Goal: Task Accomplishment & Management: Manage account settings

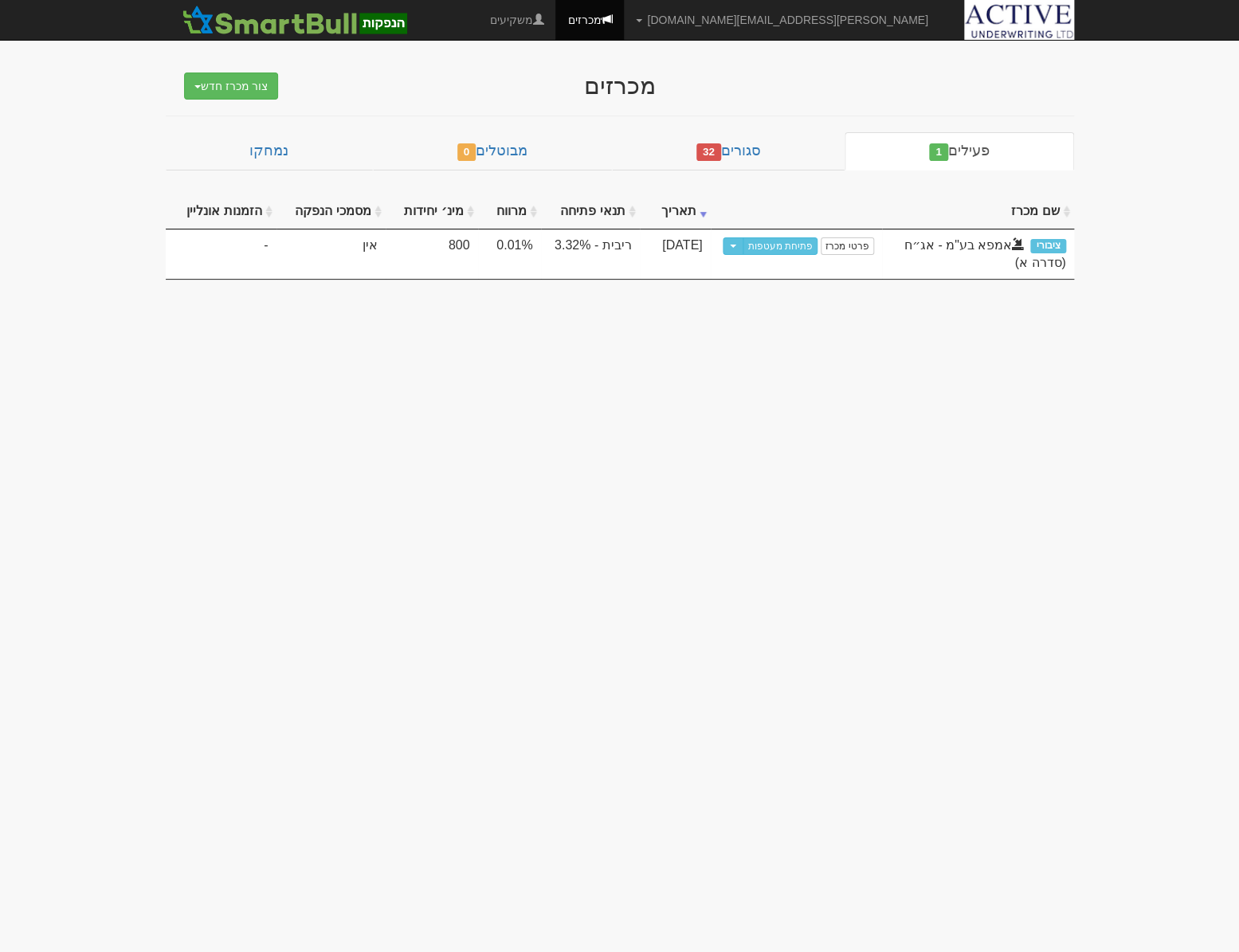
click at [675, 445] on body "neil@activeu.co.il הגדרות חשבונות הנפקה תבניות הודעות קיבול X" at bounding box center [619, 476] width 1239 height 952
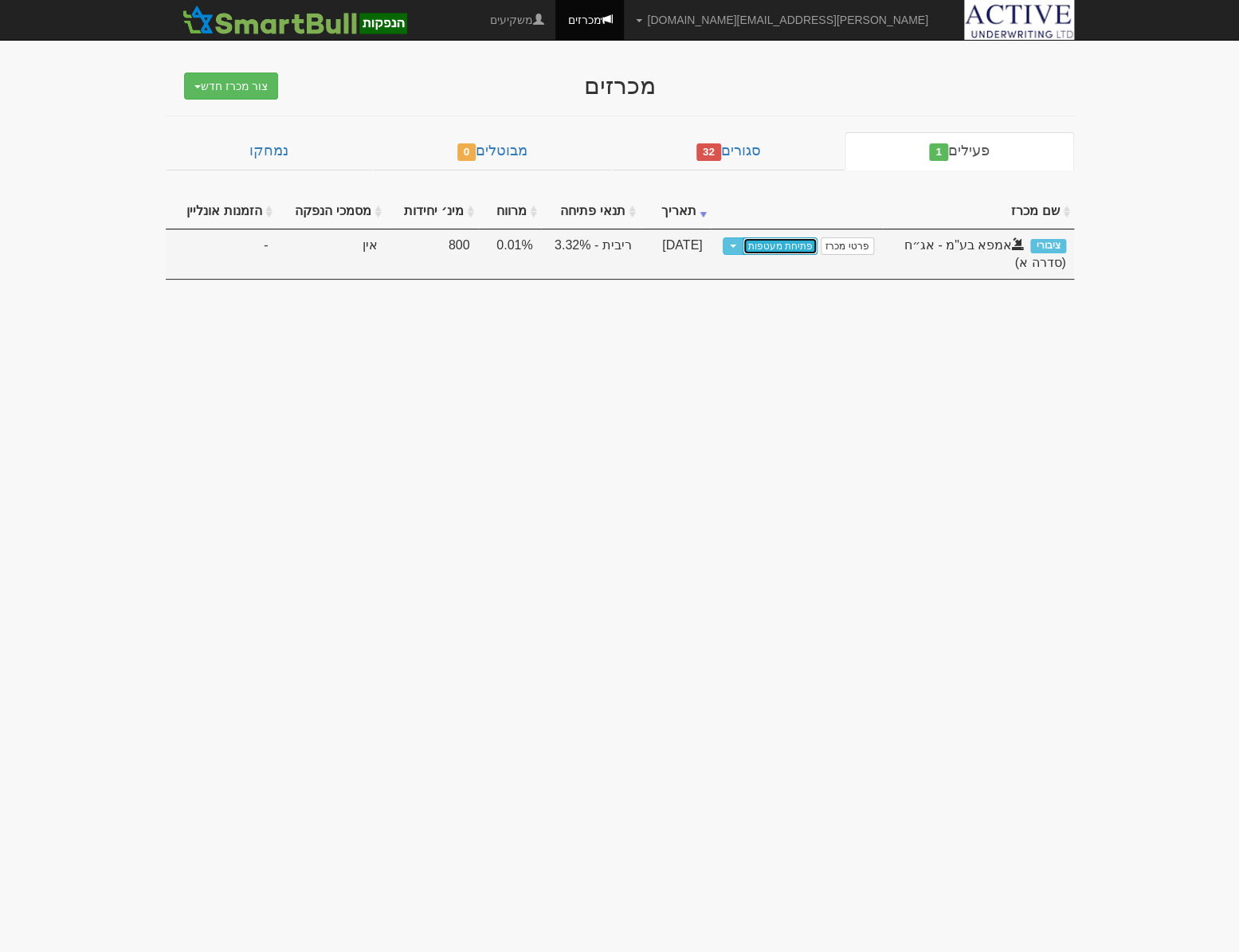
click at [797, 237] on link "פתיחת מעטפות" at bounding box center [780, 246] width 74 height 18
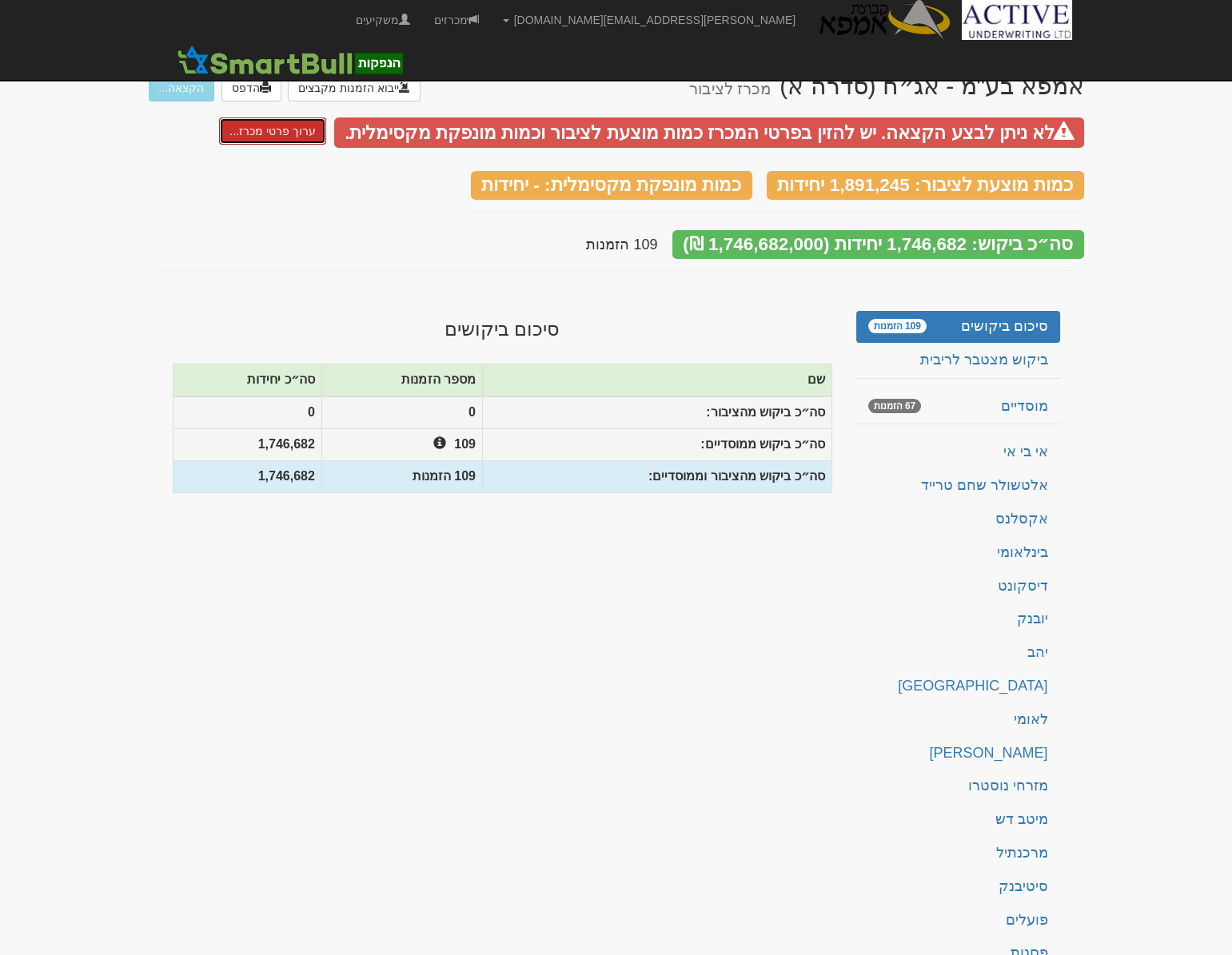
click at [300, 129] on link "ערוך פרטי מכרז..." at bounding box center [272, 130] width 106 height 27
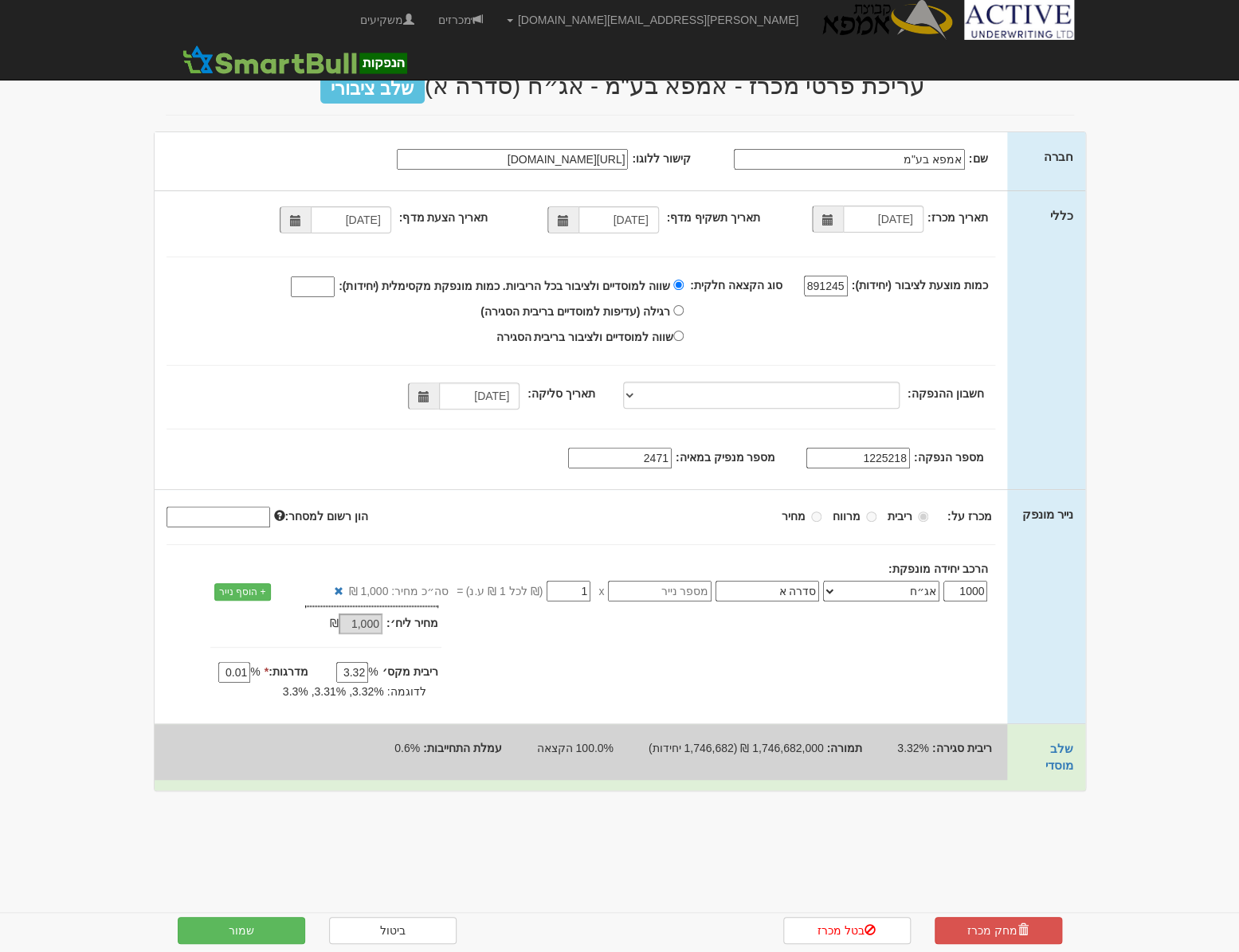
click at [326, 286] on input "שווה למוסדיים ולציבור בכל הריביות. כמות מונפקת מקסימלית (יחידות):" at bounding box center [312, 287] width 44 height 21
click at [276, 267] on div "תאריך מכרז: 17/09/2025 תאריך תשקיף מדף: 29/05/2025 17/09/2025 1891245" at bounding box center [581, 340] width 853 height 298
click at [495, 19] on link "מכרזים" at bounding box center [460, 20] width 68 height 40
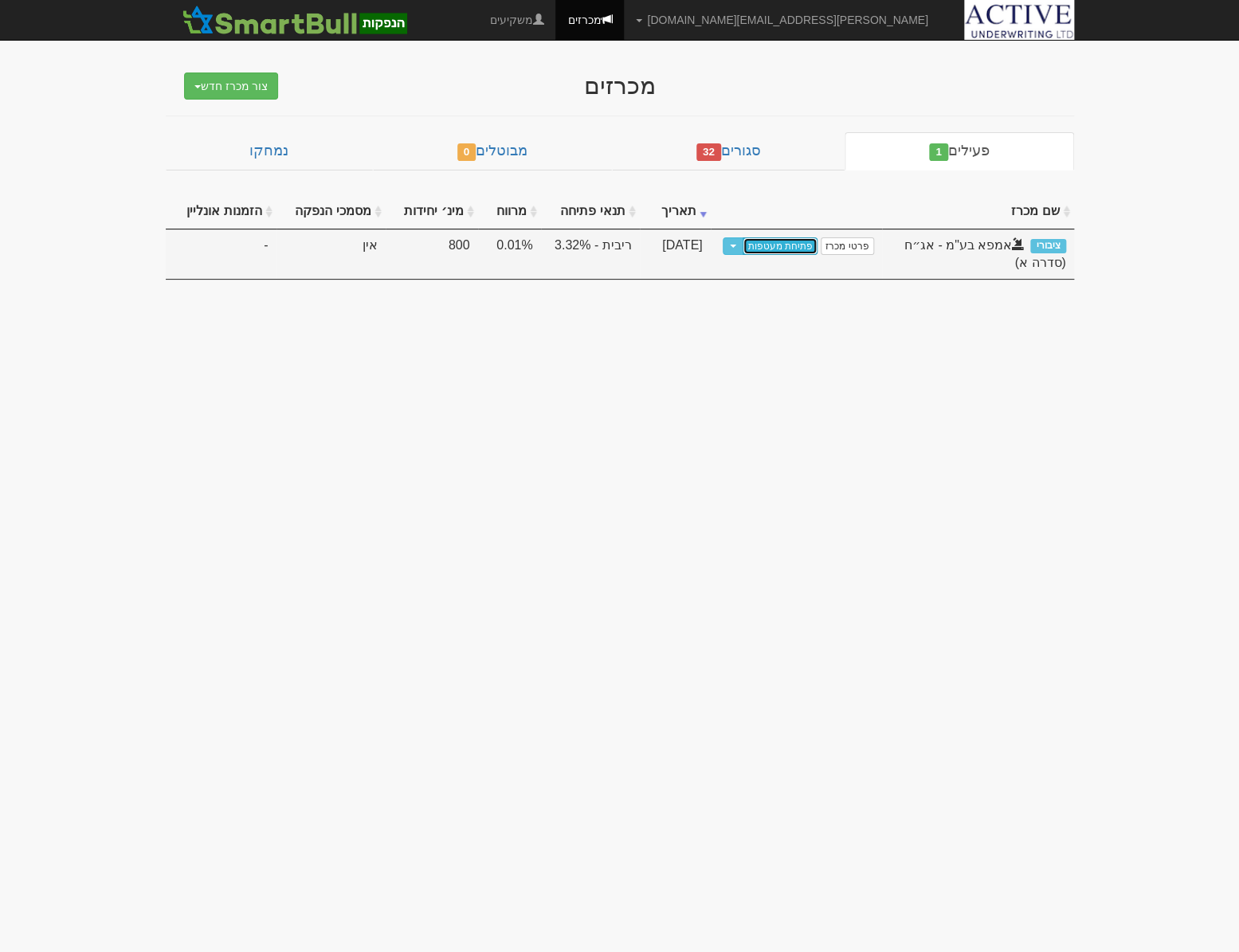
click at [776, 245] on link "פתיחת מעטפות" at bounding box center [780, 246] width 74 height 18
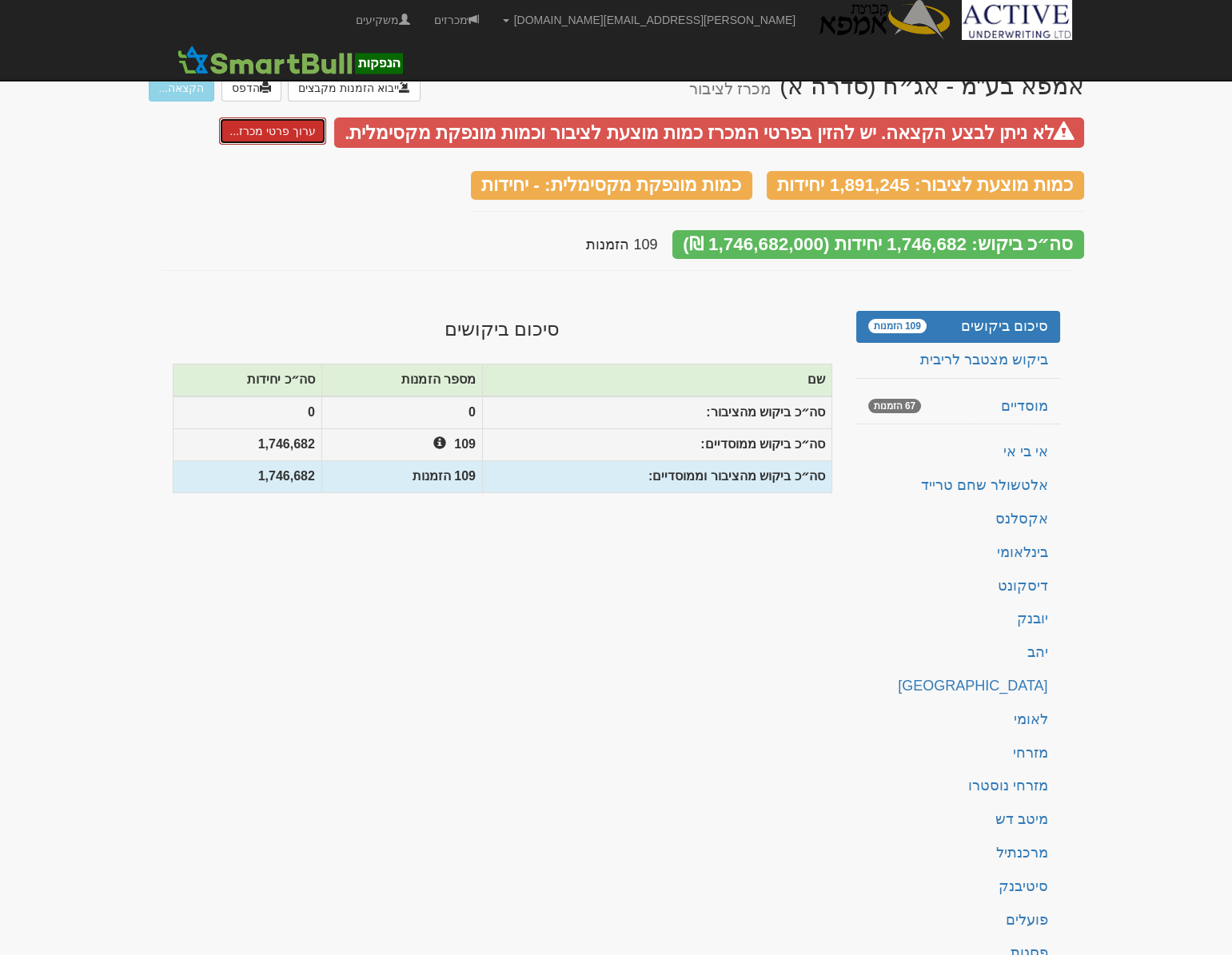
click at [308, 139] on link "ערוך פרטי מכרז..." at bounding box center [272, 130] width 106 height 27
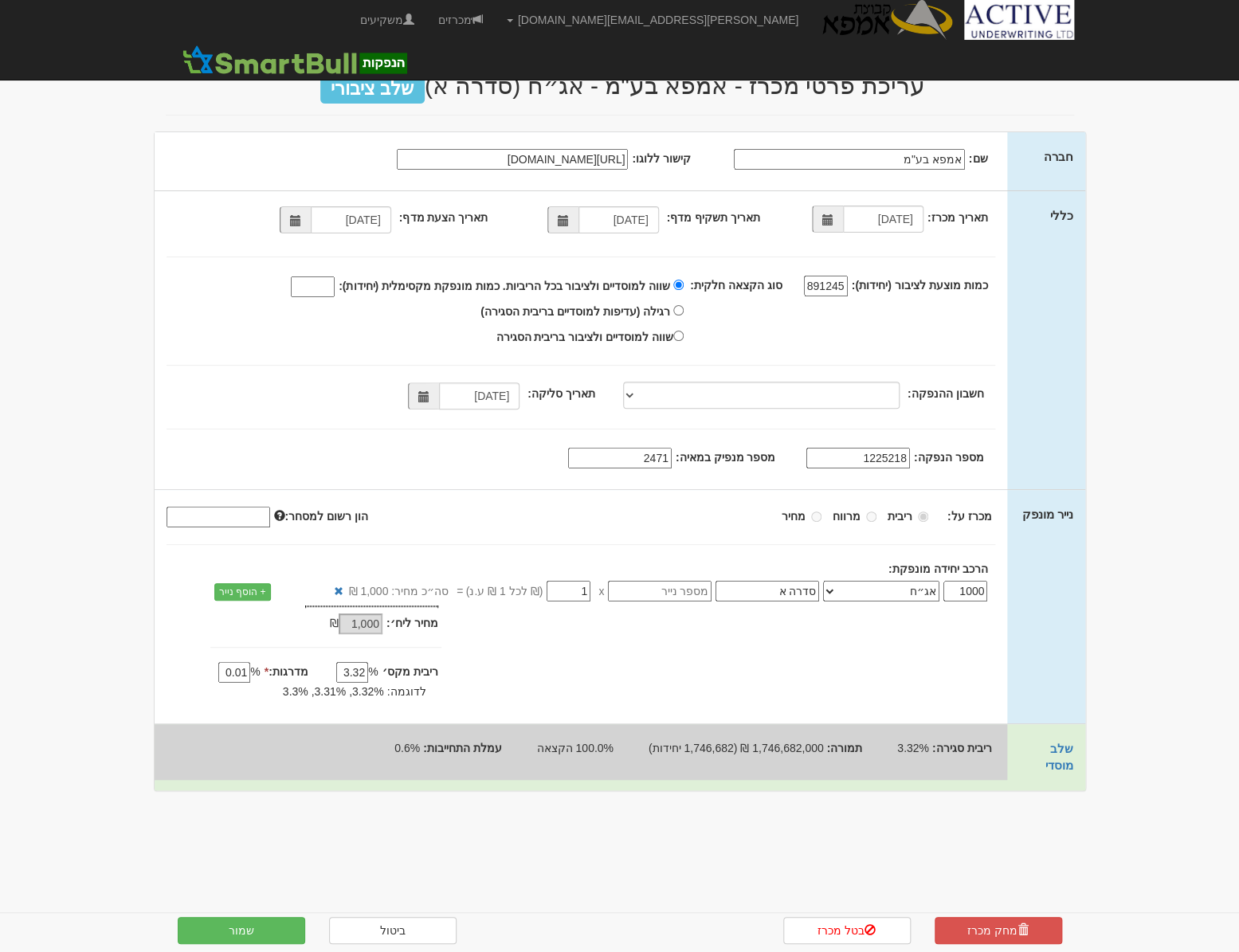
click at [330, 283] on input "שווה למוסדיים ולציבור בכל הריביות. כמות מונפקת מקסימלית (יחידות):" at bounding box center [312, 287] width 44 height 21
type input "1746682"
click at [274, 937] on button "שמור" at bounding box center [241, 930] width 128 height 27
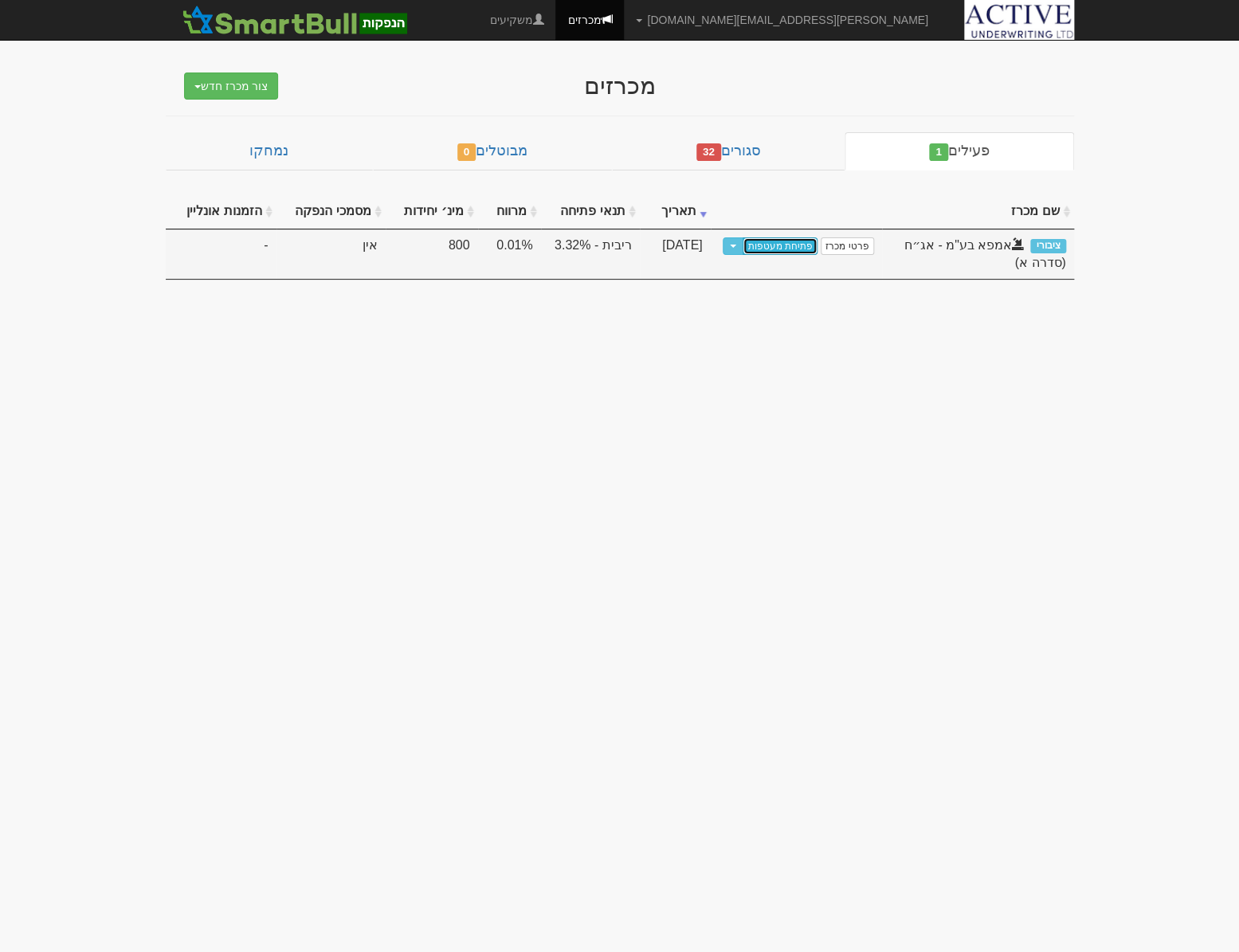
click at [781, 250] on link "פתיחת מעטפות" at bounding box center [780, 246] width 74 height 18
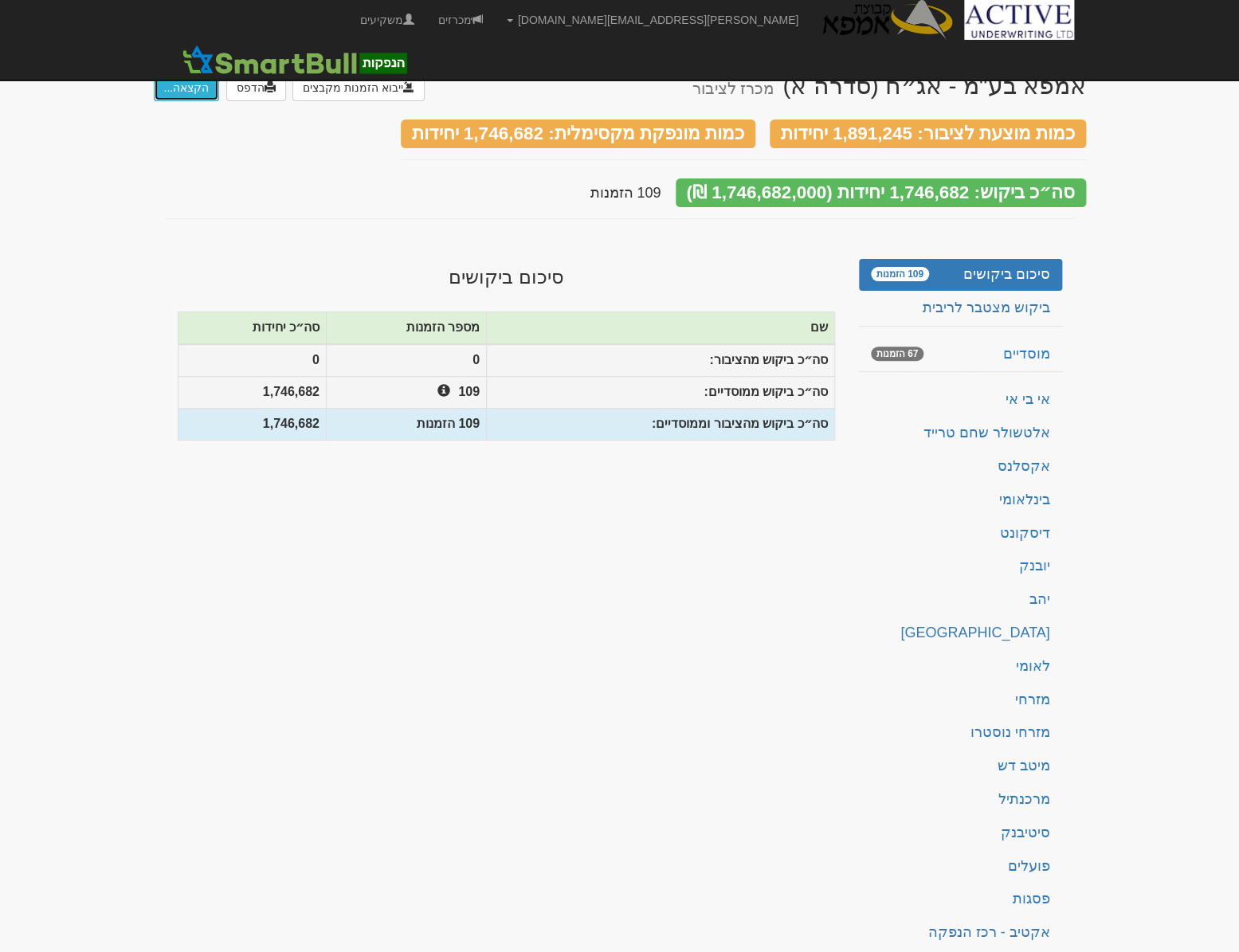
click at [183, 89] on button "הקצאה..." at bounding box center [186, 87] width 66 height 27
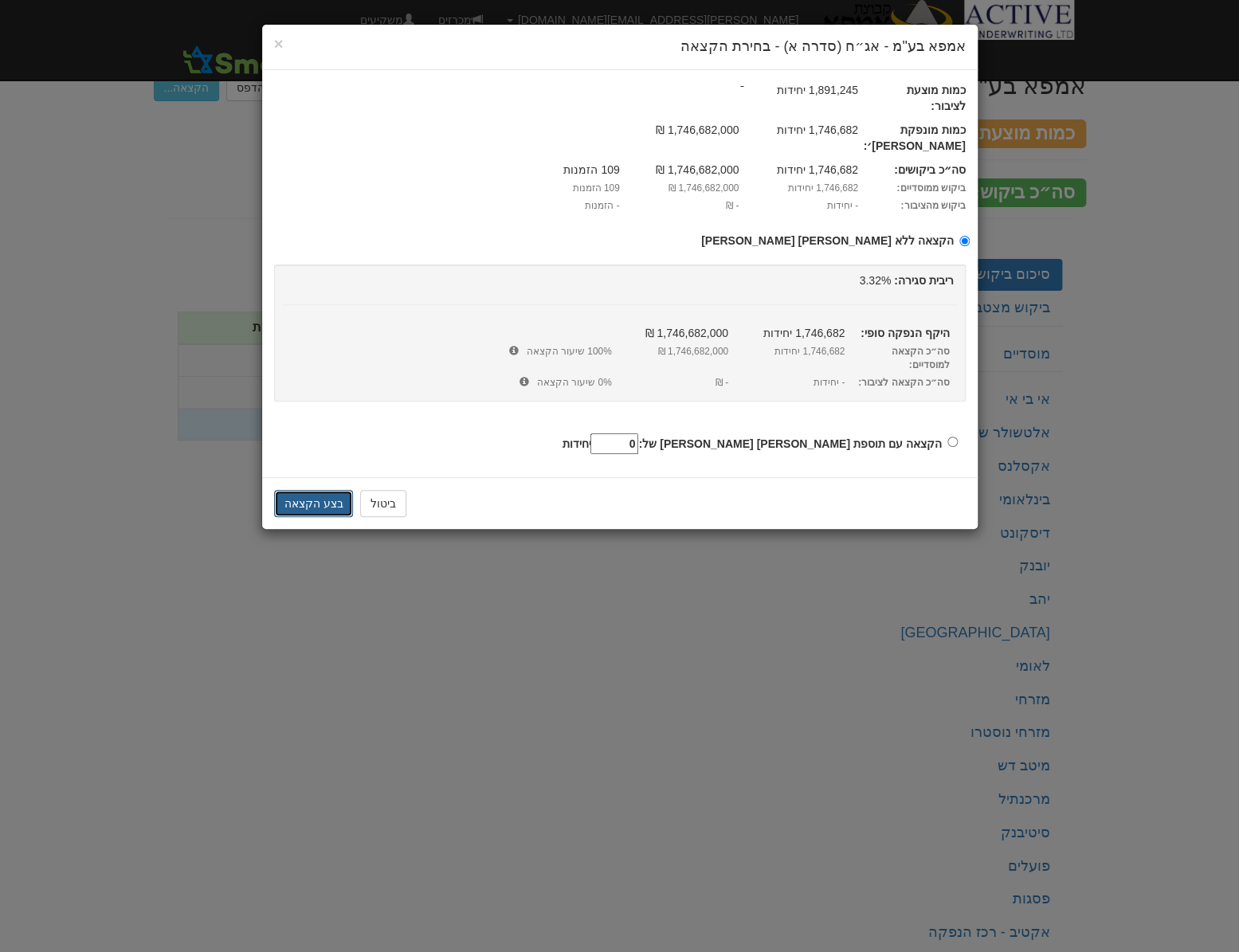
click at [326, 490] on button "בצע הקצאה" at bounding box center [313, 503] width 79 height 27
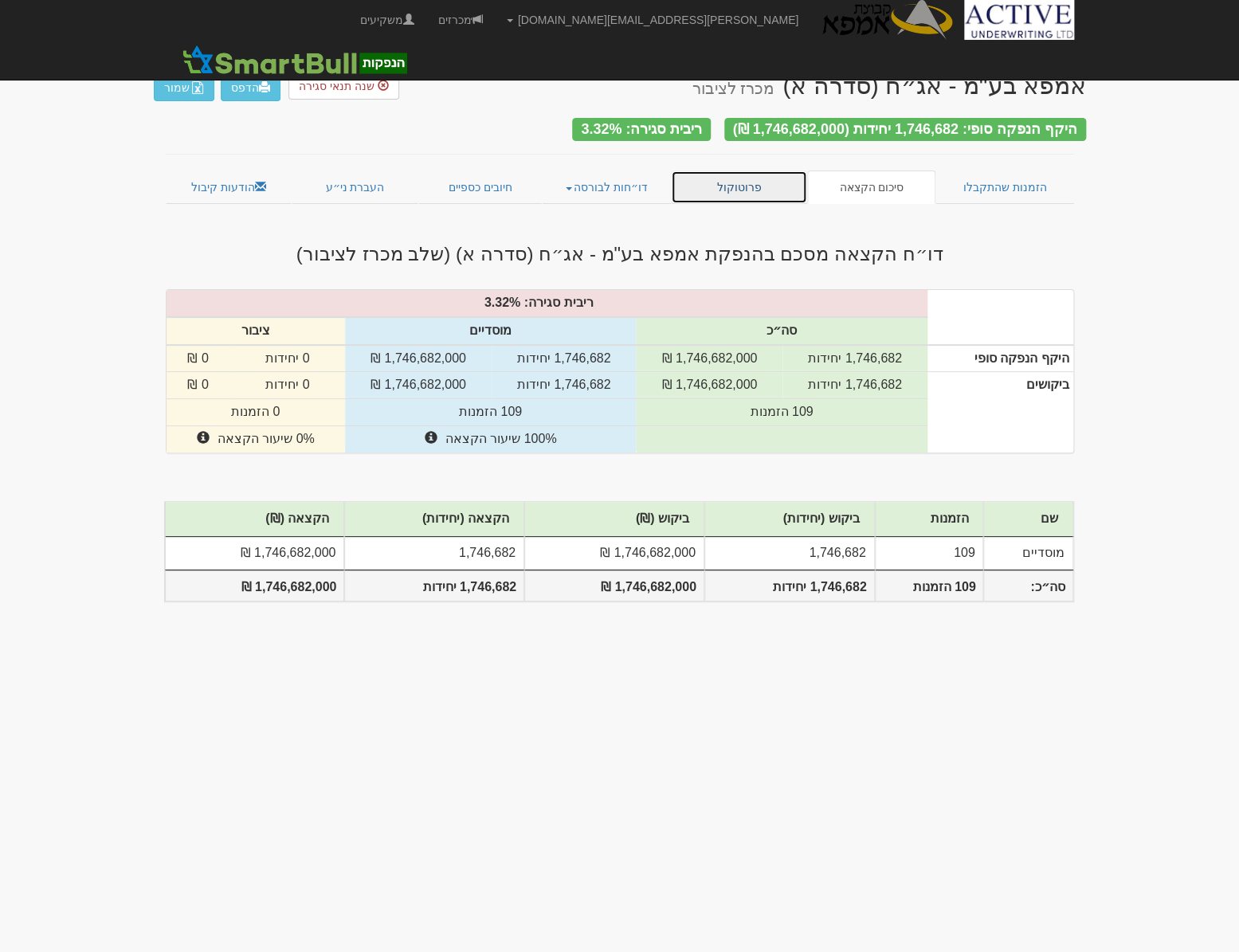
click at [729, 181] on link "פרוטוקול" at bounding box center [739, 187] width 137 height 34
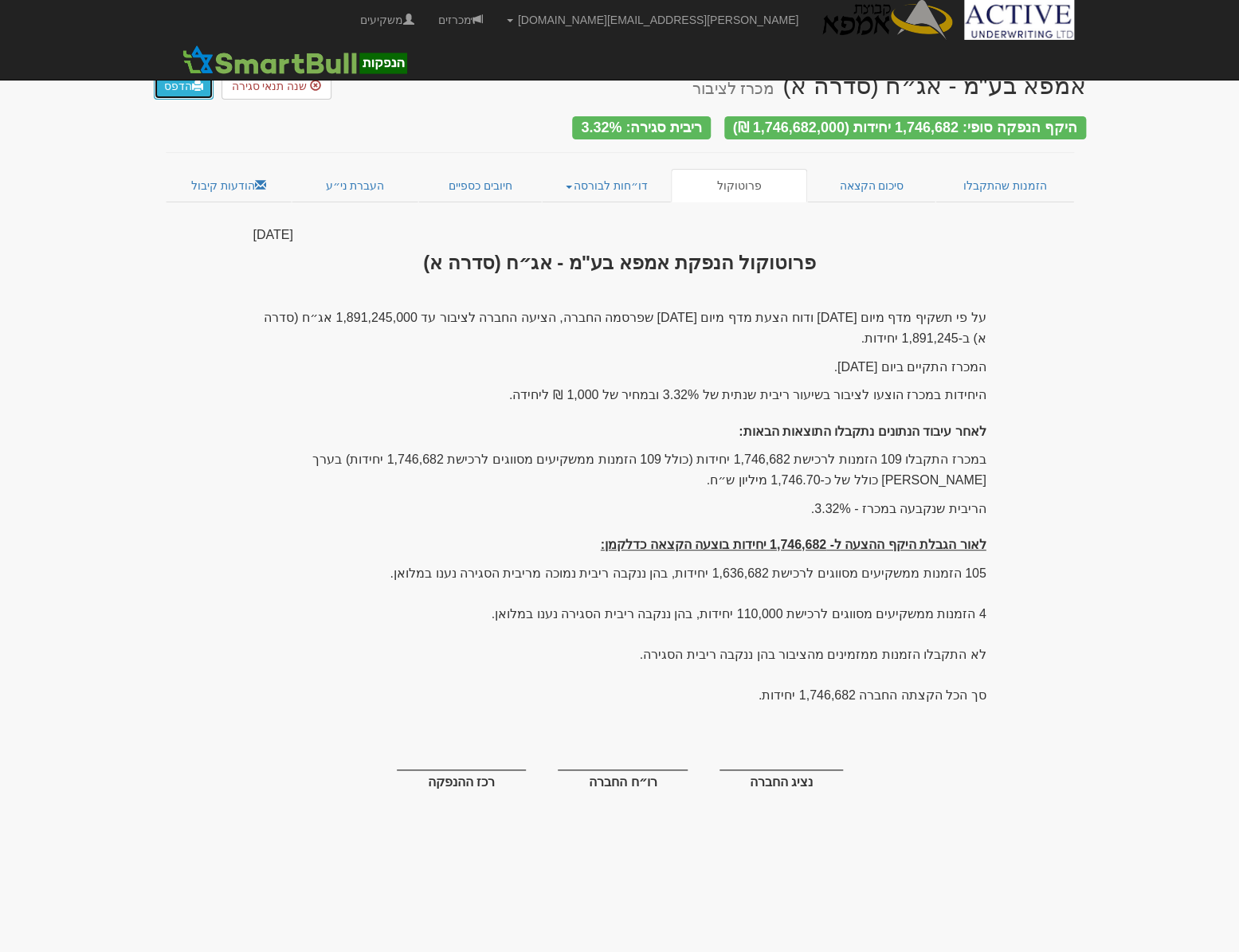
click at [183, 82] on link "הדפס" at bounding box center [184, 85] width 60 height 27
click at [573, 182] on link "דו״חות לבורסה" at bounding box center [606, 185] width 129 height 34
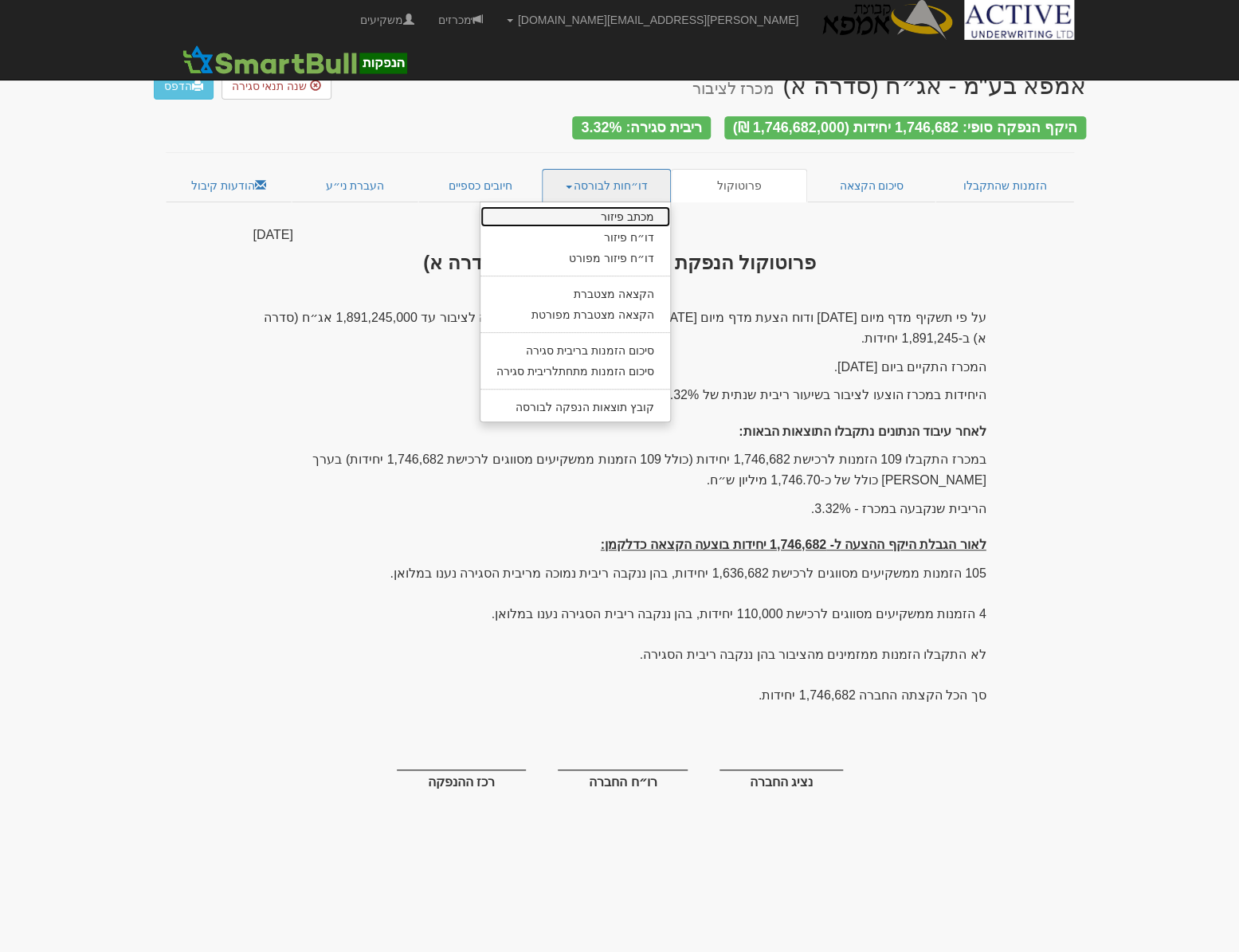
click at [597, 206] on link "מכתב פיזור" at bounding box center [574, 216] width 189 height 21
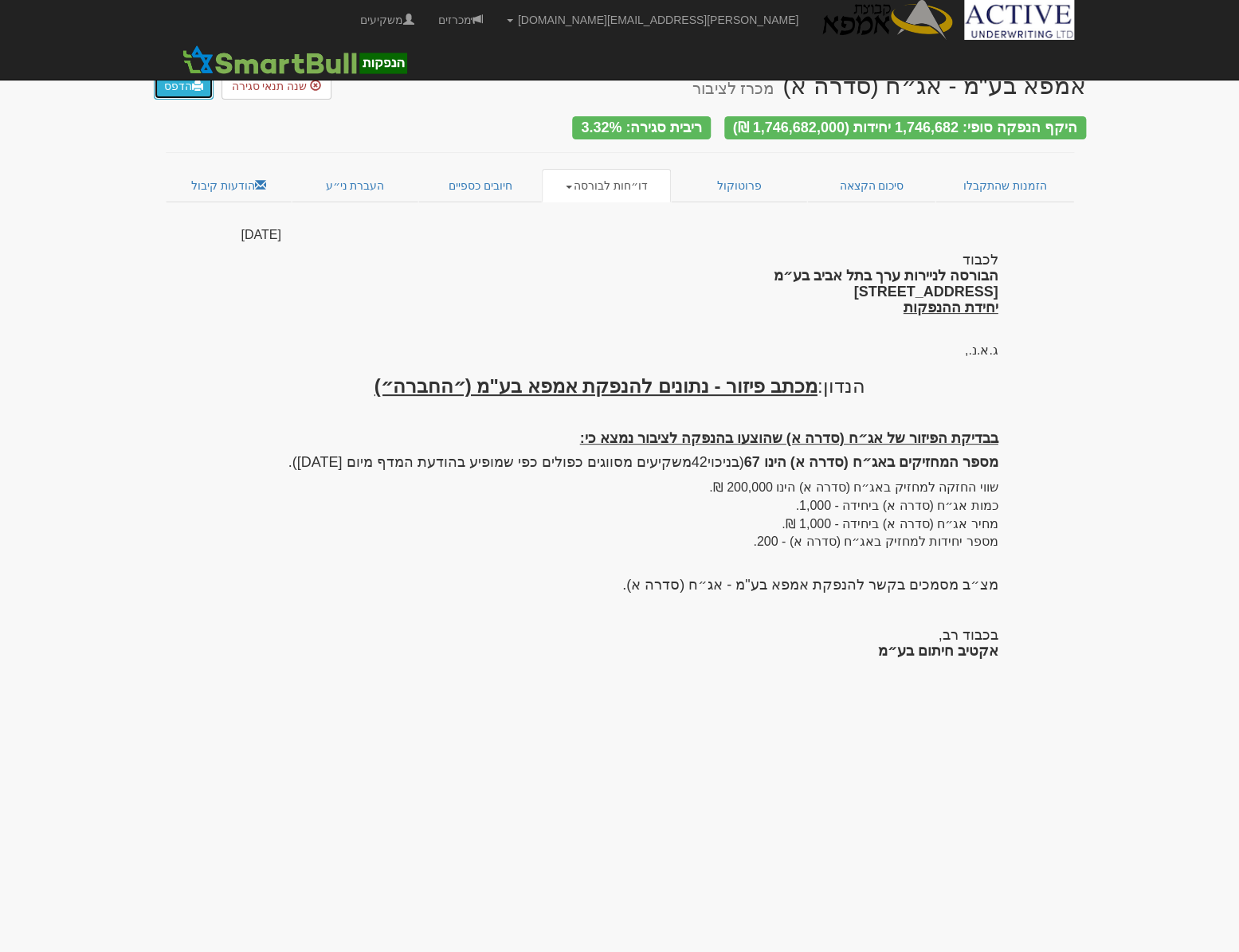
click at [180, 87] on link "הדפס" at bounding box center [184, 85] width 60 height 27
click at [572, 185] on span at bounding box center [568, 186] width 6 height 3
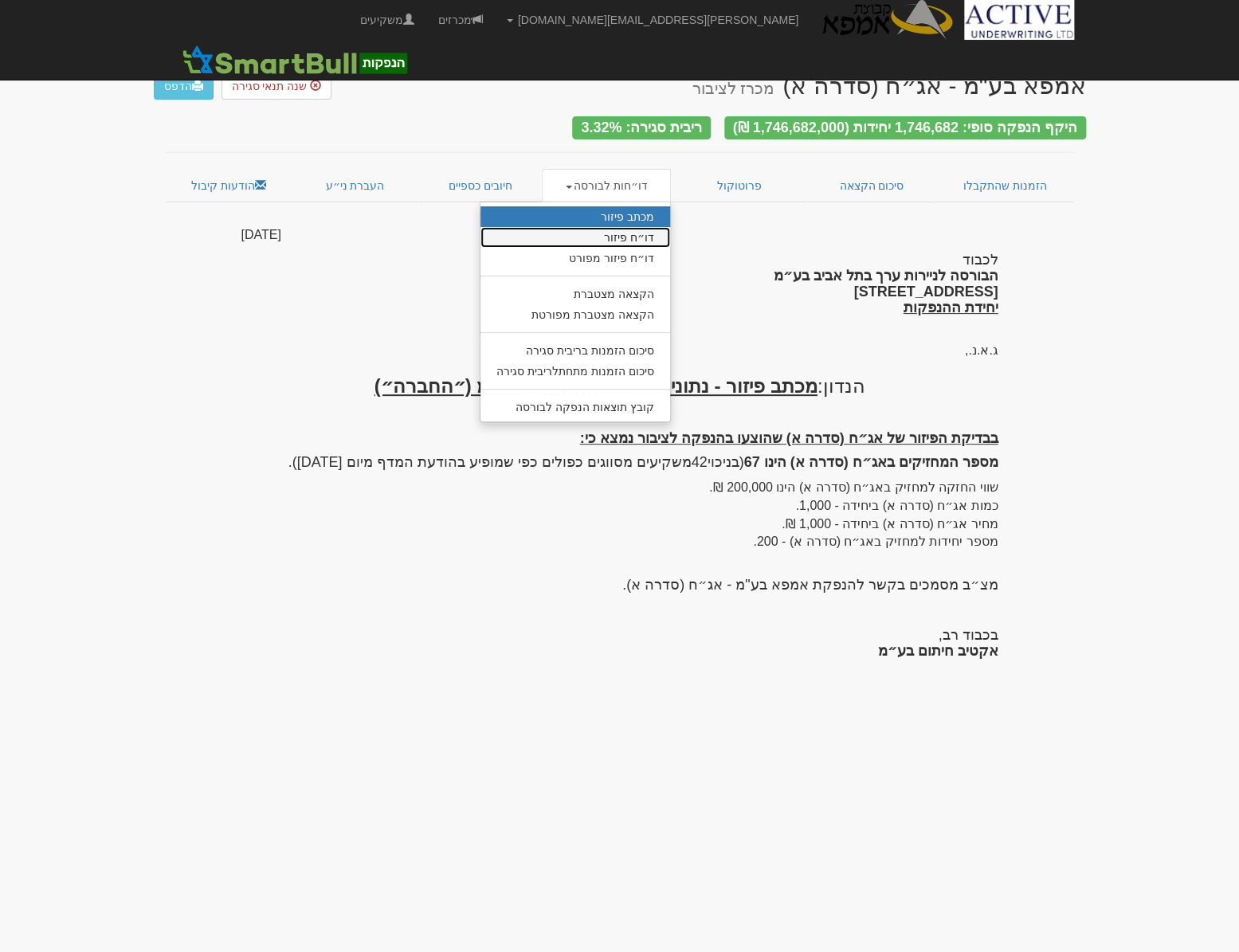
click at [638, 228] on link "דו״ח פיזור" at bounding box center [574, 237] width 189 height 21
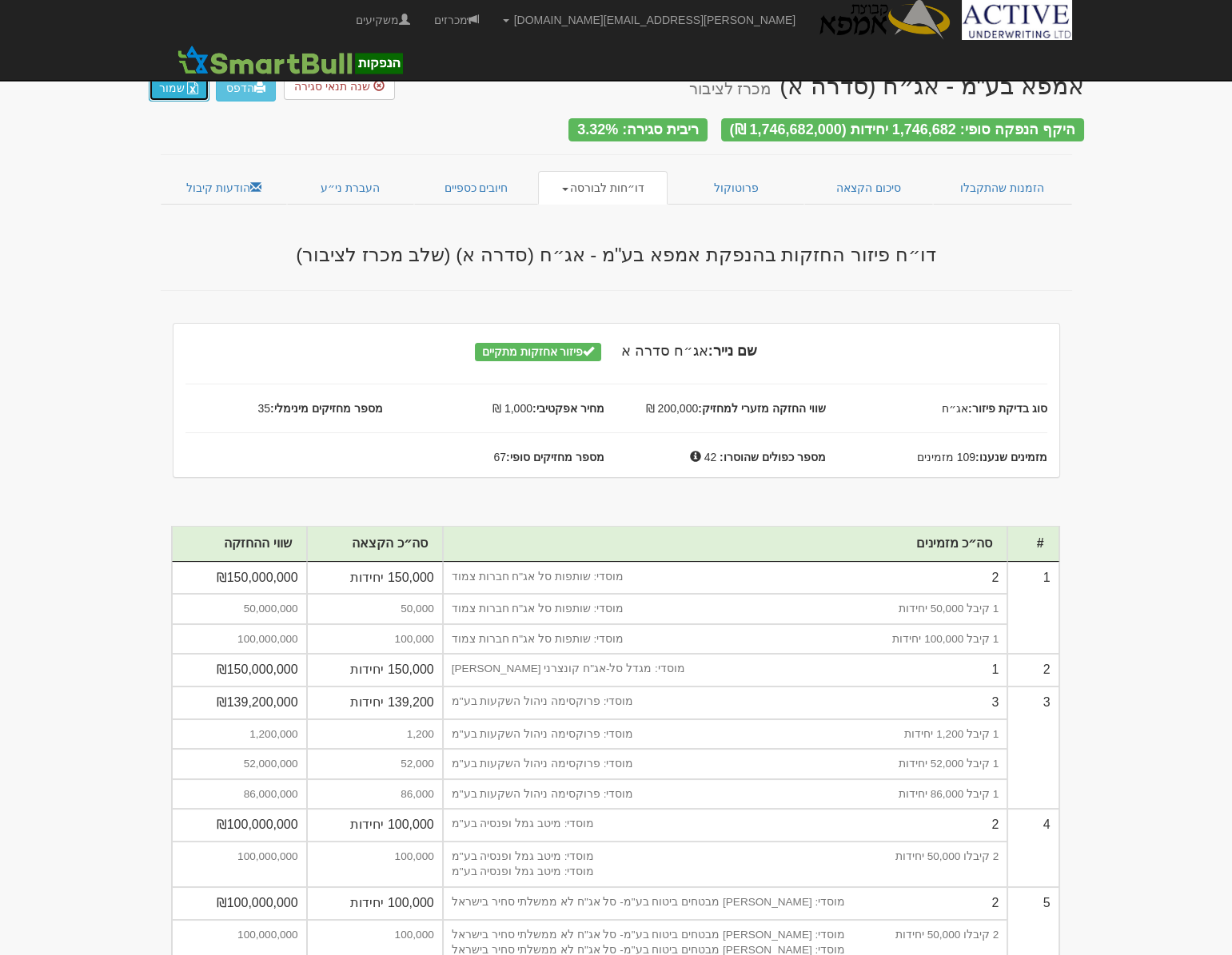
click at [163, 84] on button "שמור" at bounding box center [178, 88] width 61 height 27
click at [568, 188] on span at bounding box center [565, 189] width 6 height 3
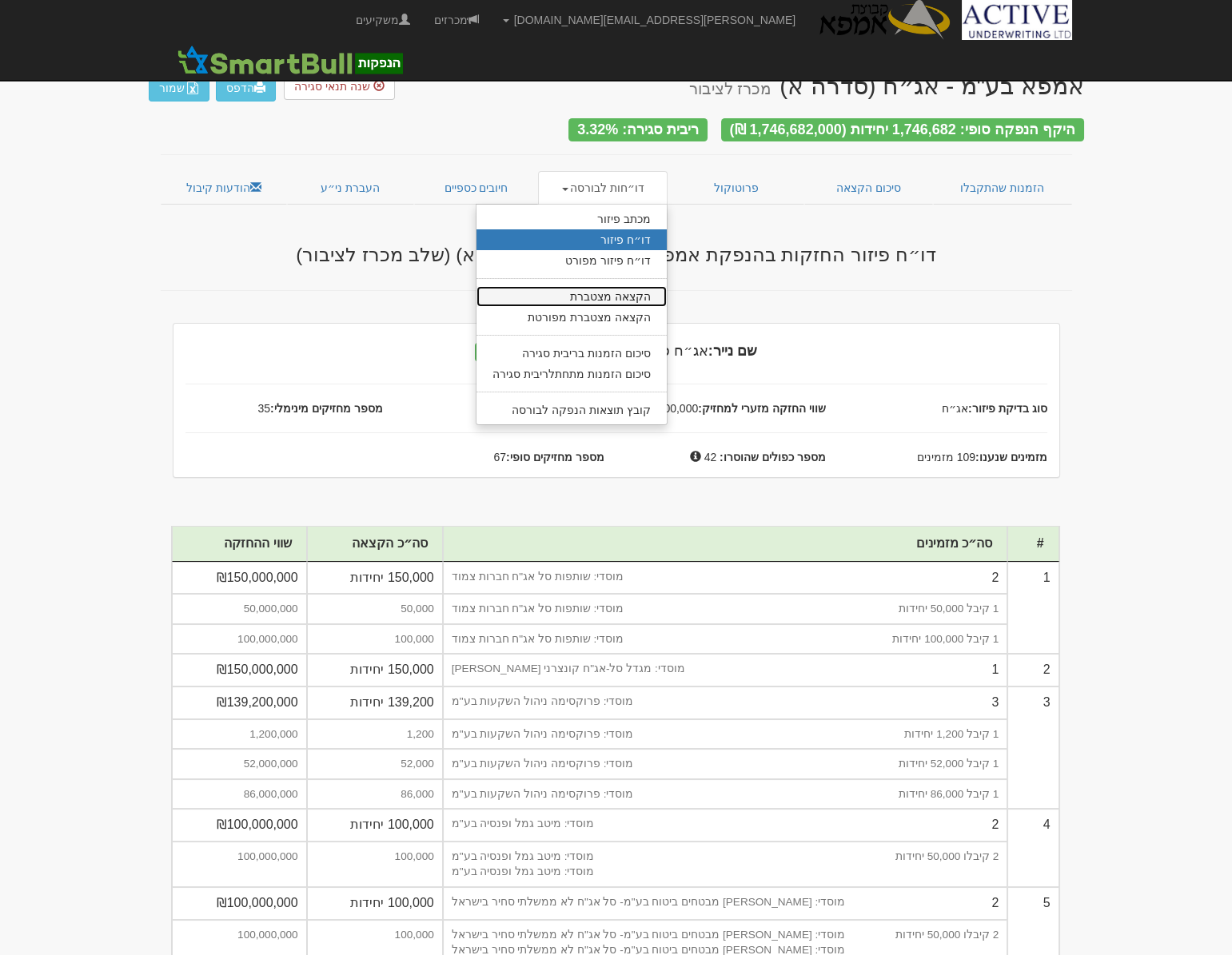
click at [597, 291] on link "הקצאה מצטברת" at bounding box center [571, 296] width 190 height 21
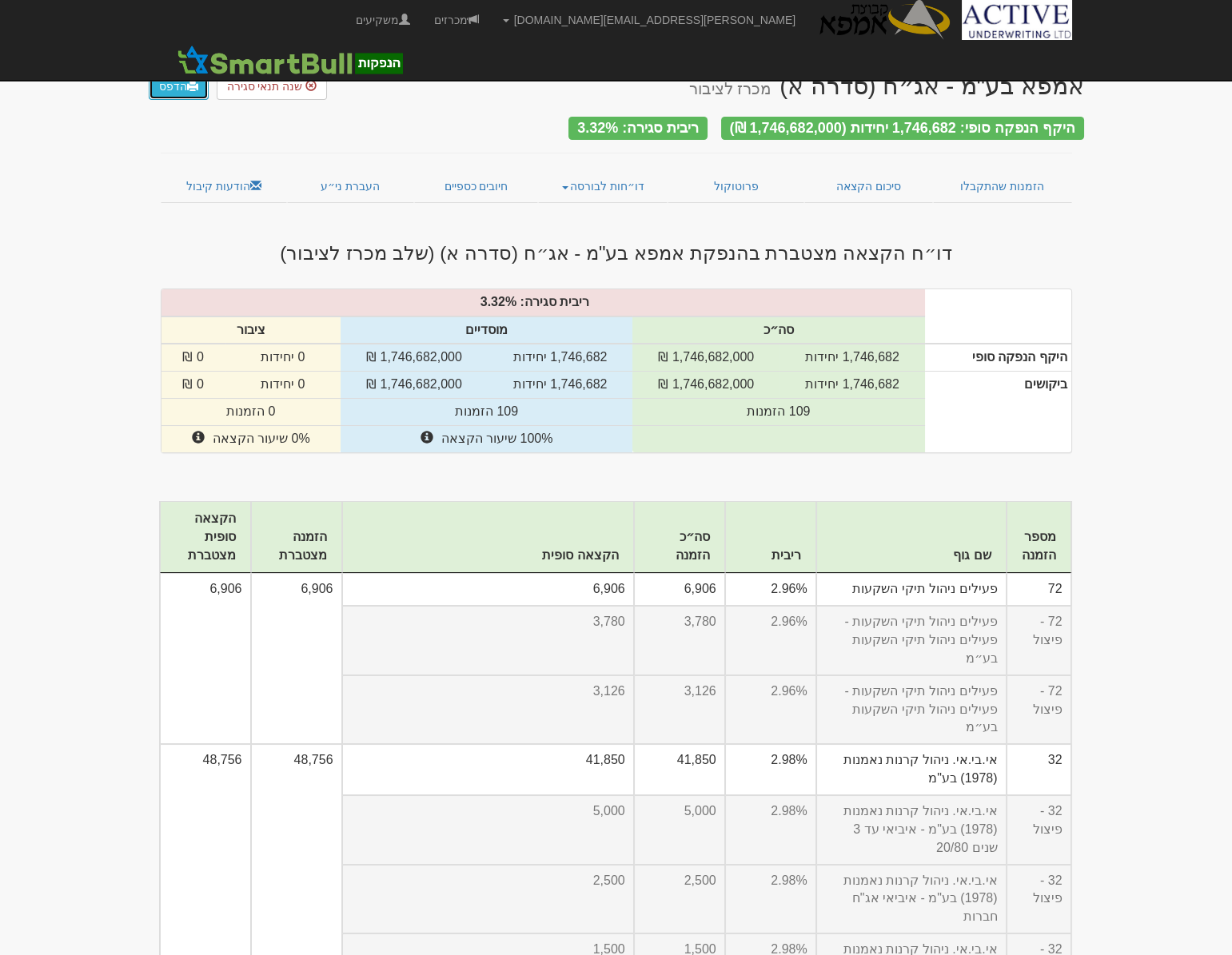
click at [177, 92] on link "הדפס" at bounding box center [178, 86] width 60 height 27
click at [566, 182] on link "דו״חות לבורסה" at bounding box center [603, 186] width 129 height 34
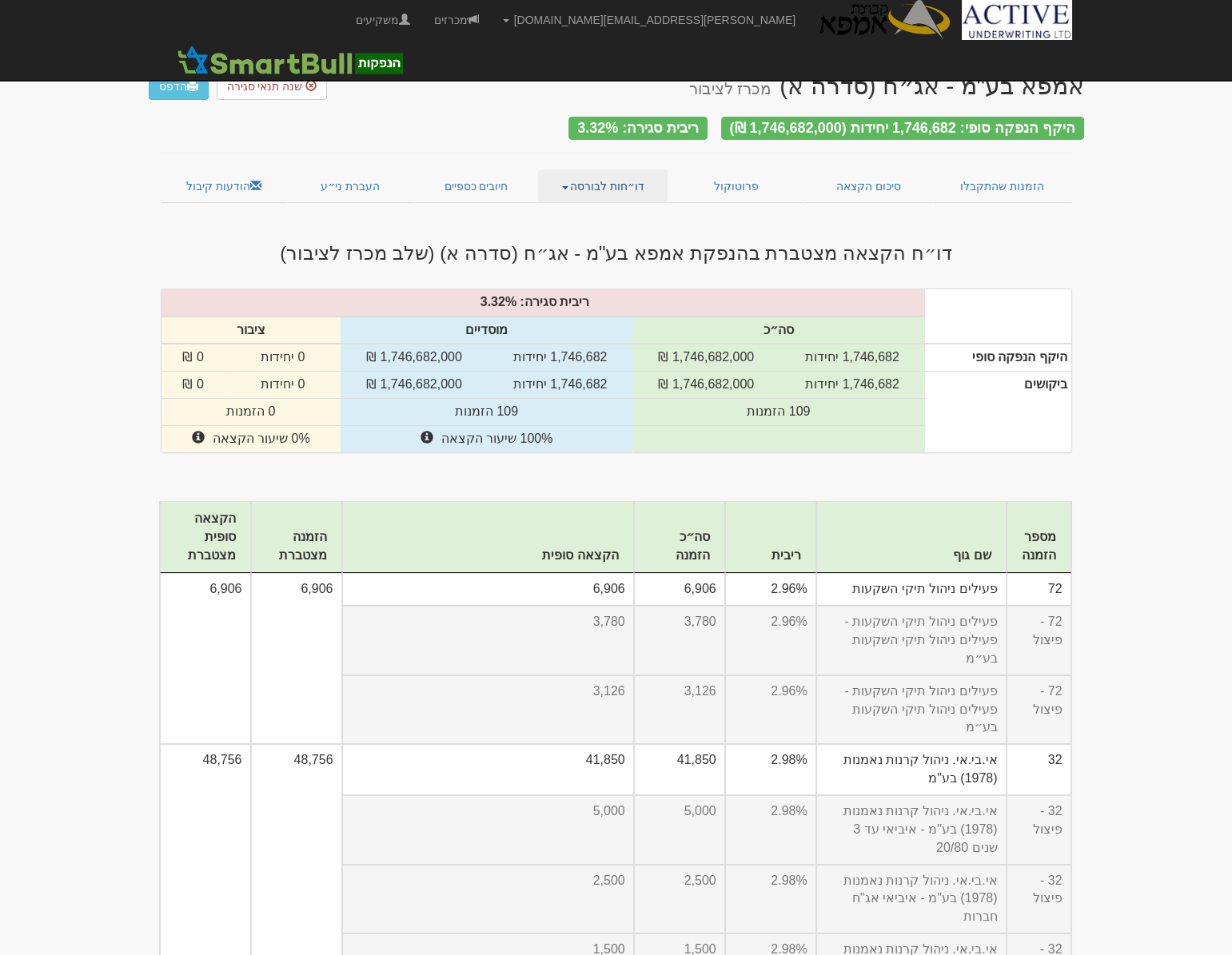
click at [571, 177] on link "דו״חות לבורסה" at bounding box center [603, 186] width 129 height 34
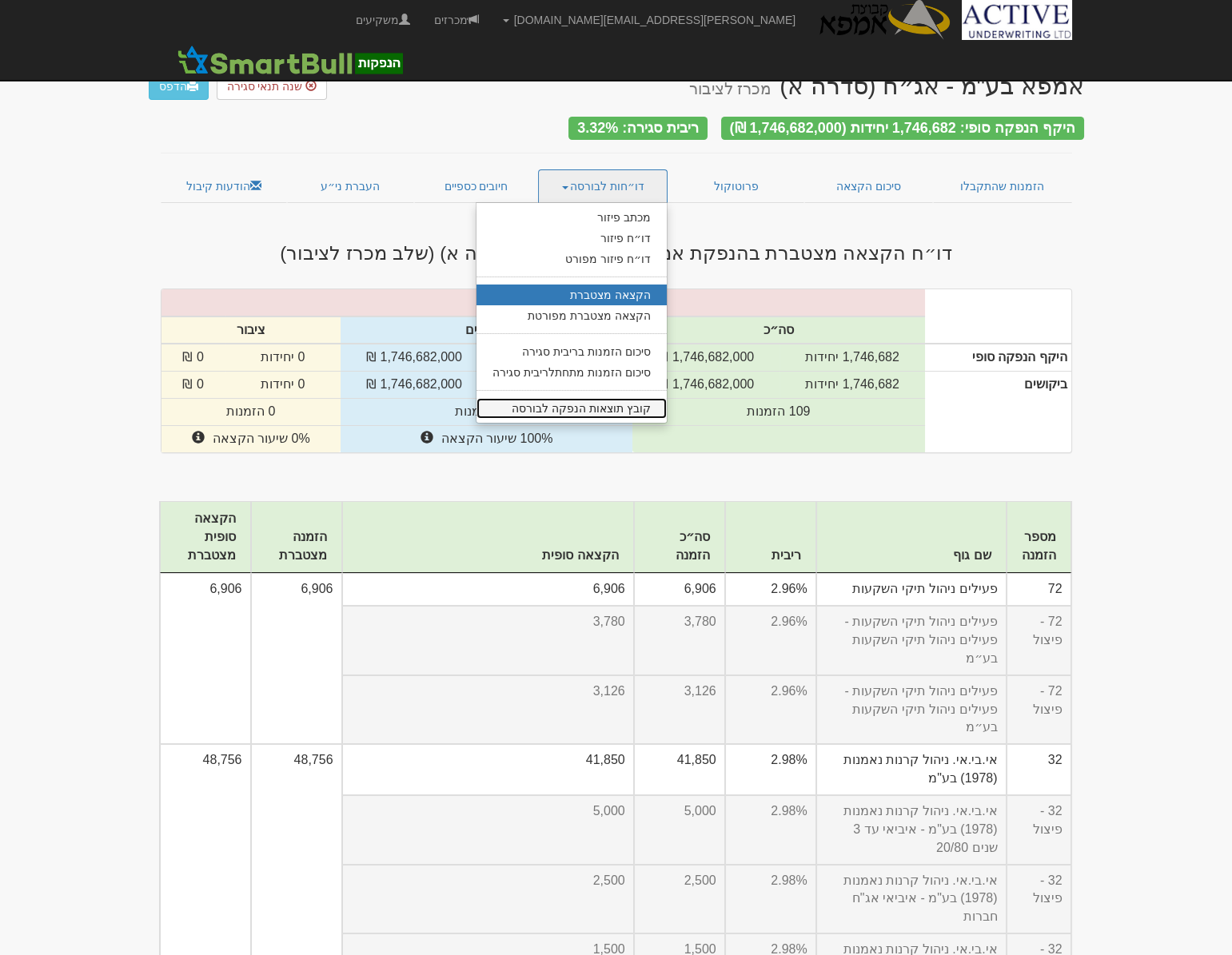
click at [605, 400] on link "קובץ תוצאות הנפקה לבורסה" at bounding box center [571, 408] width 190 height 21
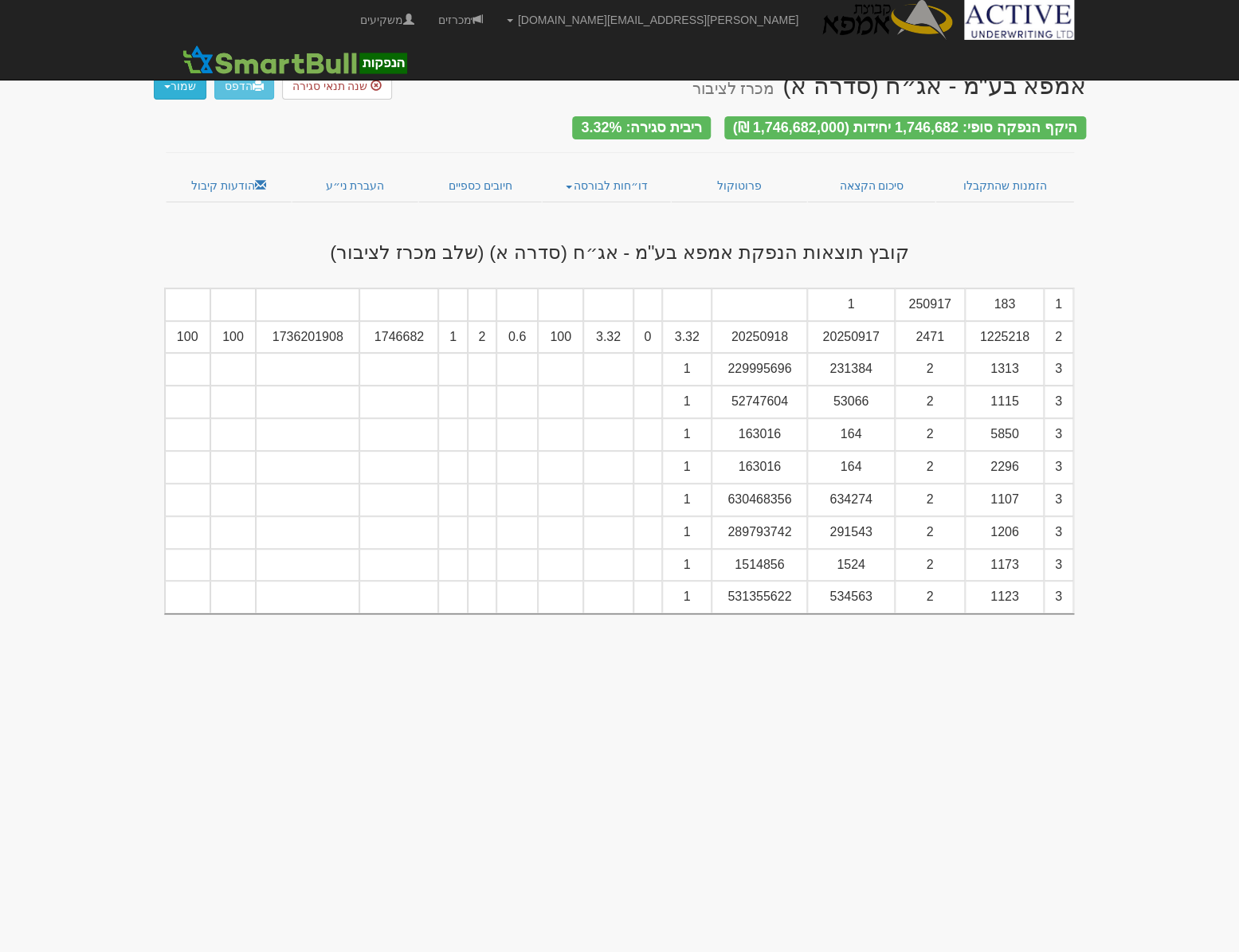
click at [159, 89] on button "שמור" at bounding box center [180, 85] width 53 height 27
click at [165, 154] on link "קובץ tase" at bounding box center [142, 152] width 126 height 21
click at [166, 91] on button "שמור" at bounding box center [180, 85] width 53 height 27
click at [163, 169] on link "קובץ csv" at bounding box center [142, 173] width 126 height 21
drag, startPoint x: 256, startPoint y: 224, endPoint x: 271, endPoint y: 229, distance: 15.8
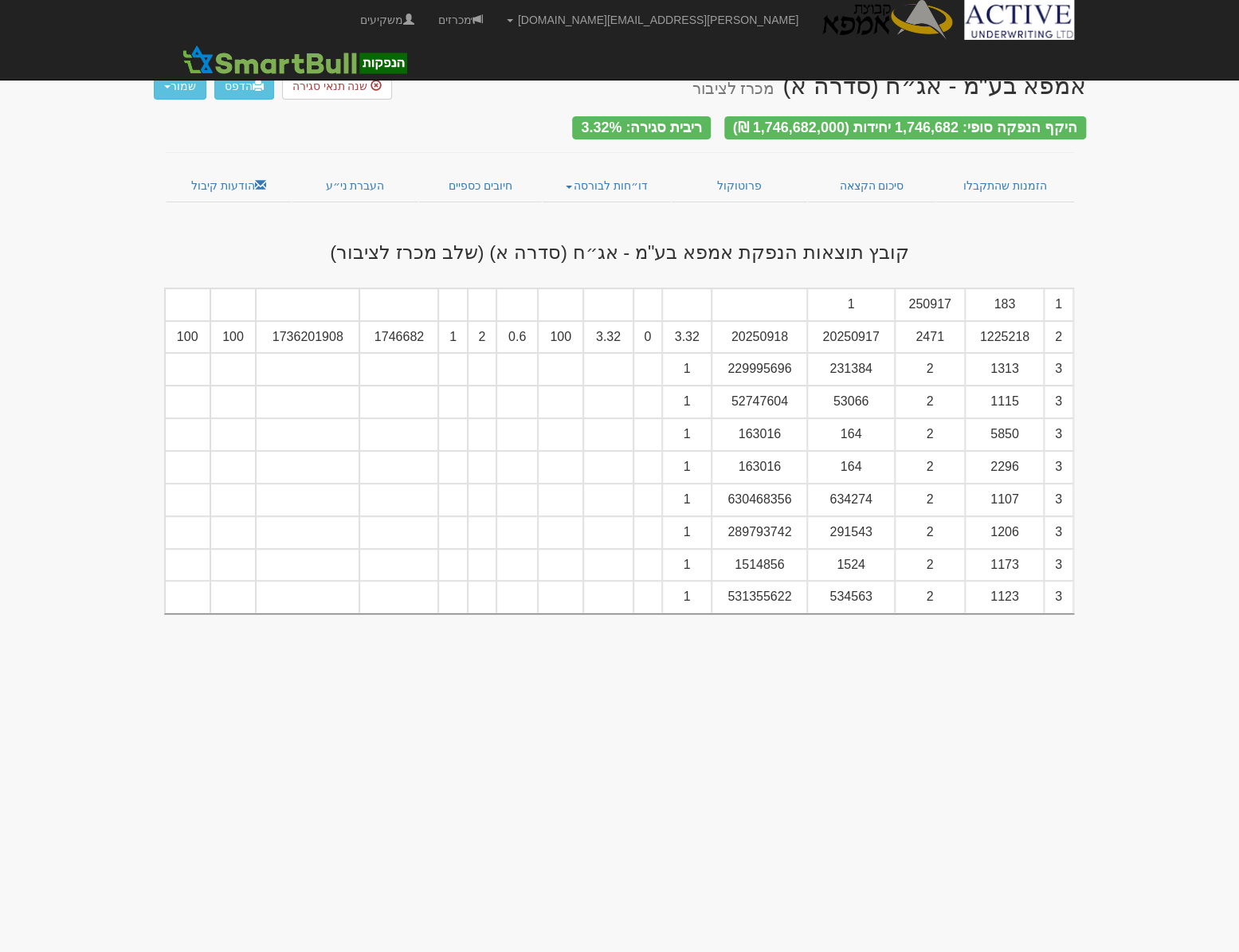
click at [256, 226] on div "קובץ תוצאות הנפקת אמפא בע"מ - אג״ח (סדרה א) (שלב מכרז לציבור)" at bounding box center [620, 248] width 932 height 45
click at [222, 180] on link "הודעות קיבול" at bounding box center [229, 185] width 127 height 34
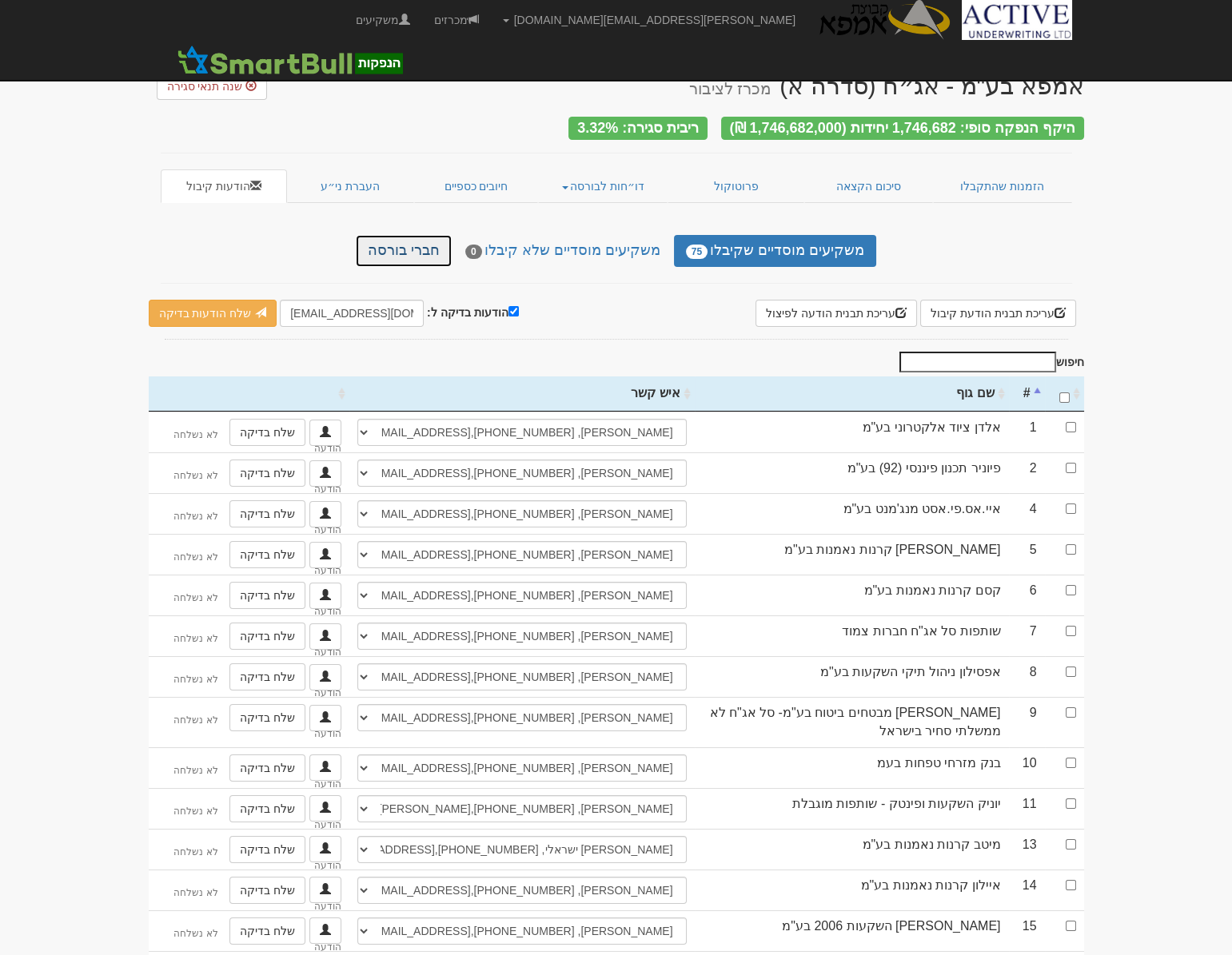
click at [422, 253] on link "חברי בורסה" at bounding box center [403, 251] width 96 height 32
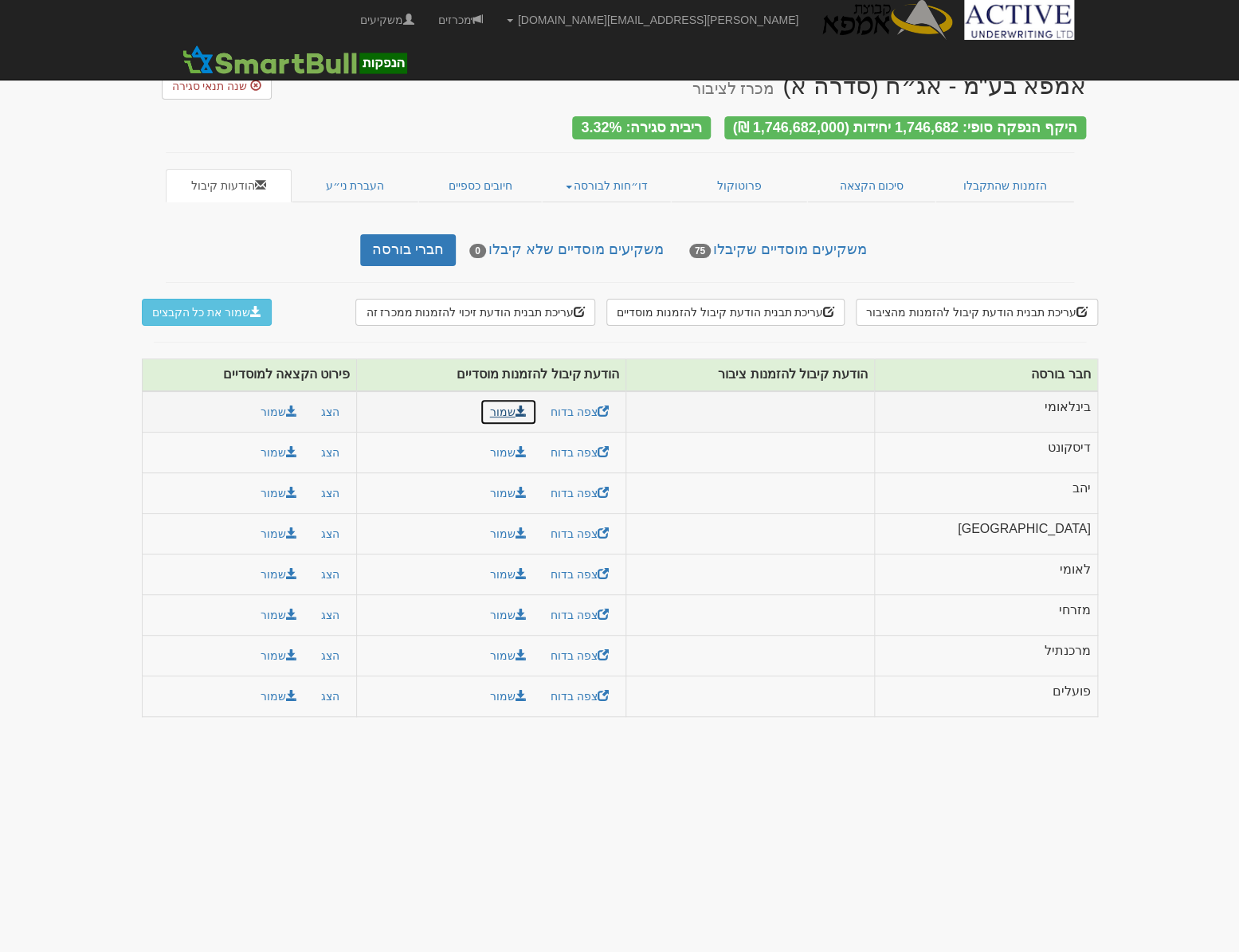
click at [537, 407] on link "שמור" at bounding box center [509, 412] width 58 height 27
click at [99, 384] on body "neil@activeu.co.il הגדרות חשבונות הנפקה תבניות הודעות קיבול" at bounding box center [619, 476] width 1239 height 952
click at [297, 405] on button "שמור" at bounding box center [279, 412] width 58 height 27
click at [1177, 458] on body "neil@activeu.co.il הגדרות חשבונות הנפקה תבניות הודעות קיבול" at bounding box center [619, 476] width 1239 height 952
click at [537, 443] on link "שמור" at bounding box center [509, 452] width 58 height 27
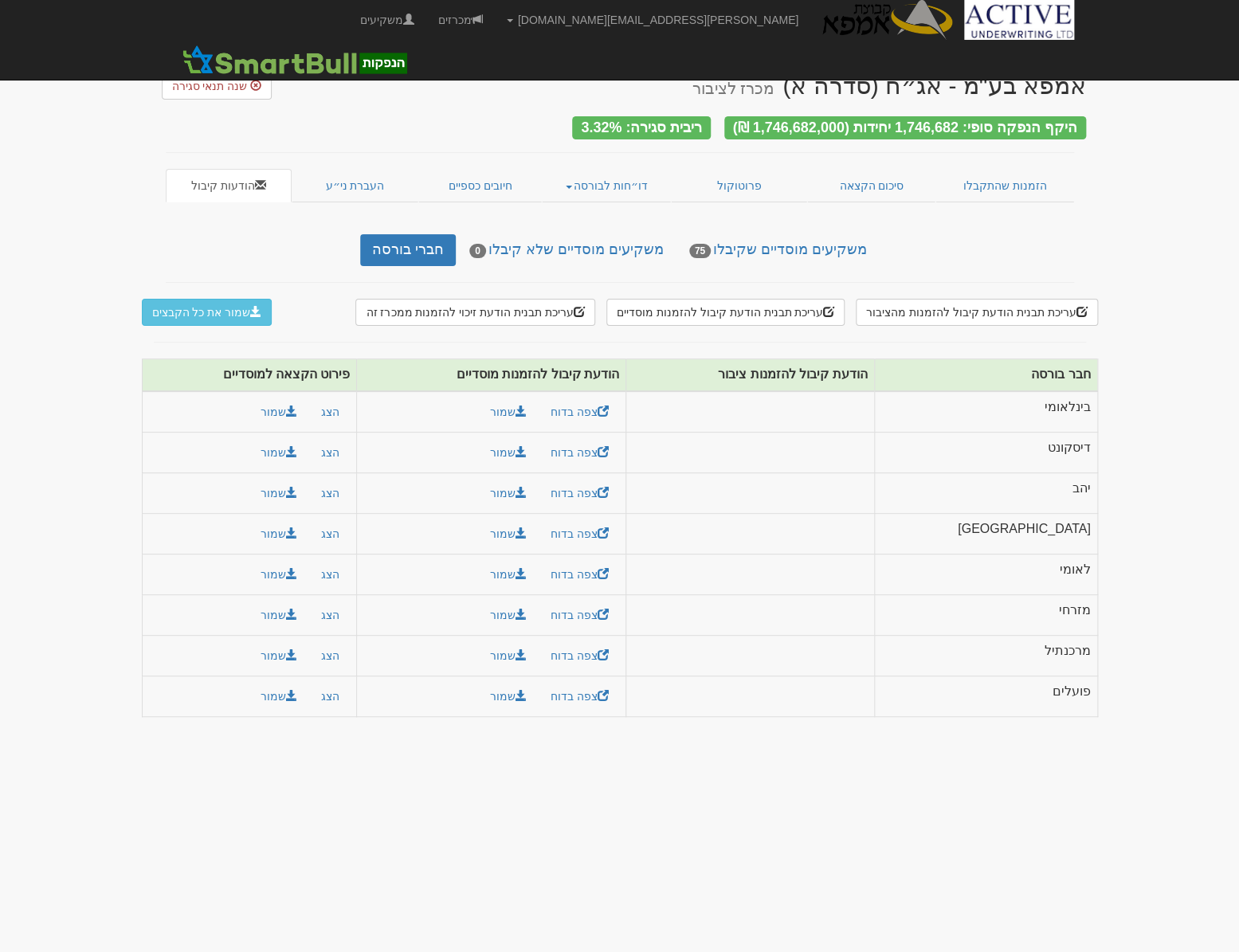
drag, startPoint x: 1169, startPoint y: 490, endPoint x: 1159, endPoint y: 486, distance: 10.8
click at [1169, 487] on body "neil@activeu.co.il הגדרות חשבונות הנפקה תבניות הודעות קיבול" at bounding box center [619, 476] width 1239 height 952
click at [308, 444] on button "שמור" at bounding box center [279, 452] width 58 height 27
click at [1169, 526] on body "neil@activeu.co.il הגדרות חשבונות הנפקה תבניות הודעות קיבול" at bounding box center [619, 476] width 1239 height 952
click at [537, 485] on link "שמור" at bounding box center [509, 493] width 58 height 27
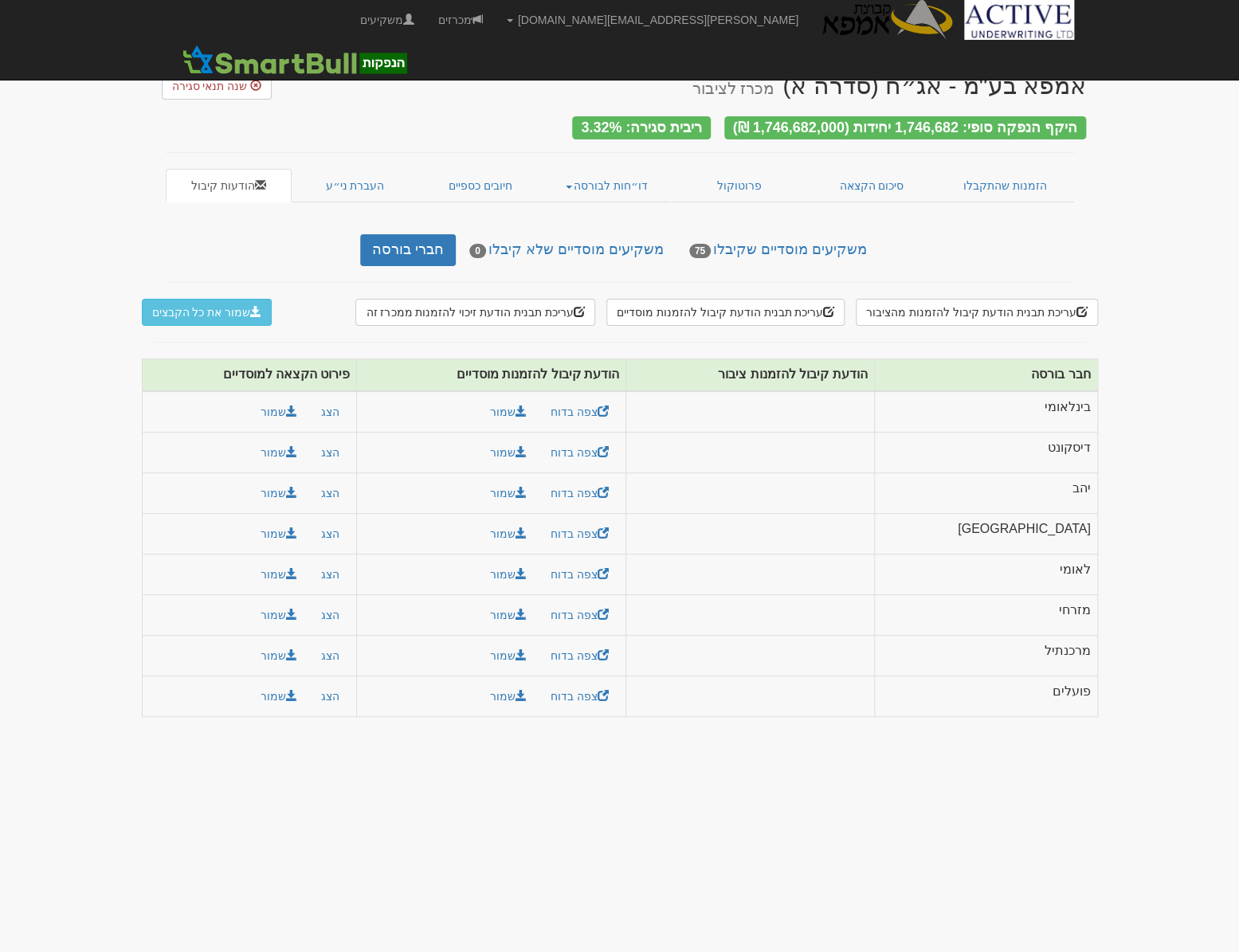
click at [1197, 557] on body "neil@activeu.co.il הגדרות חשבונות הנפקה תבניות הודעות קיבול" at bounding box center [619, 476] width 1239 height 952
click at [294, 446] on button "שמור" at bounding box center [279, 452] width 58 height 27
drag, startPoint x: 1162, startPoint y: 611, endPoint x: 1169, endPoint y: 597, distance: 15.7
click at [1162, 610] on body "[PERSON_NAME][EMAIL_ADDRESS][DOMAIN_NAME] הגדרות חשבונות הנפקה תבניות הודעות קי…" at bounding box center [619, 476] width 1239 height 952
click at [291, 491] on button "שמור" at bounding box center [279, 493] width 58 height 27
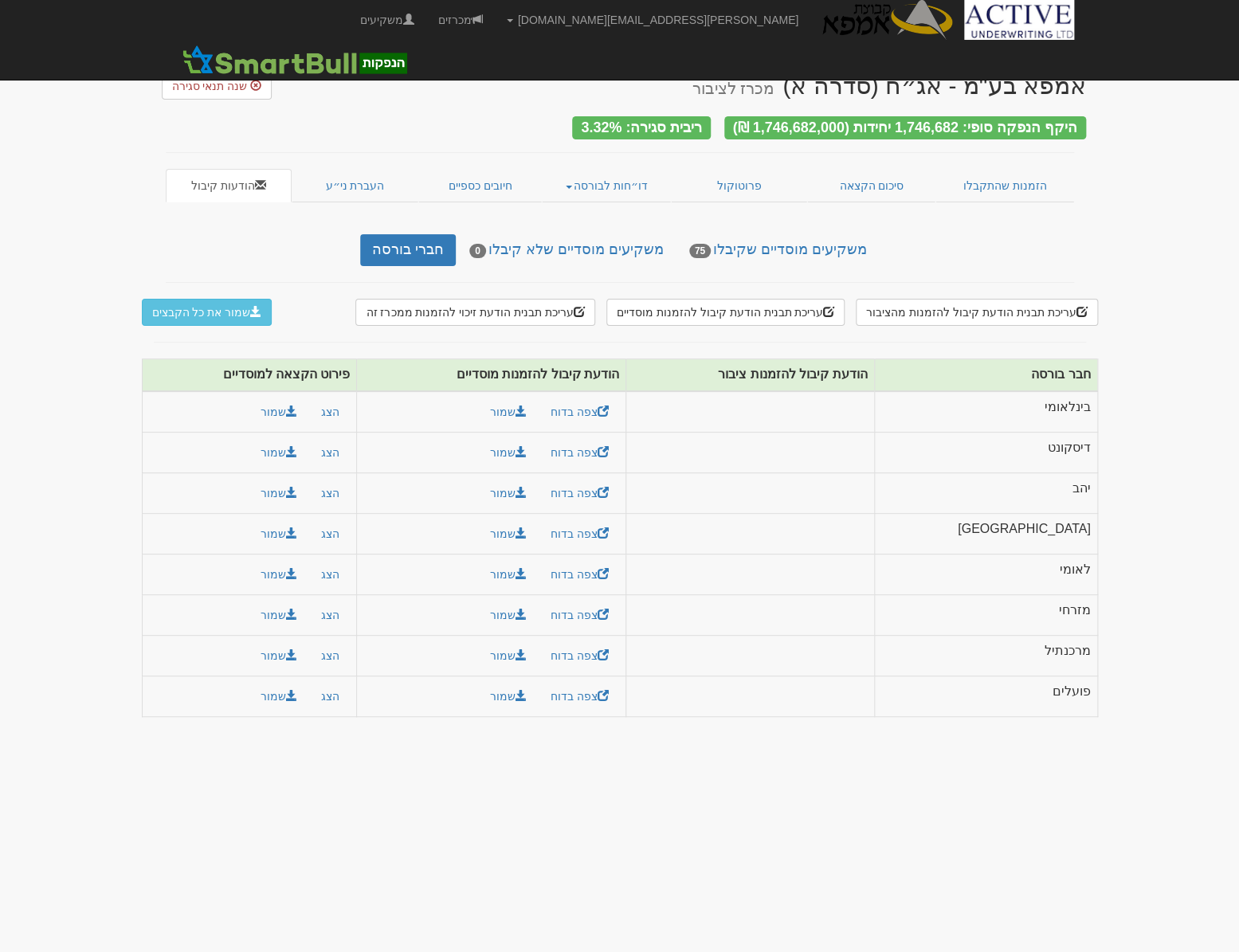
click at [1159, 508] on body "[PERSON_NAME][EMAIL_ADDRESS][DOMAIN_NAME] הגדרות חשבונות הנפקה תבניות הודעות קי…" at bounding box center [619, 476] width 1239 height 952
click at [537, 533] on link "שמור" at bounding box center [509, 534] width 58 height 27
click at [298, 526] on button "שמור" at bounding box center [279, 534] width 58 height 27
click at [1165, 549] on body "neil@activeu.co.il הגדרות חשבונות הנפקה תבניות הודעות קיבול" at bounding box center [619, 476] width 1239 height 952
click at [537, 570] on link "שמור" at bounding box center [509, 573] width 58 height 27
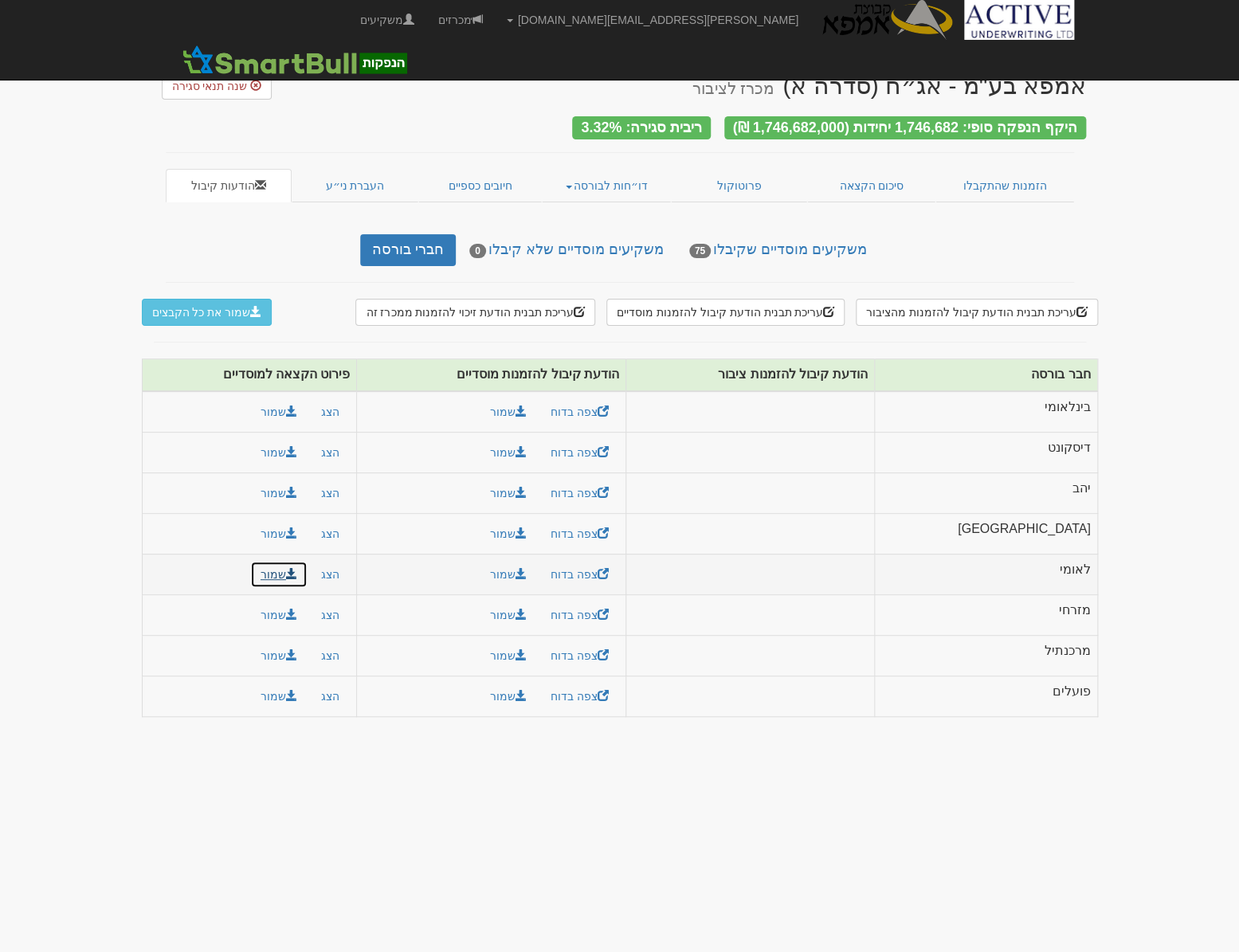
click at [301, 565] on button "שמור" at bounding box center [279, 573] width 58 height 27
click at [351, 767] on body "[PERSON_NAME][EMAIL_ADDRESS][DOMAIN_NAME] הגדרות חשבונות הנפקה תבניות הודעות קי…" at bounding box center [619, 476] width 1239 height 952
click at [537, 604] on link "שמור" at bounding box center [509, 614] width 58 height 27
click at [303, 609] on button "שמור" at bounding box center [279, 614] width 58 height 27
drag, startPoint x: 330, startPoint y: 772, endPoint x: 455, endPoint y: 776, distance: 125.1
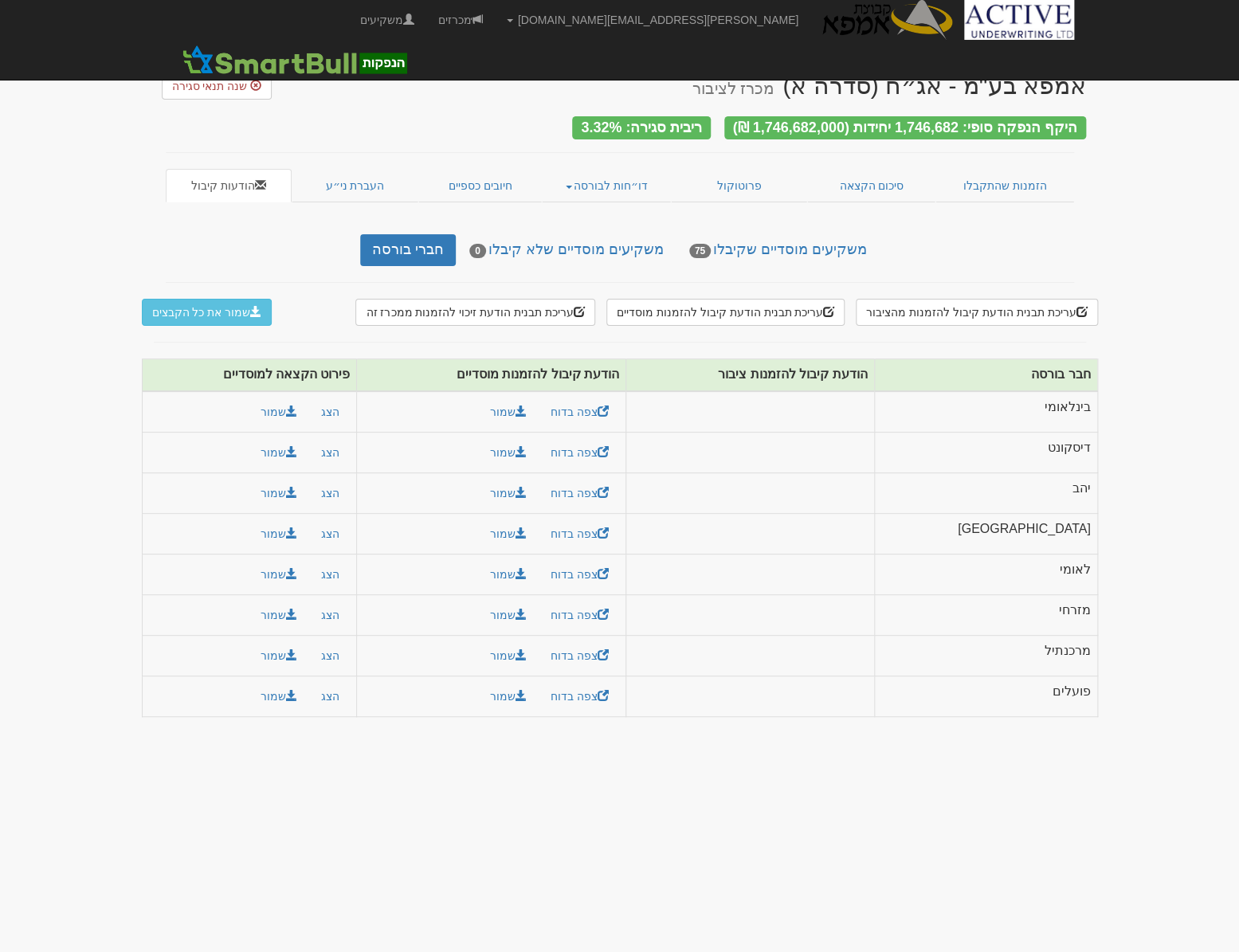
click at [330, 772] on body "[PERSON_NAME][EMAIL_ADDRESS][DOMAIN_NAME] הגדרות חשבונות הנפקה תבניות הודעות קי…" at bounding box center [619, 476] width 1239 height 952
click at [537, 650] on link "שמור" at bounding box center [509, 654] width 58 height 27
click at [297, 647] on button "שמור" at bounding box center [279, 654] width 58 height 27
click at [323, 791] on body "neil@activeu.co.il הגדרות חשבונות הנפקה תבניות הודעות קיבול" at bounding box center [619, 476] width 1239 height 952
click at [537, 686] on link "שמור" at bounding box center [509, 695] width 58 height 27
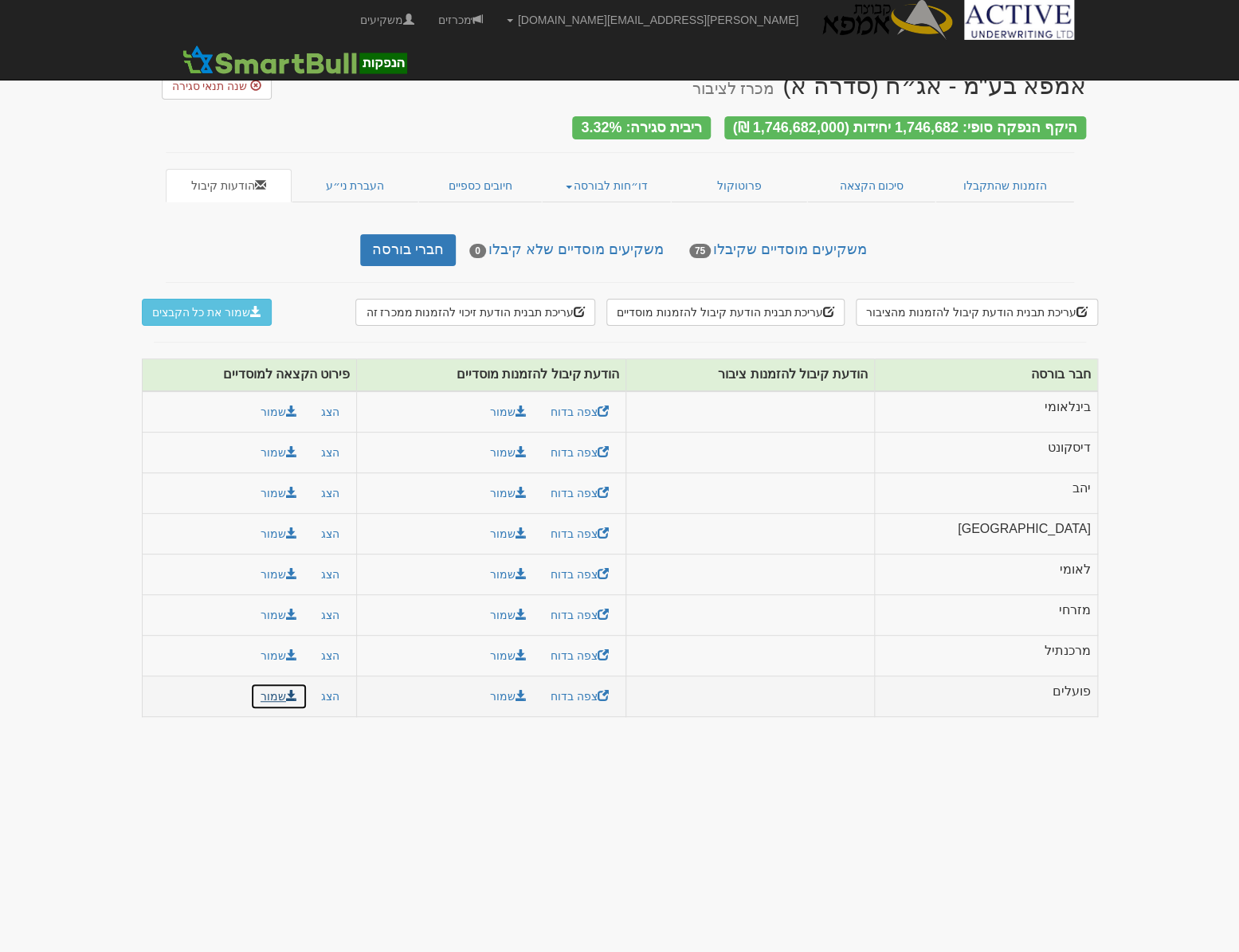
click at [308, 683] on button "שמור" at bounding box center [279, 695] width 58 height 27
click at [1194, 416] on body "neil@activeu.co.il הגדרות חשבונות הנפקה תבניות הודעות קיבול" at bounding box center [619, 476] width 1239 height 952
click at [869, 179] on link "סיכום הקצאה" at bounding box center [871, 185] width 128 height 34
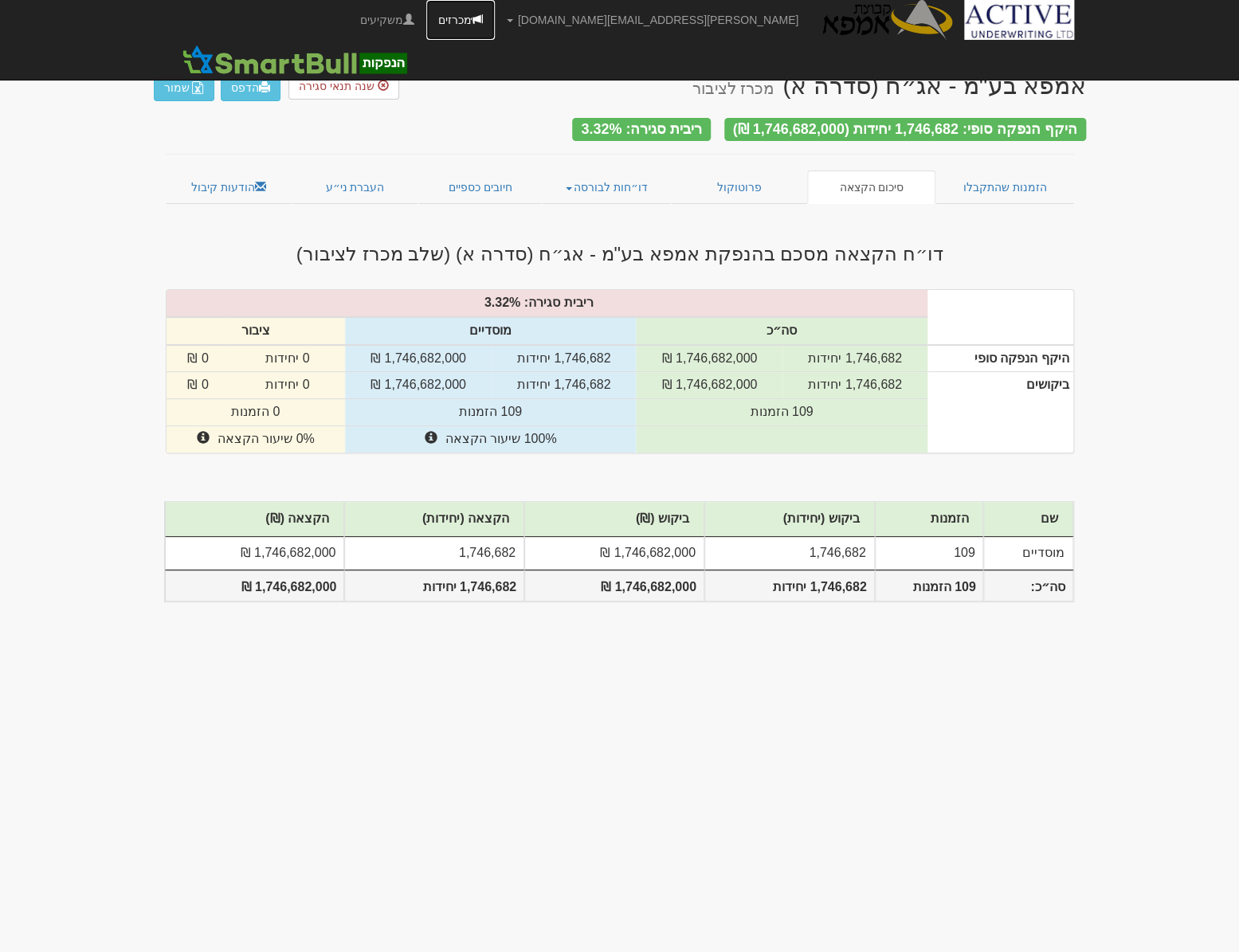
click at [495, 20] on link "מכרזים" at bounding box center [460, 20] width 68 height 40
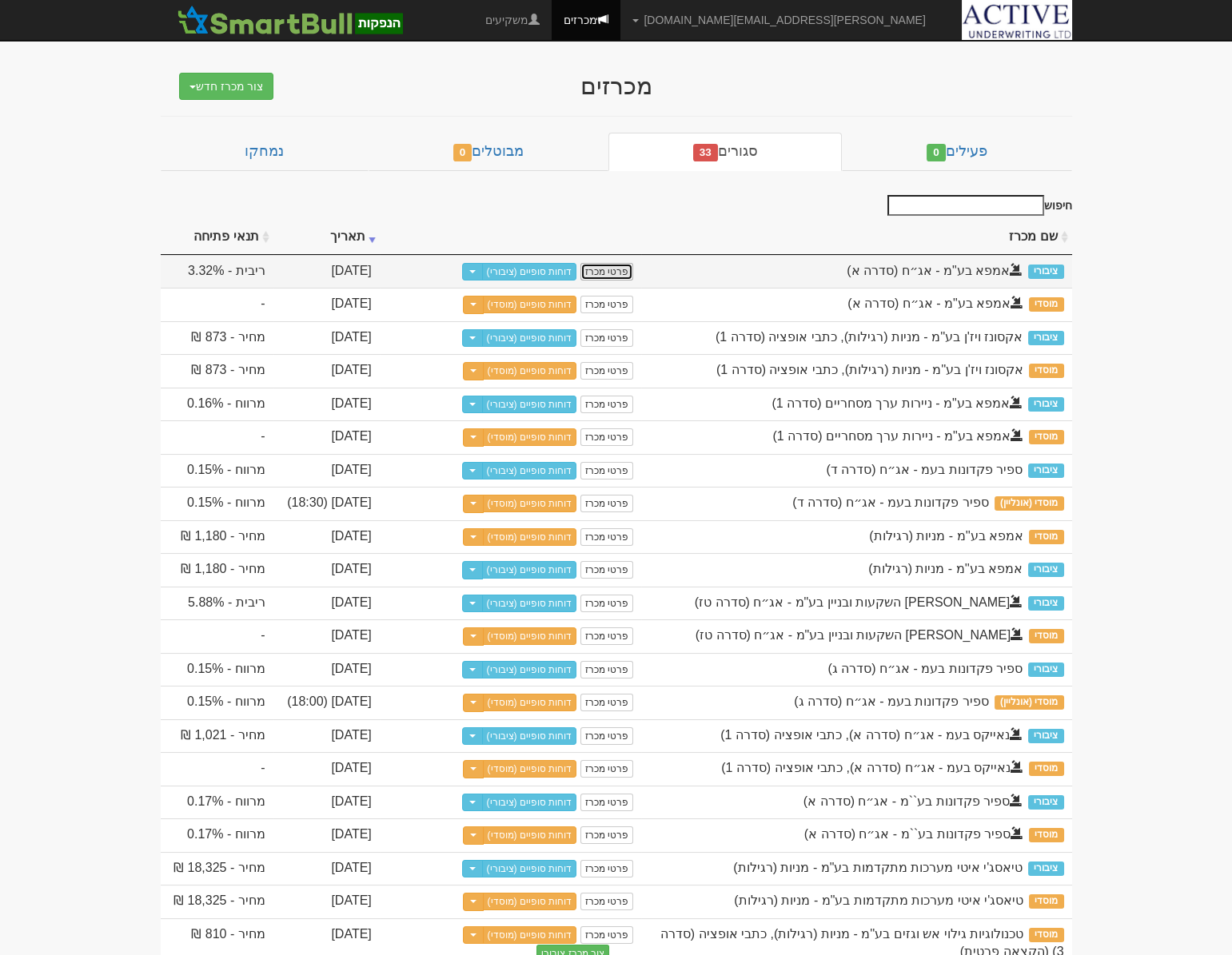
click at [622, 273] on link "פרטי מכרז" at bounding box center [606, 272] width 53 height 18
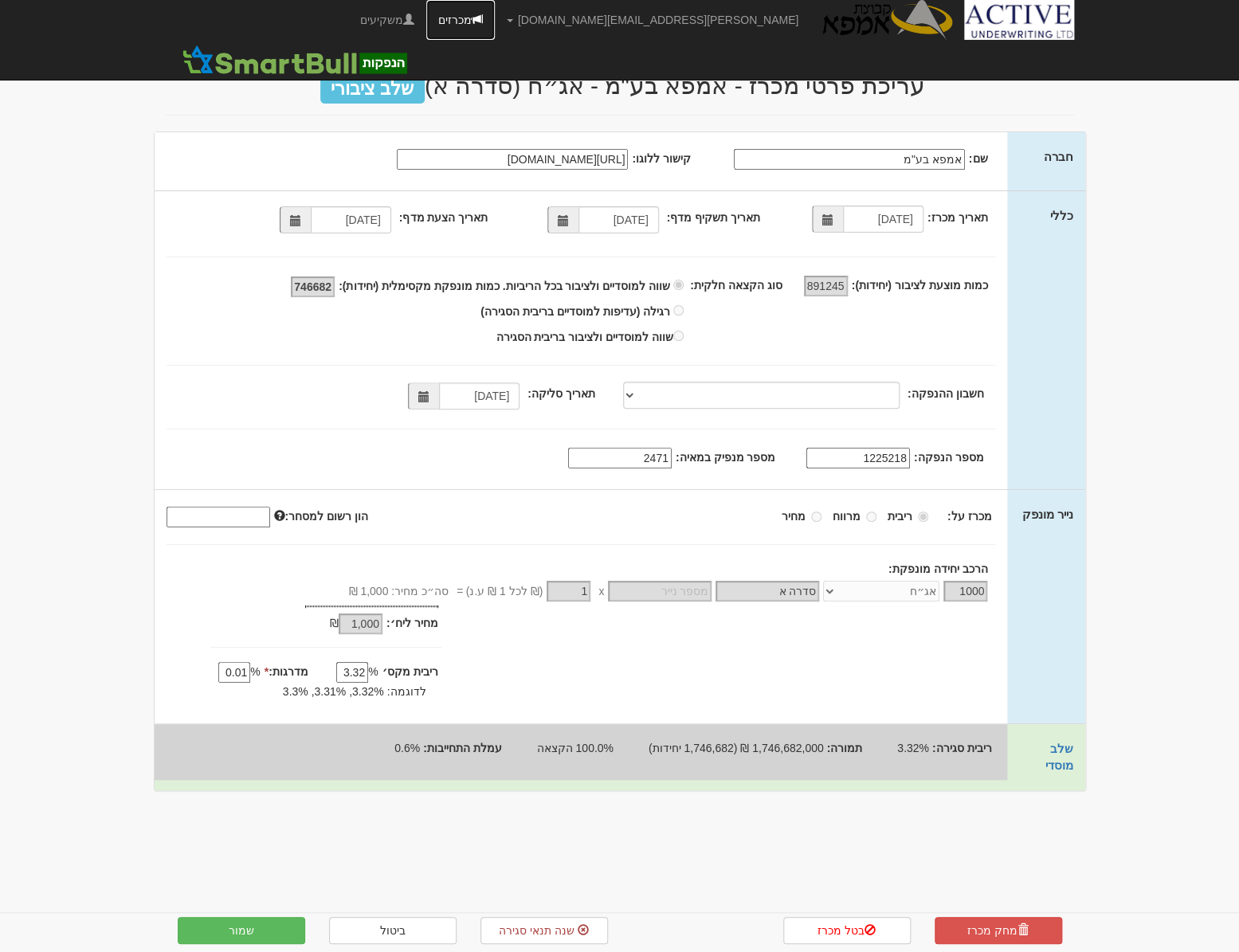
click at [495, 14] on link "מכרזים" at bounding box center [460, 20] width 68 height 40
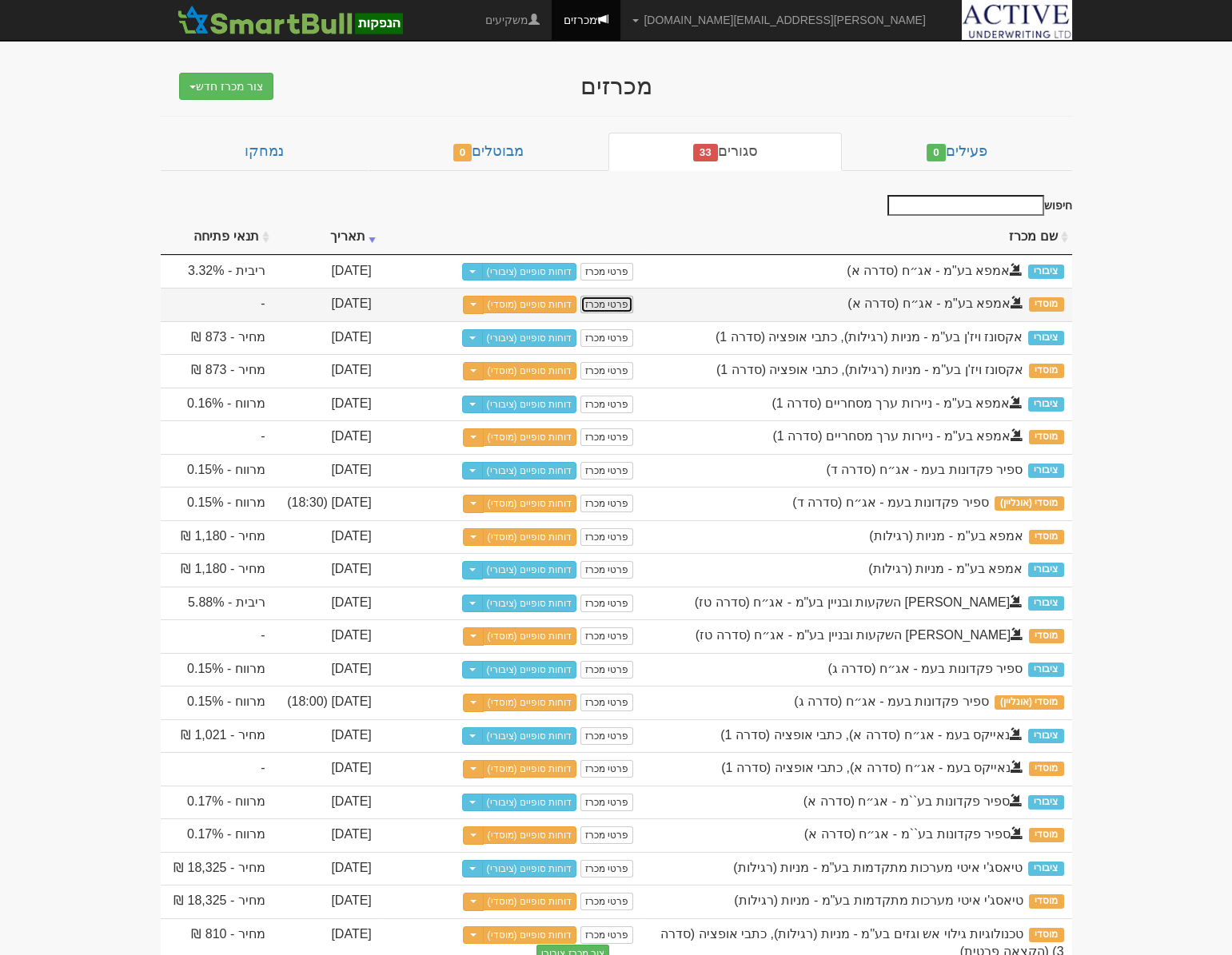
click at [616, 307] on link "פרטי מכרז" at bounding box center [606, 304] width 53 height 18
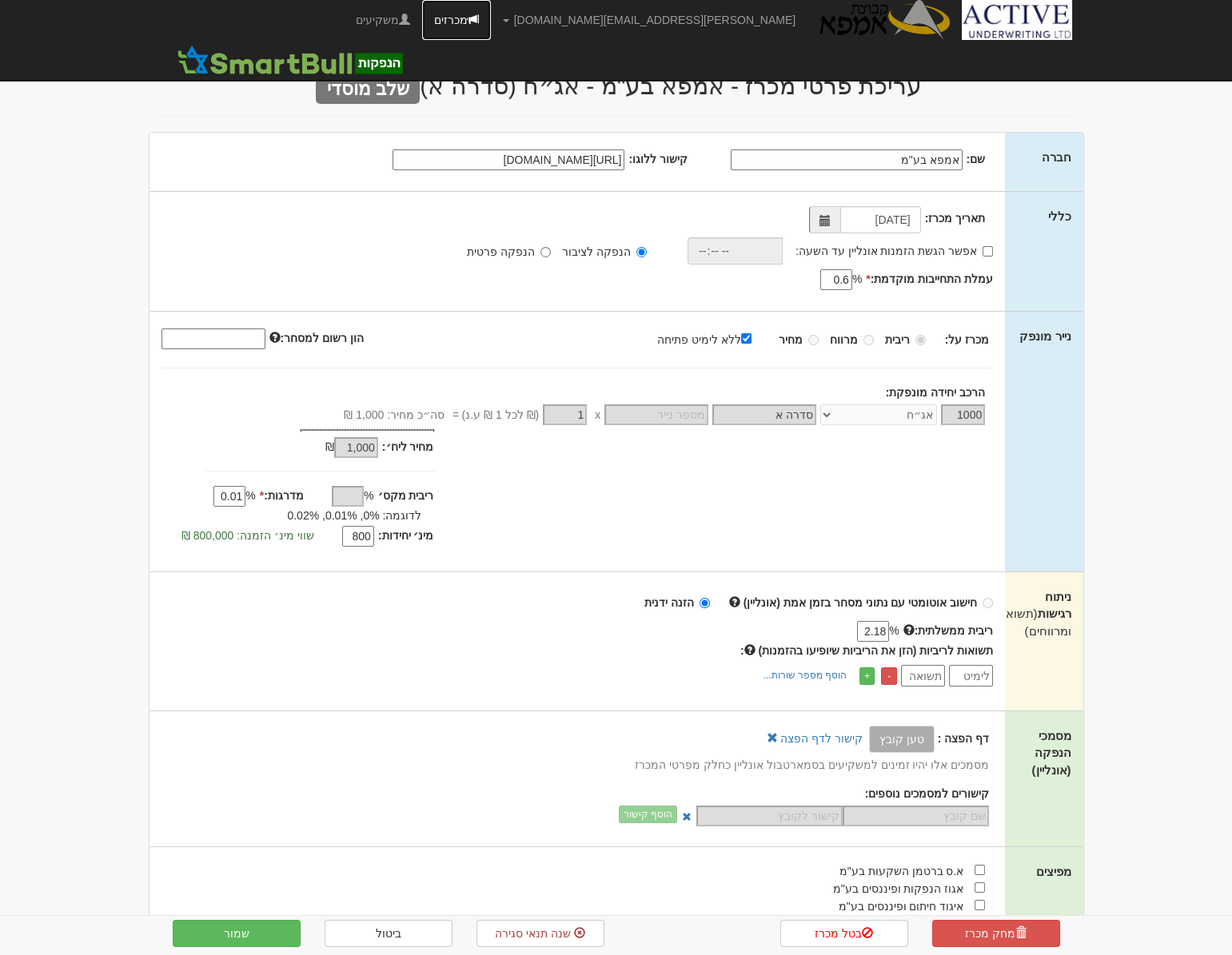
click at [491, 15] on link "מכרזים" at bounding box center [456, 20] width 69 height 40
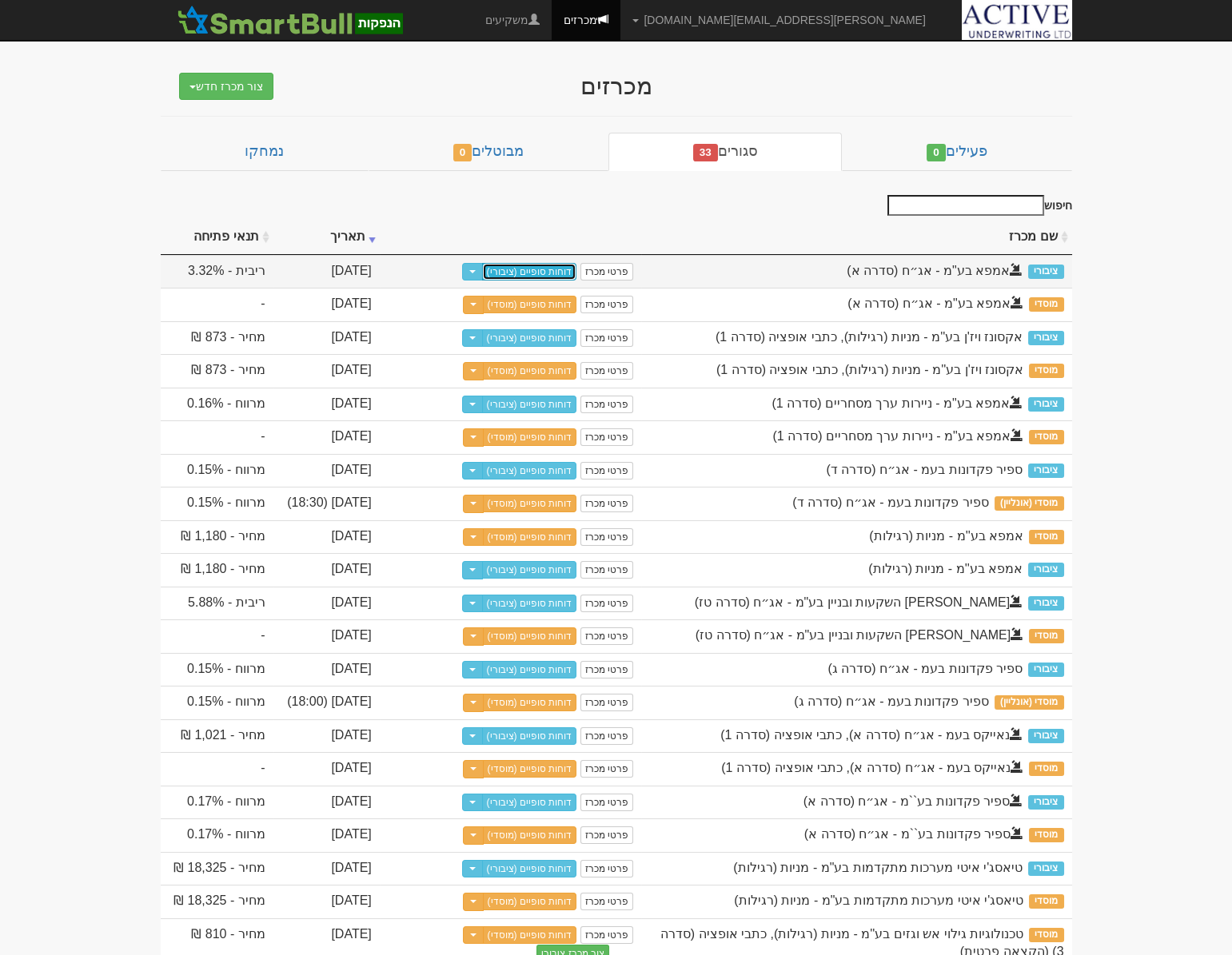
click at [543, 271] on link "דוחות סופיים (ציבורי)" at bounding box center [529, 272] width 96 height 18
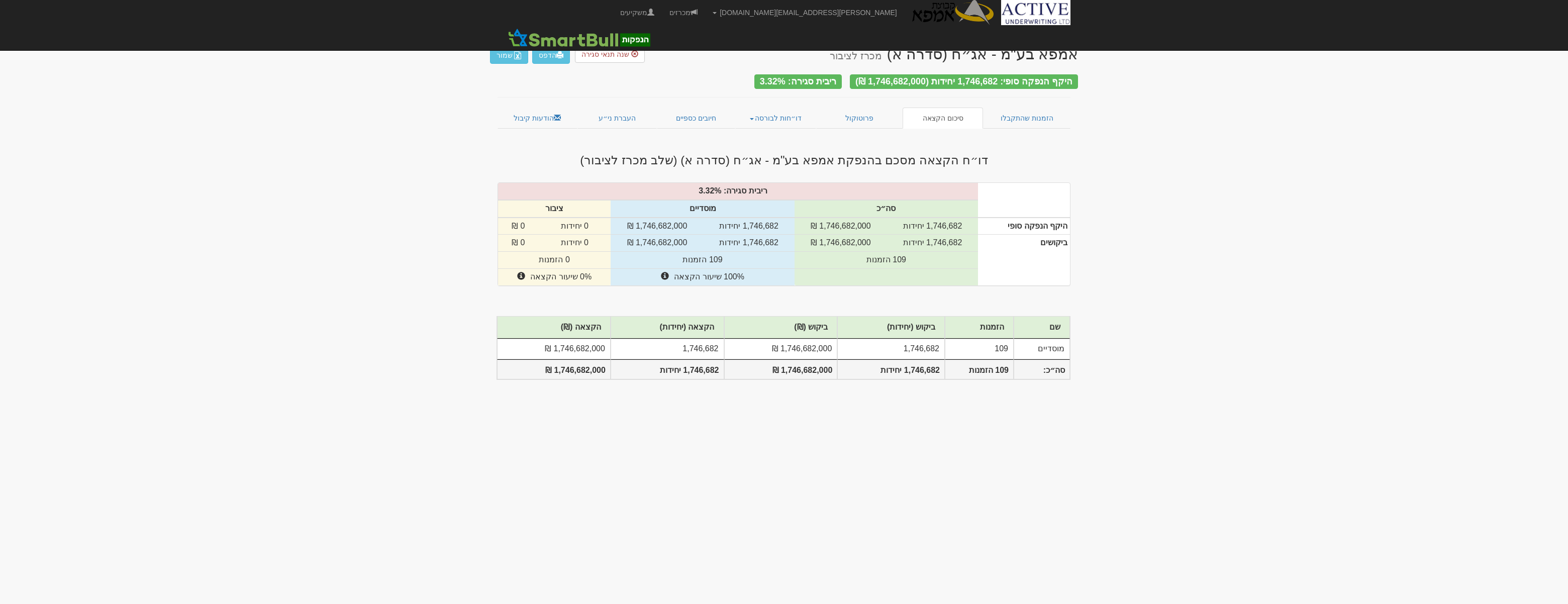
click at [260, 244] on body "[PERSON_NAME][EMAIL_ADDRESS][DOMAIN_NAME] הגדרות חשבונות הנפקה תבניות הודעות קי…" at bounding box center [784, 302] width 1568 height 604
click at [364, 342] on body "[PERSON_NAME][EMAIL_ADDRESS][DOMAIN_NAME] הגדרות חשבונות הנפקה תבניות הודעות קי…" at bounding box center [784, 302] width 1568 height 604
click at [541, 111] on link "הודעות קיבול" at bounding box center [537, 118] width 80 height 21
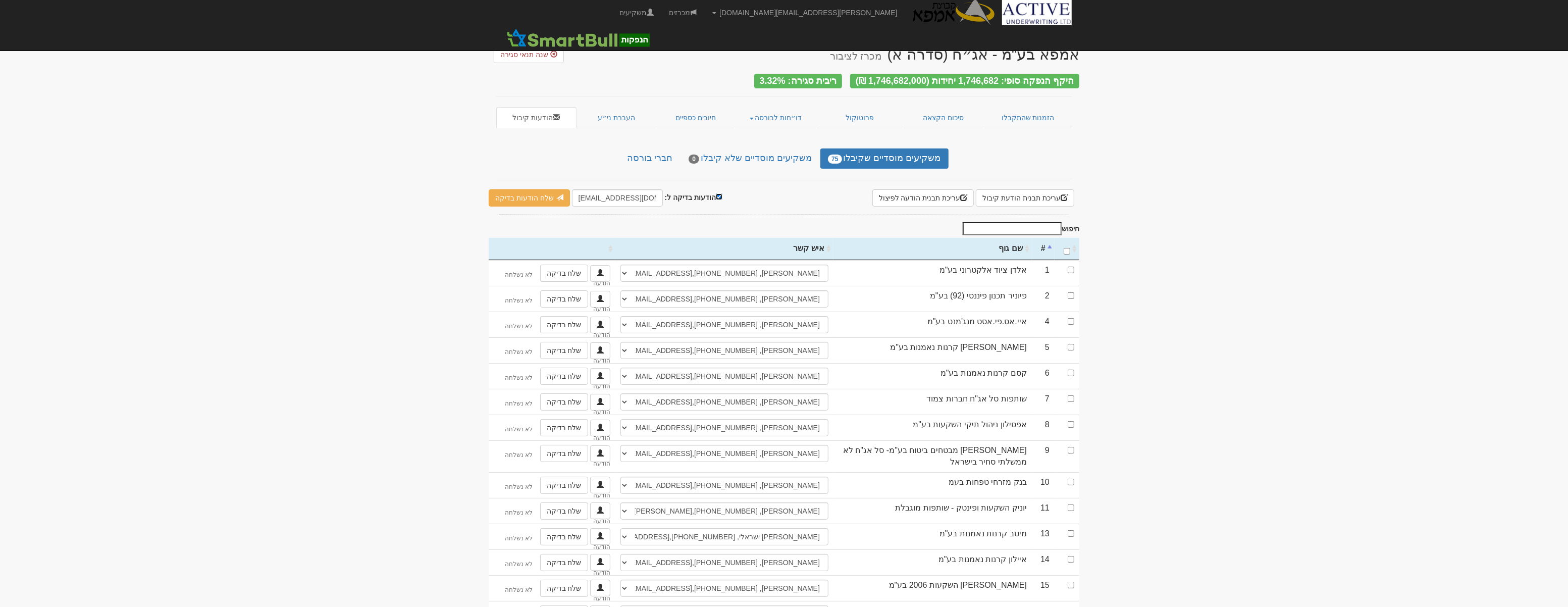
click at [716, 194] on input "הודעות בדיקה ל:" at bounding box center [719, 197] width 6 height 6
click at [728, 194] on input "הודעות בדיקה ל:" at bounding box center [731, 197] width 6 height 6
checkbox input "true"
drag, startPoint x: 588, startPoint y: 194, endPoint x: 571, endPoint y: 194, distance: 17.0
click at [571, 194] on input "[EMAIL_ADDRESS][DOMAIN_NAME]" at bounding box center [615, 197] width 91 height 17
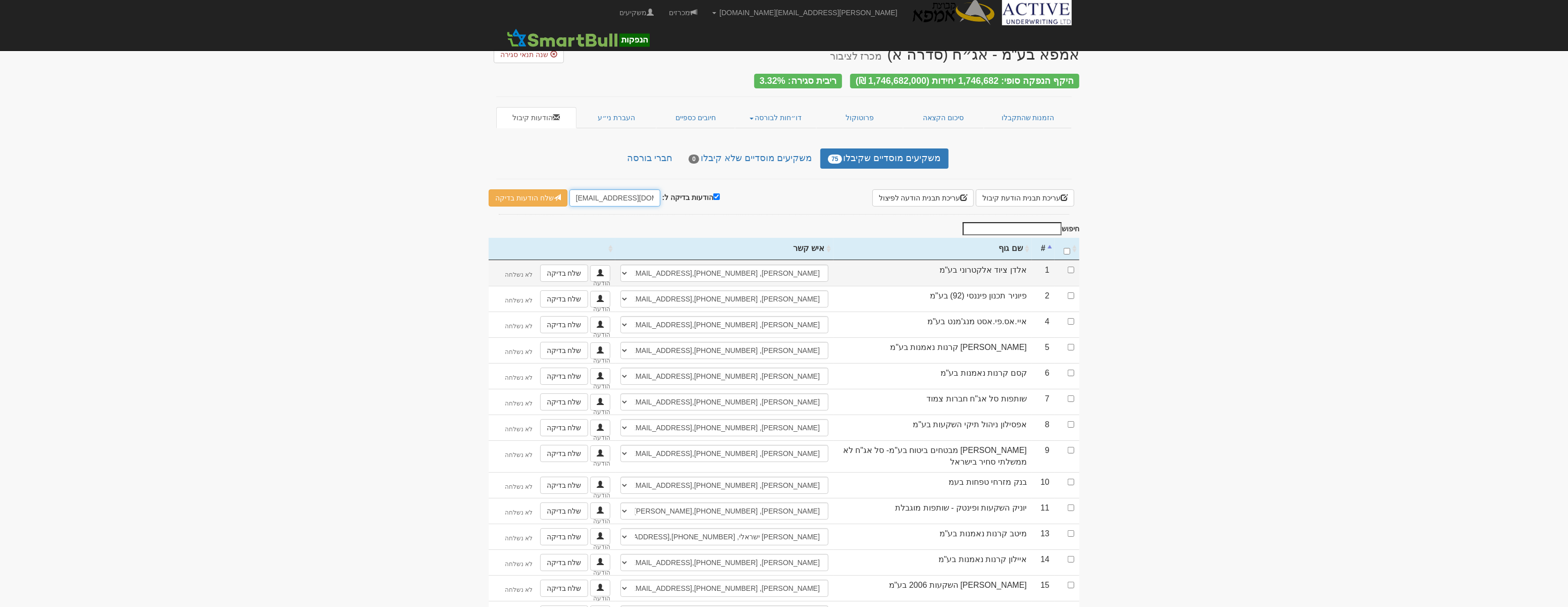
type input "omri@activeu.co.il"
click at [1073, 266] on input "checkbox" at bounding box center [1071, 270] width 6 height 6
click at [527, 195] on link "שלח הודעות בדיקה" at bounding box center [528, 197] width 79 height 17
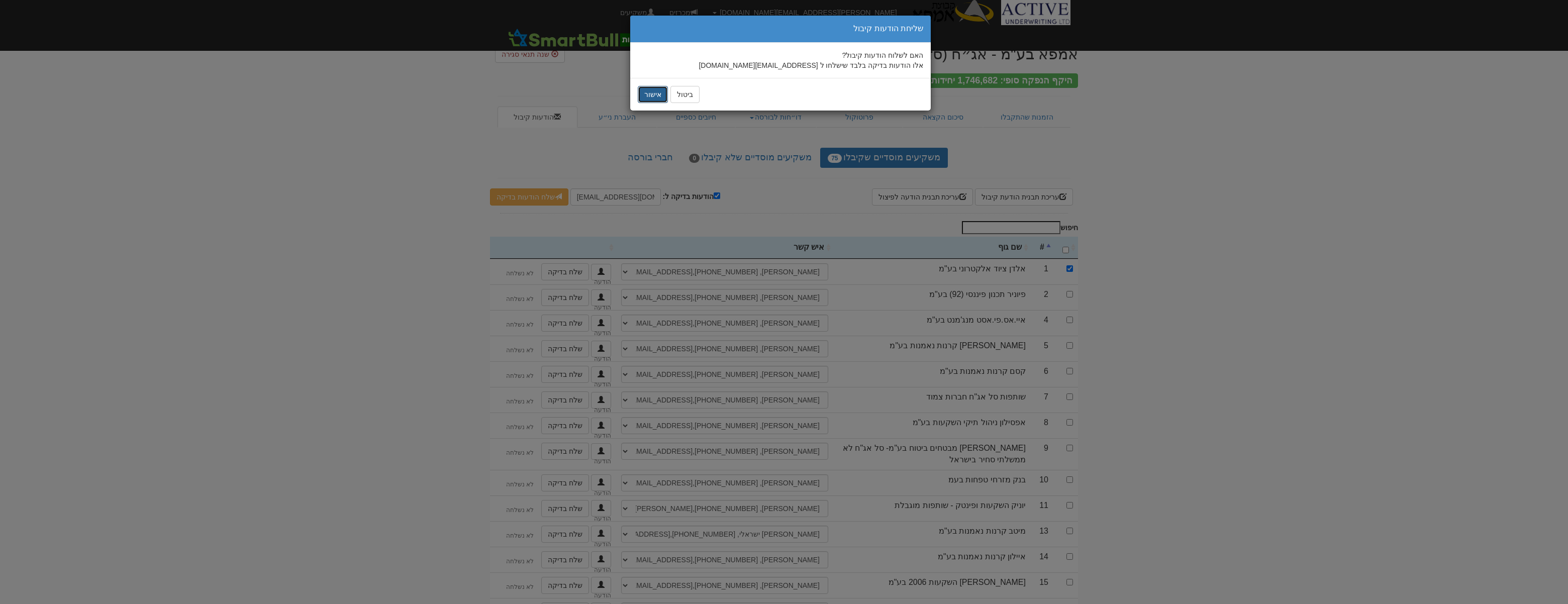
click at [646, 96] on button "אישור" at bounding box center [653, 94] width 30 height 17
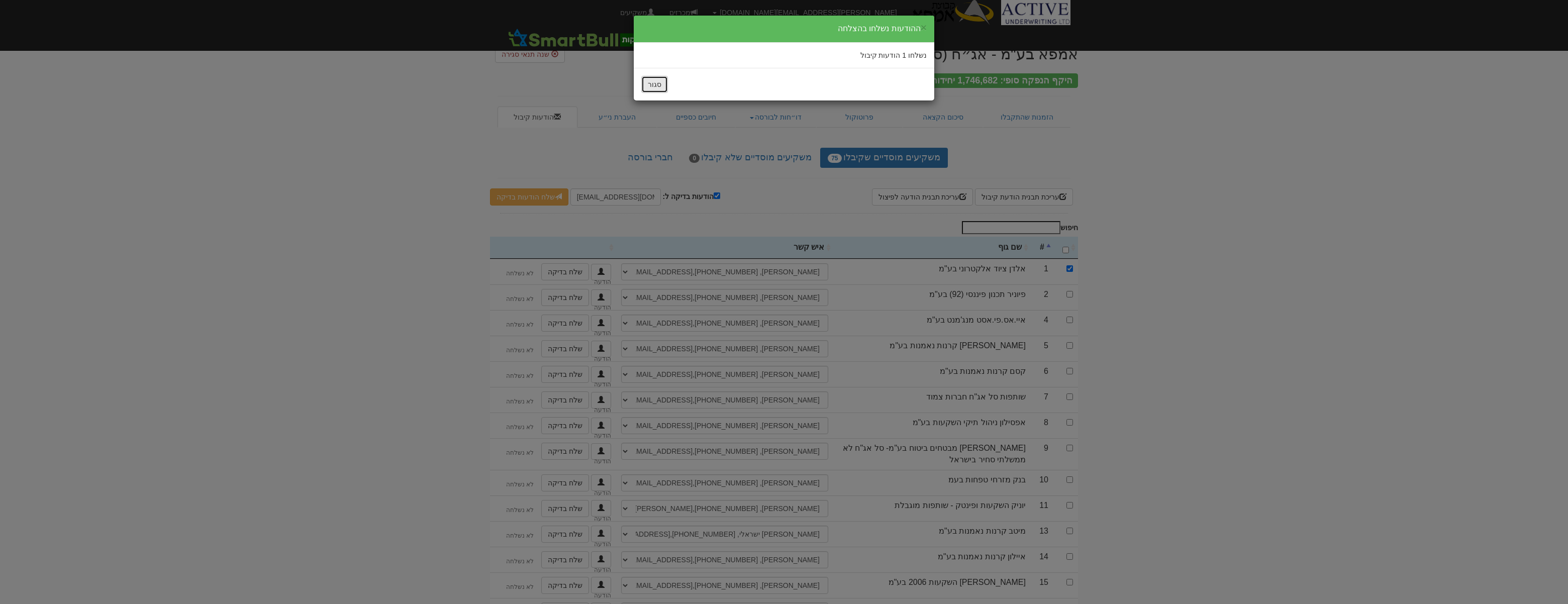
click at [655, 86] on button "סגור" at bounding box center [654, 84] width 27 height 17
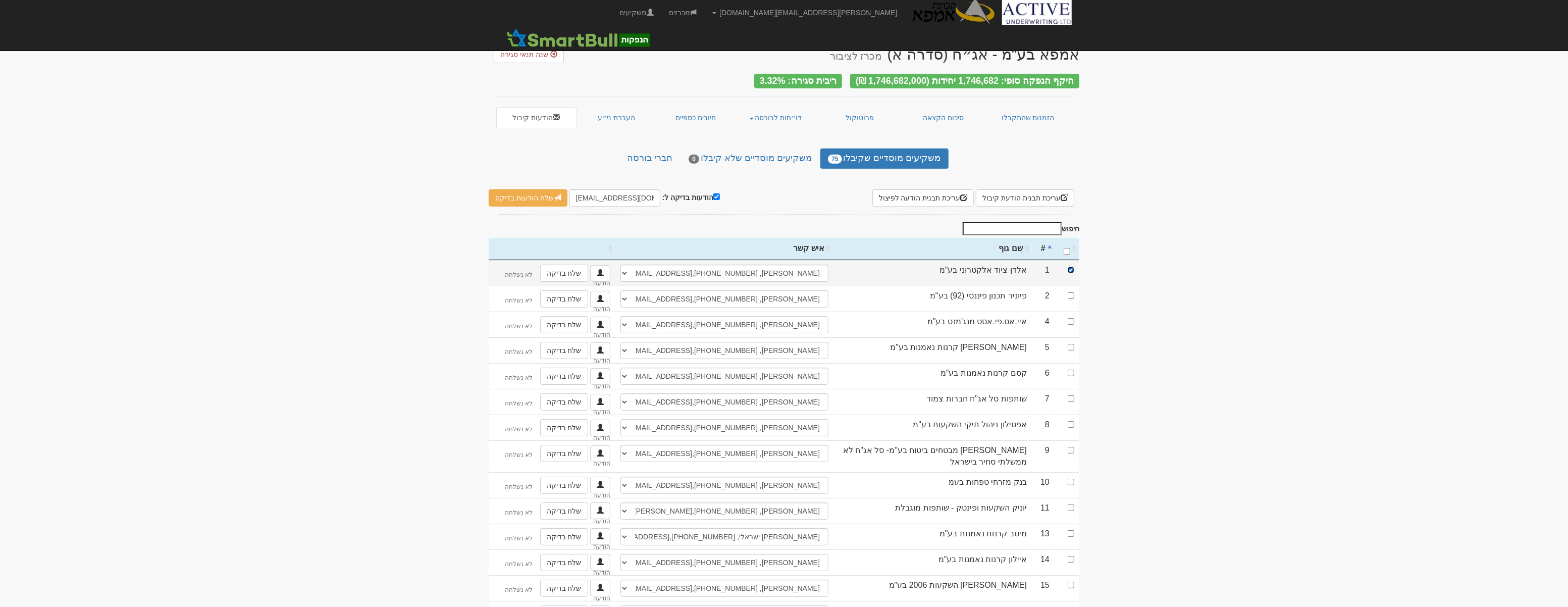
click at [1070, 268] on input "checkbox" at bounding box center [1071, 270] width 6 height 6
checkbox input "false"
drag, startPoint x: 584, startPoint y: 194, endPoint x: 571, endPoint y: 196, distance: 13.2
click at [571, 196] on input "omri@activeu.co.il" at bounding box center [615, 197] width 91 height 17
type input "[PERSON_NAME][EMAIL_ADDRESS][DOMAIN_NAME]"
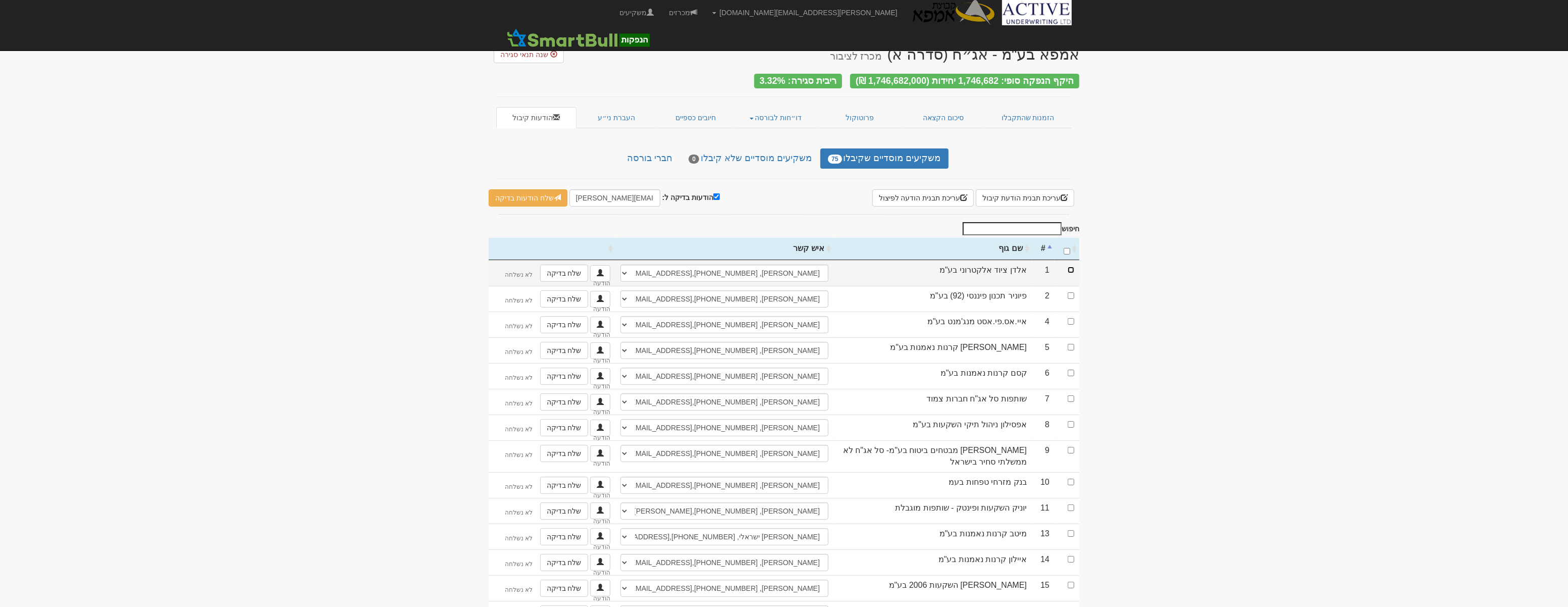
click at [1072, 266] on input "checkbox" at bounding box center [1071, 270] width 6 height 6
click at [551, 198] on link "שלח הודעות בדיקה" at bounding box center [528, 197] width 79 height 17
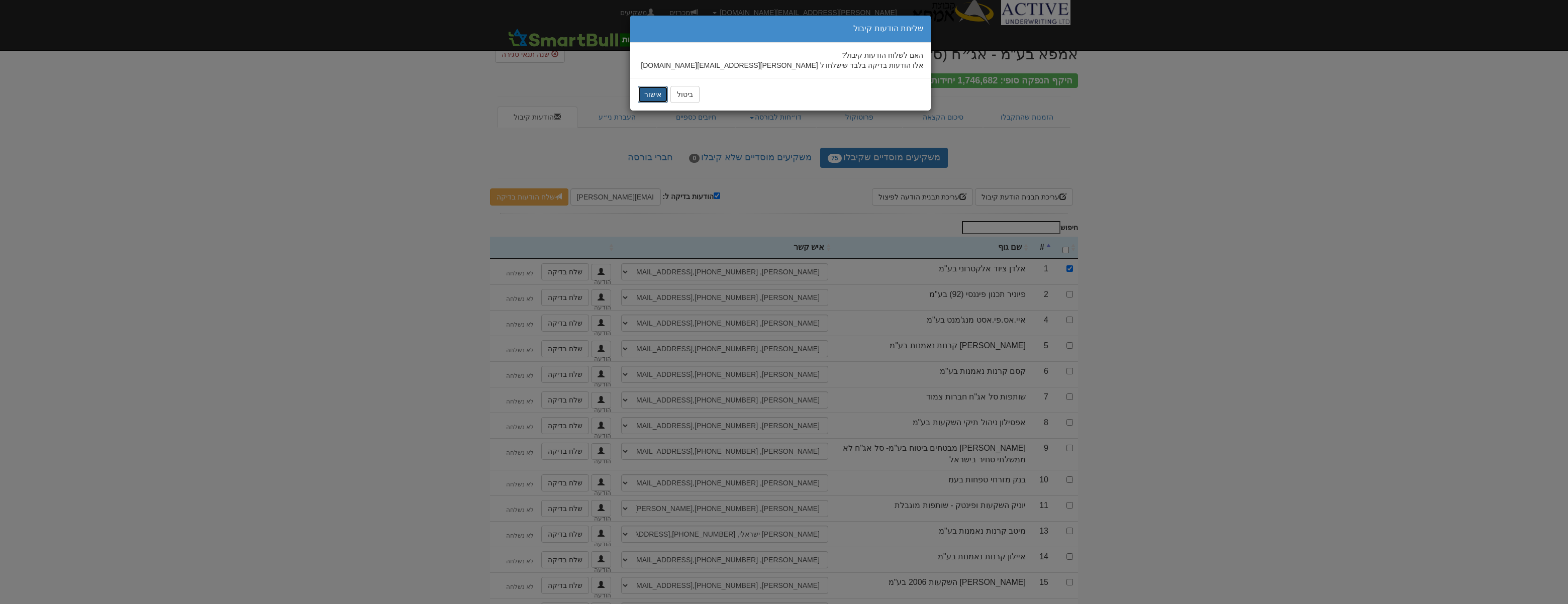
click at [654, 98] on button "אישור" at bounding box center [653, 94] width 30 height 17
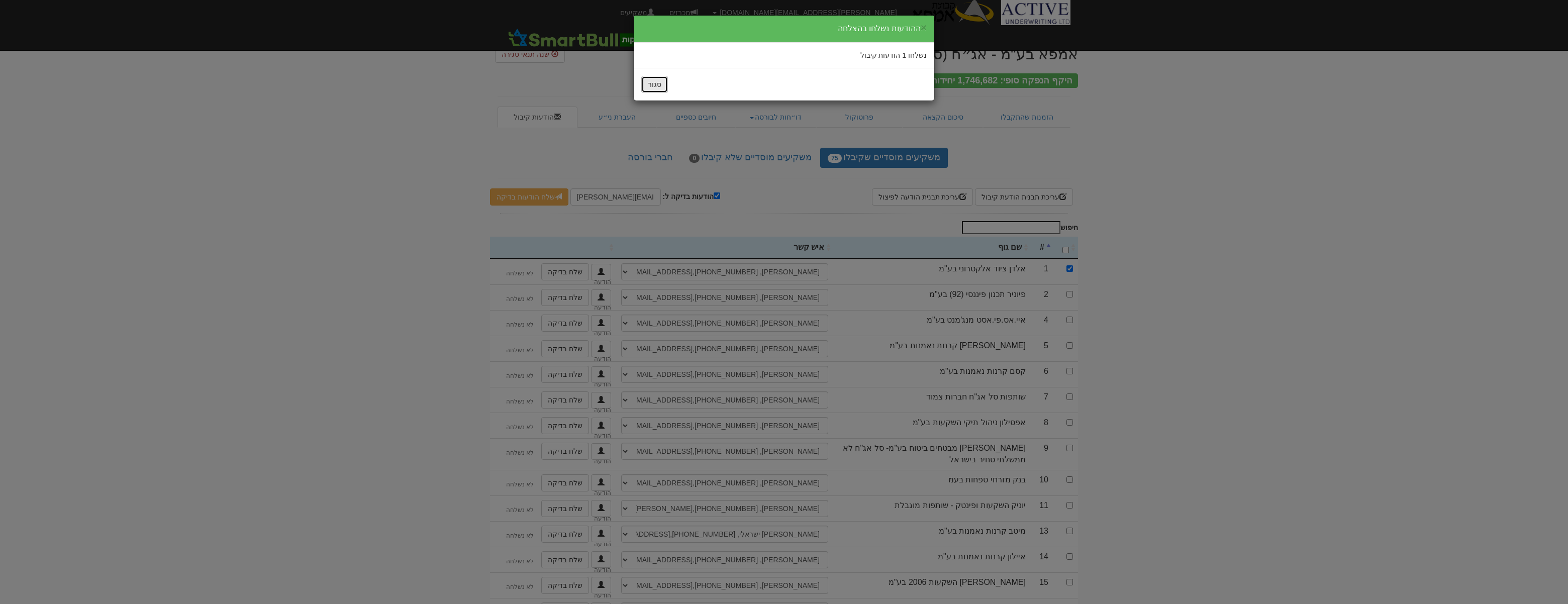
click at [645, 81] on button "סגור" at bounding box center [654, 84] width 27 height 17
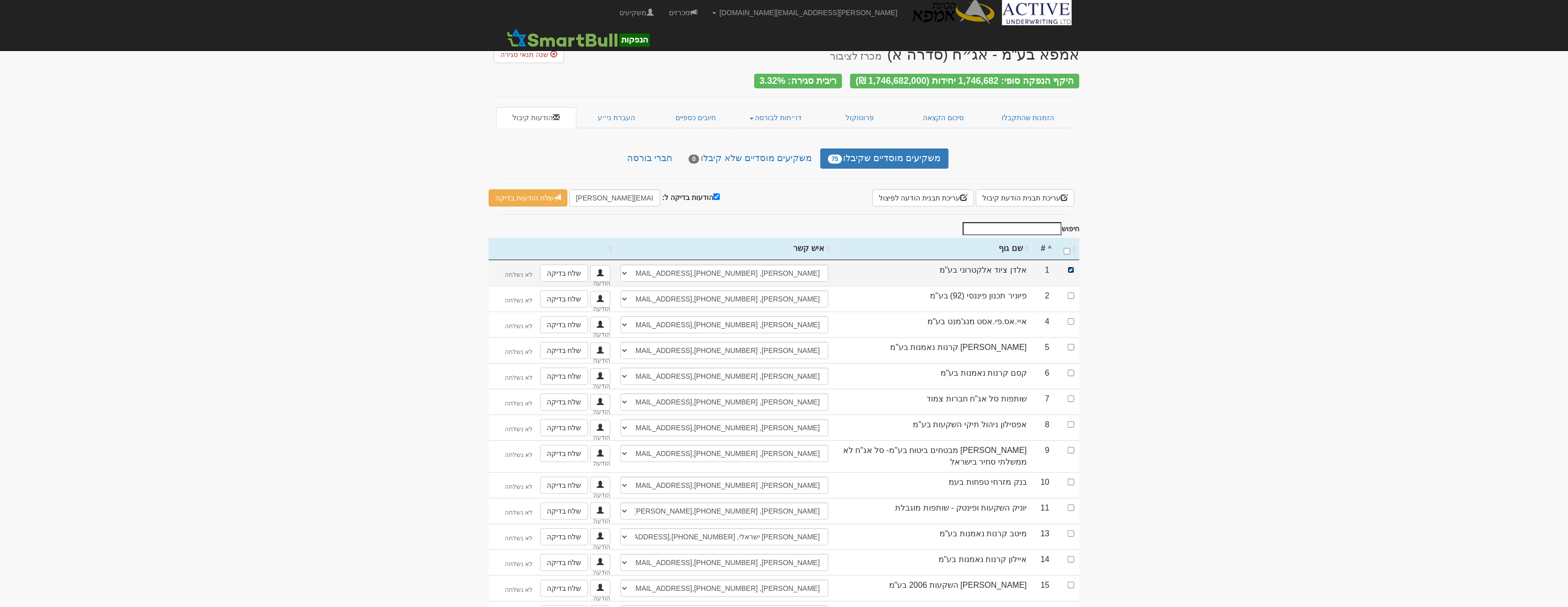
click at [1072, 266] on input "checkbox" at bounding box center [1071, 270] width 6 height 6
checkbox input "false"
click at [713, 194] on input "הודעות בדיקה ל:" at bounding box center [716, 197] width 6 height 6
checkbox input "false"
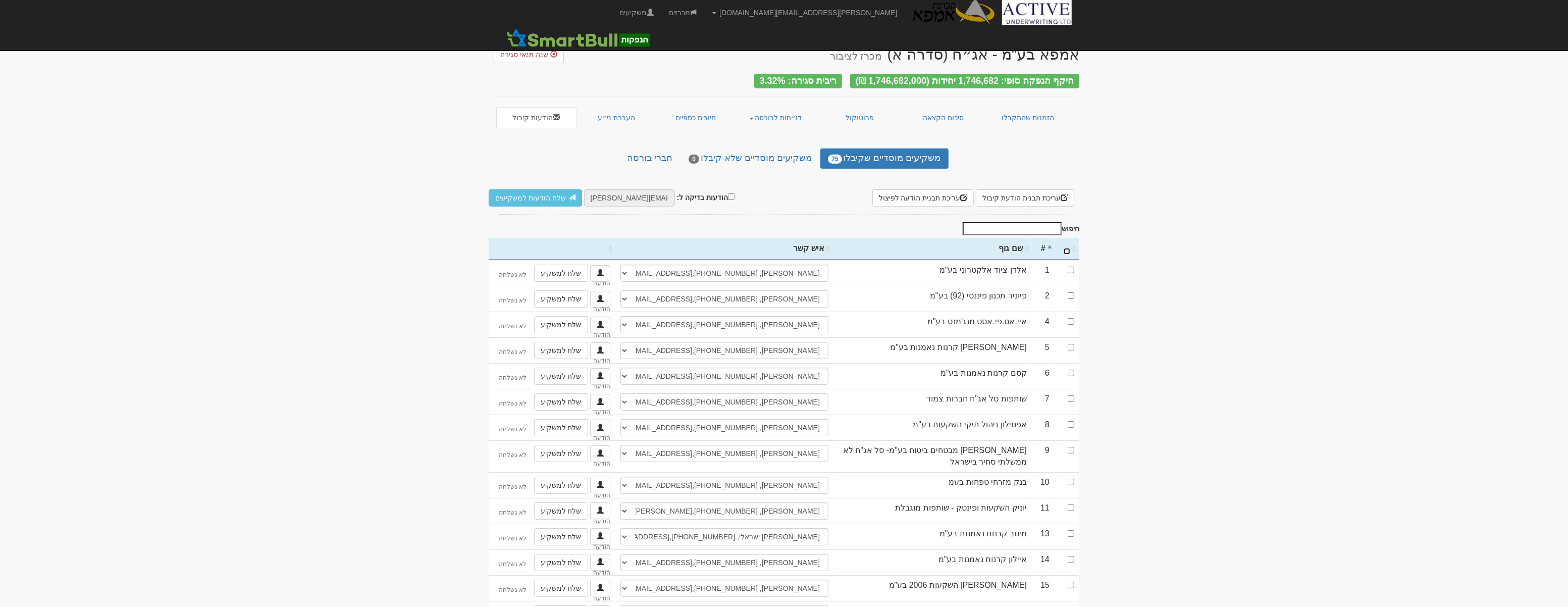
click at [1068, 248] on input "\a : activate to sort column ascending" at bounding box center [1066, 251] width 6 height 6
checkbox input "true"
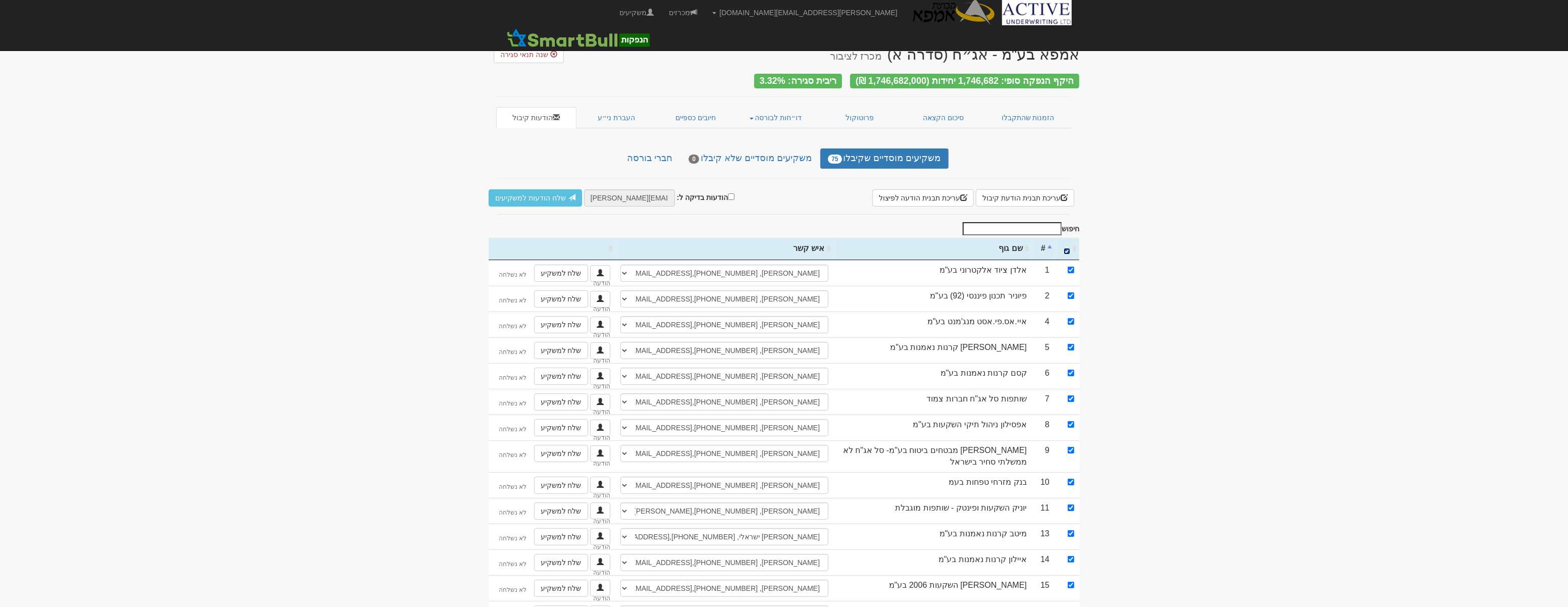
checkbox input "true"
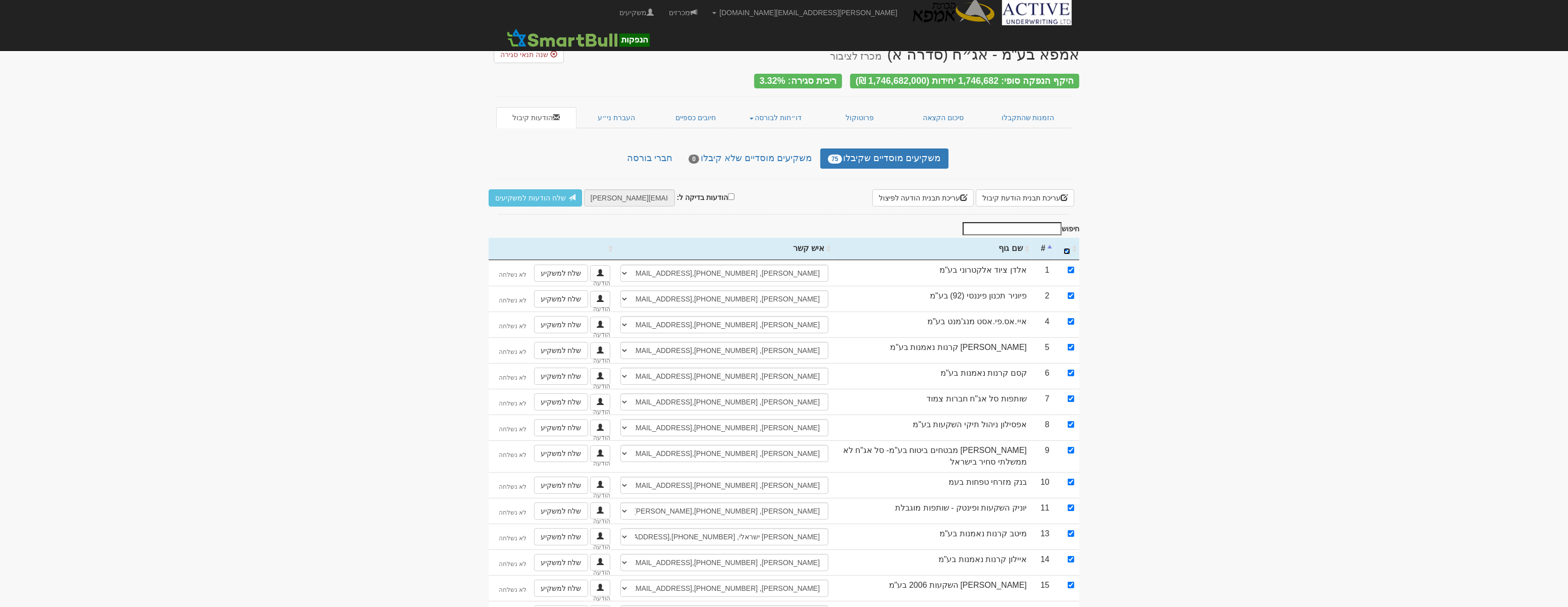
checkbox input "true"
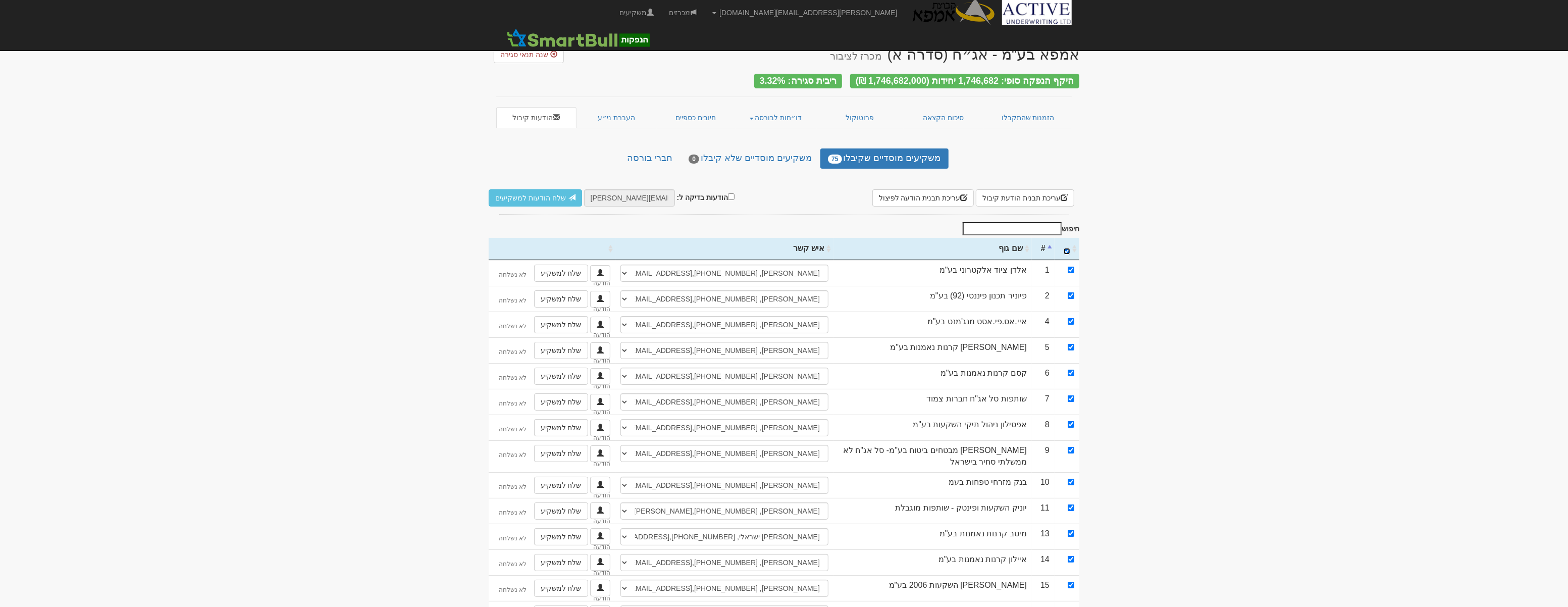
checkbox input "true"
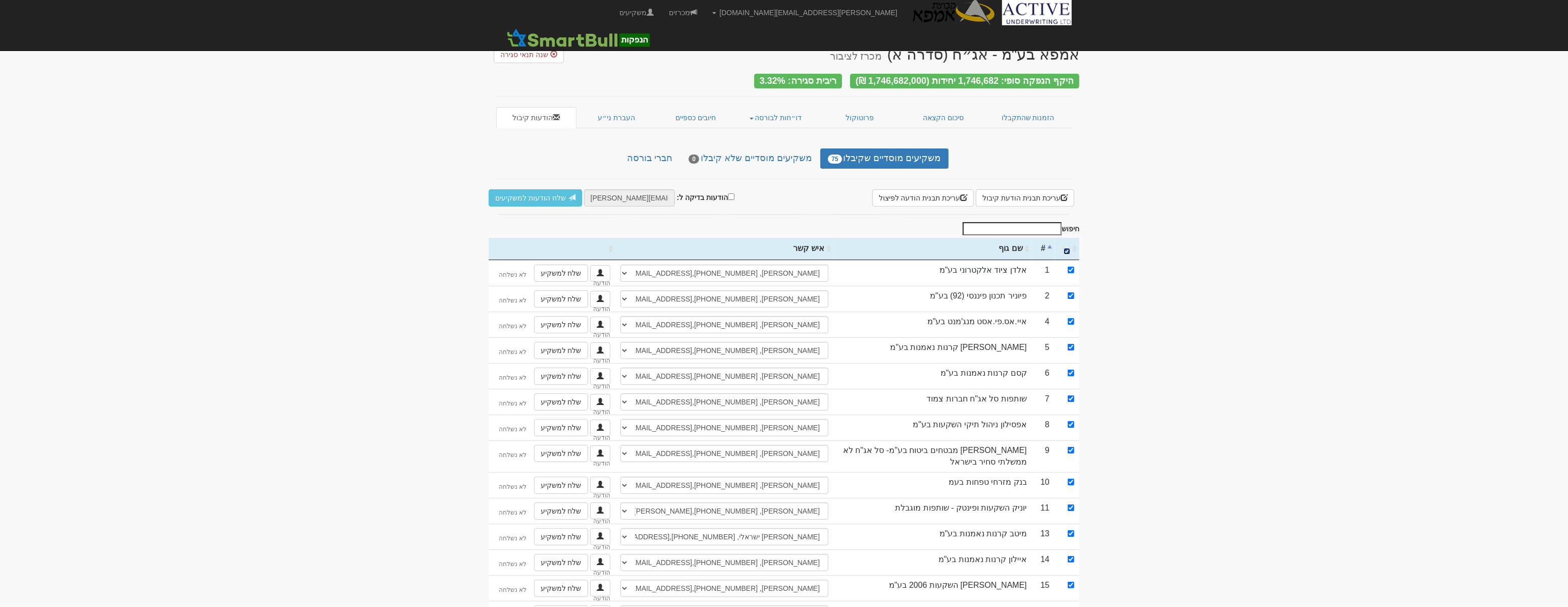
checkbox input "true"
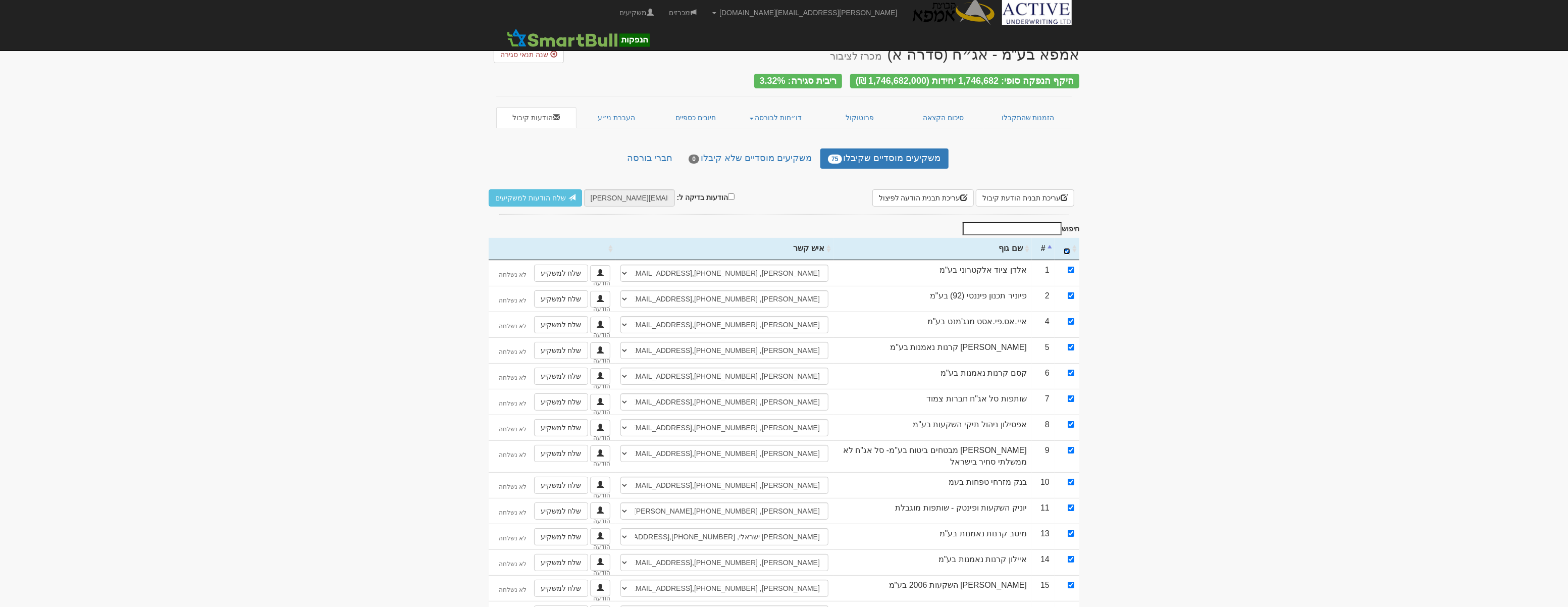
checkbox input "true"
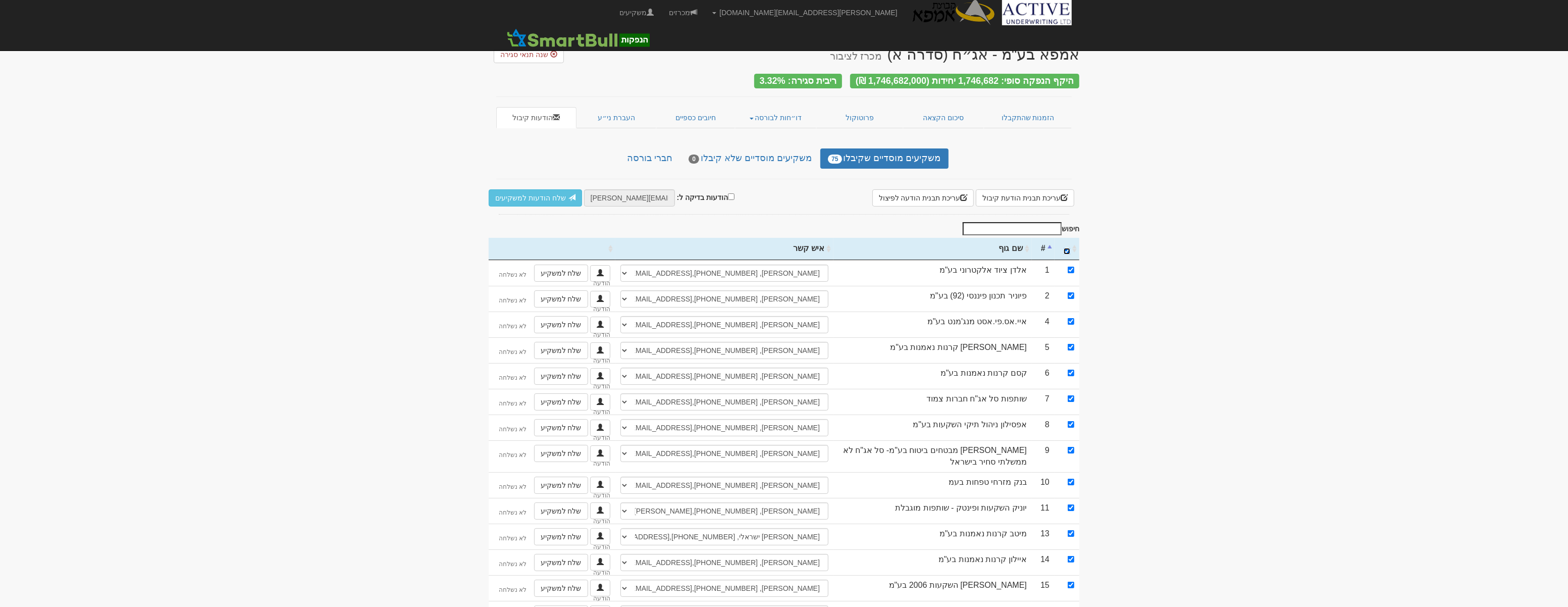
checkbox input "true"
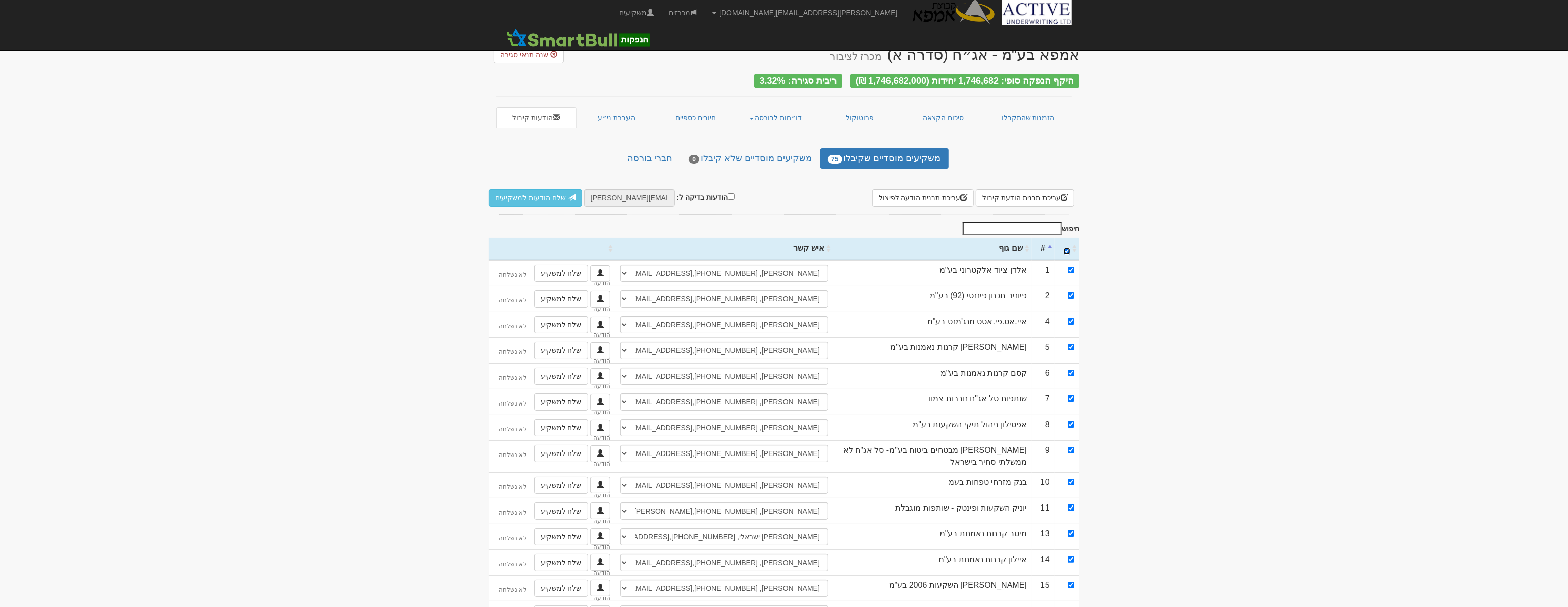
checkbox input "true"
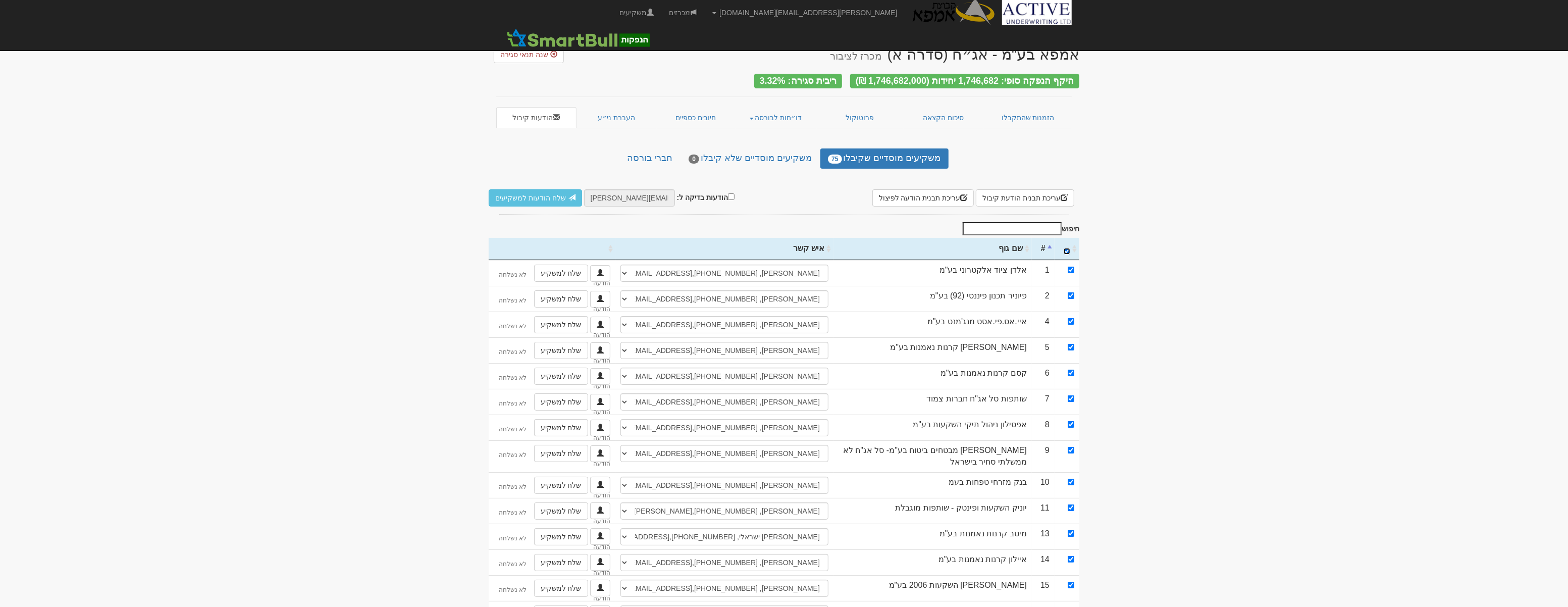
checkbox input "true"
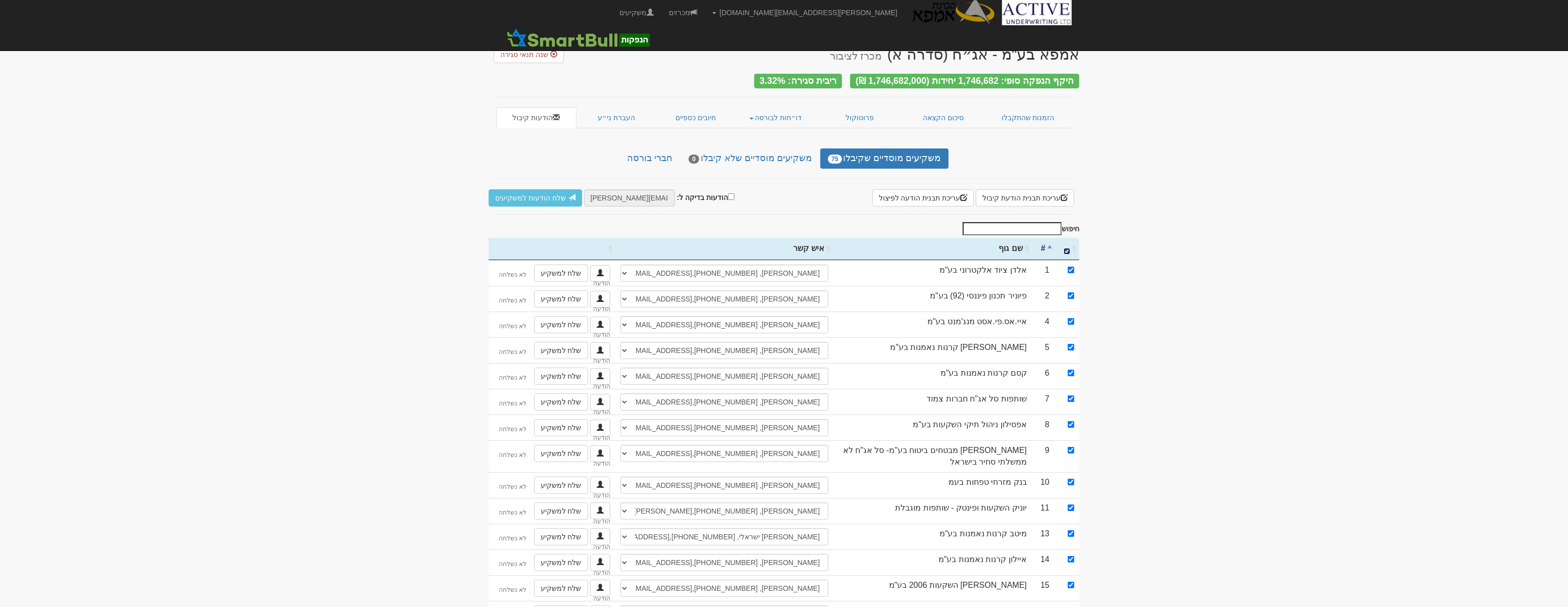
checkbox input "true"
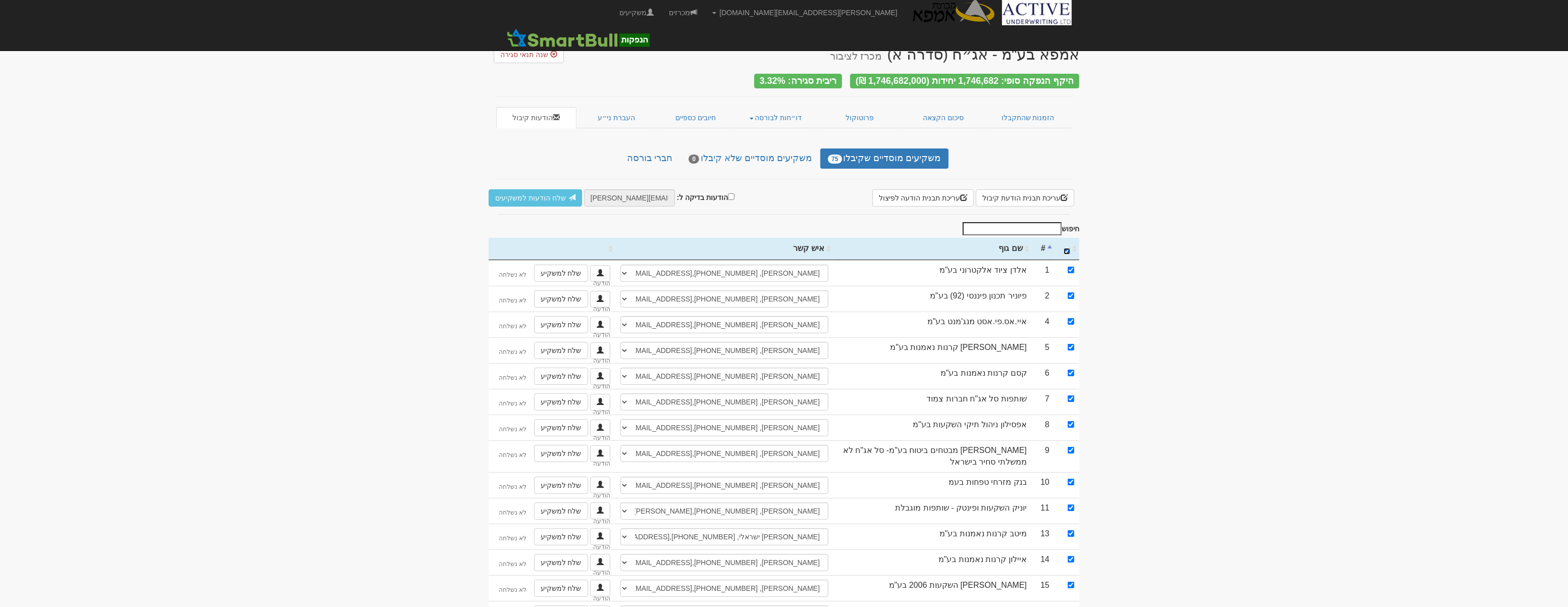
checkbox input "true"
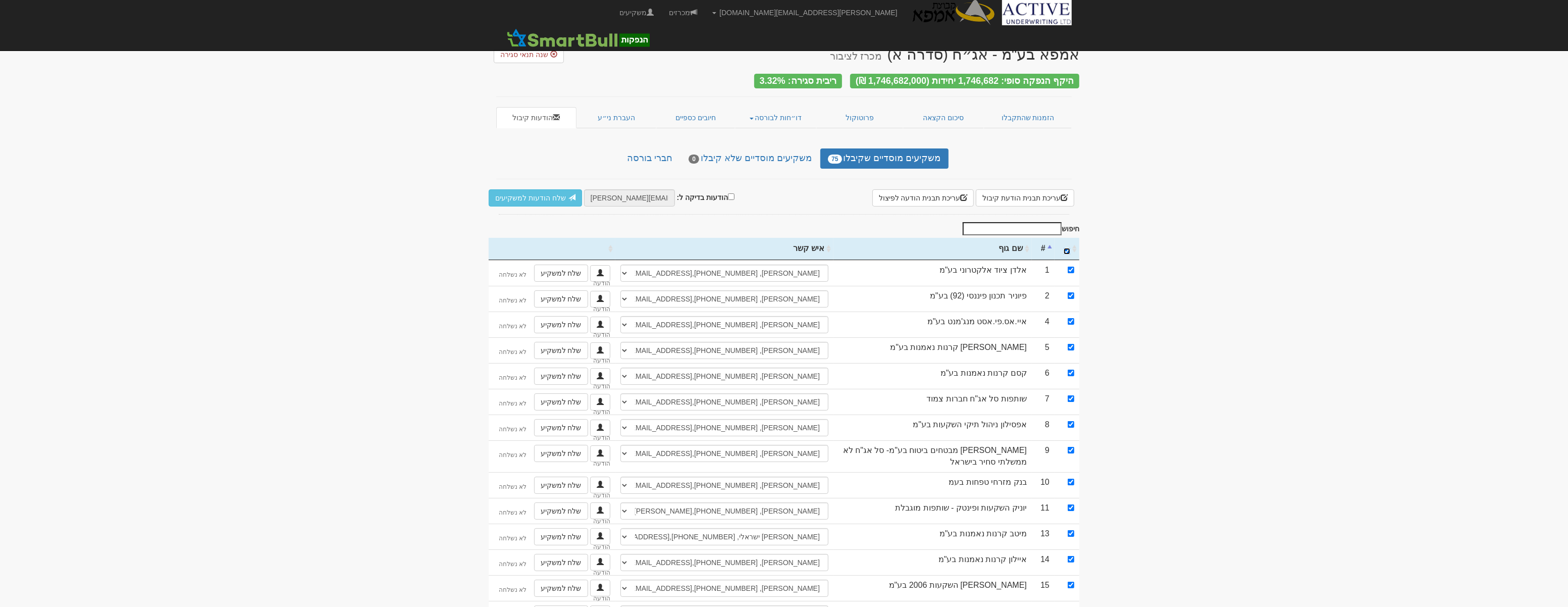
checkbox input "true"
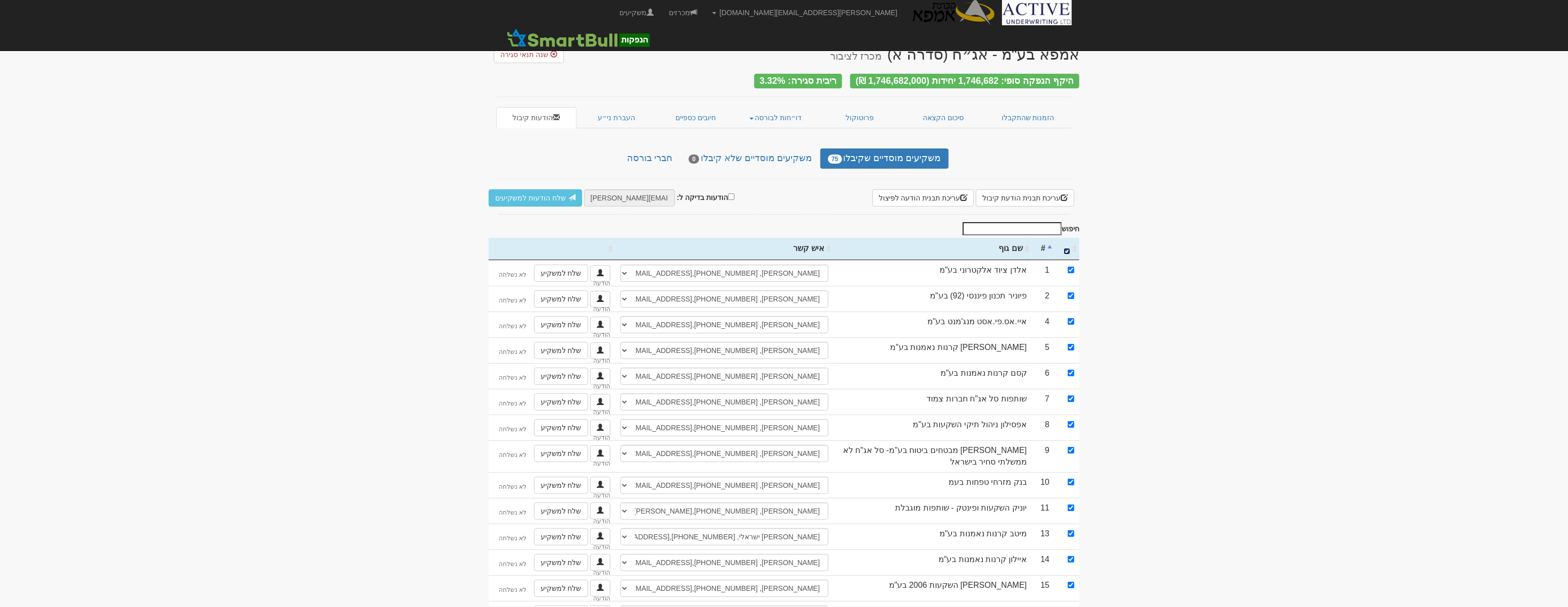
checkbox input "true"
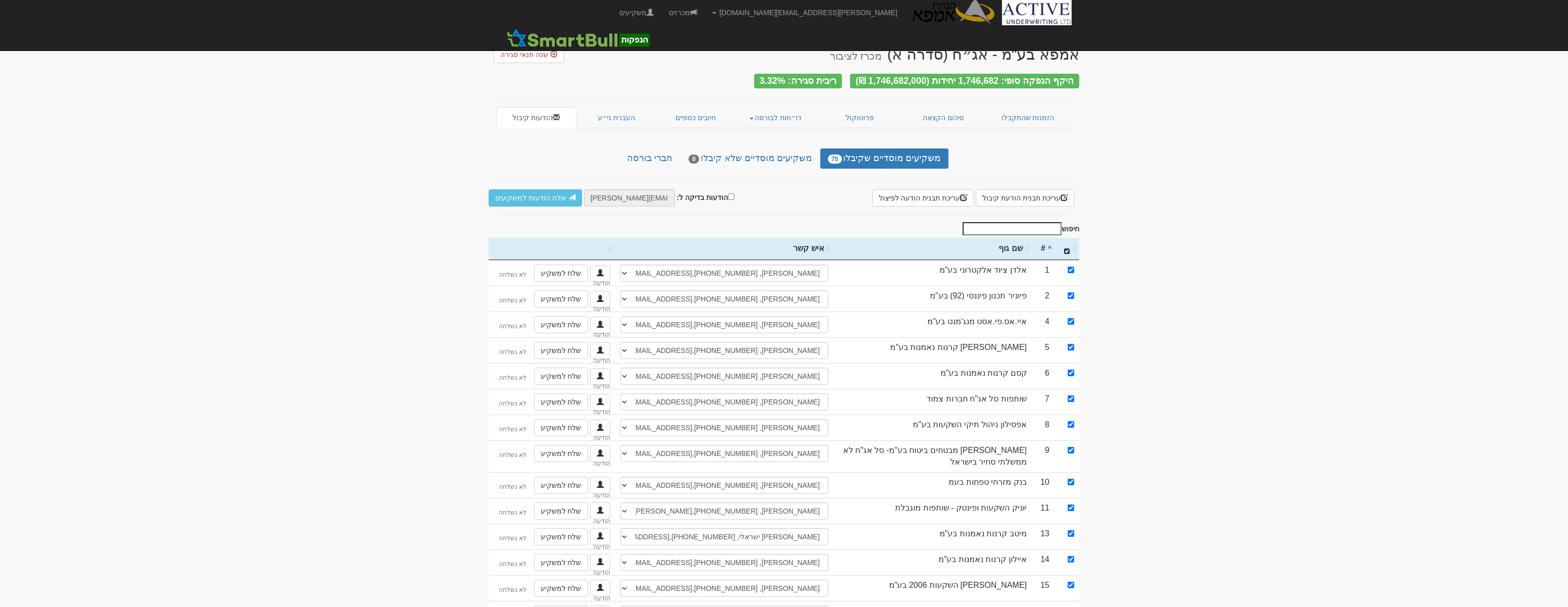
checkbox input "true"
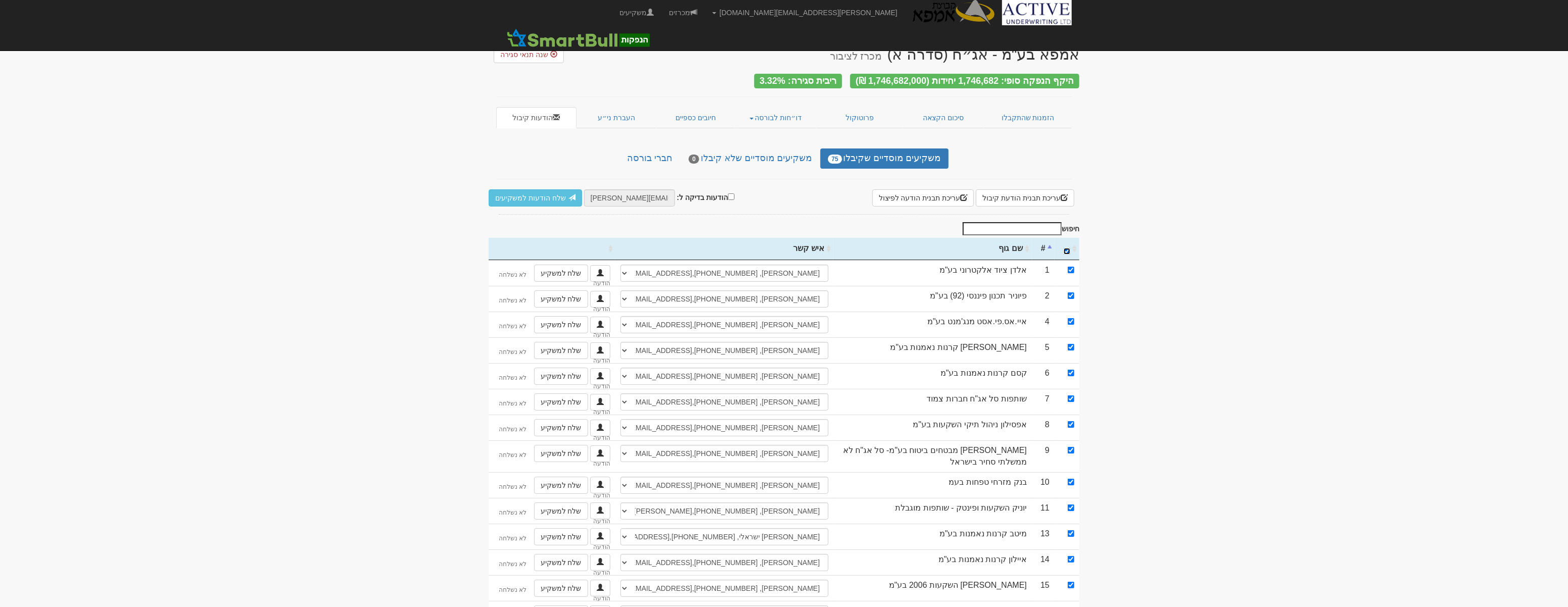
checkbox input "true"
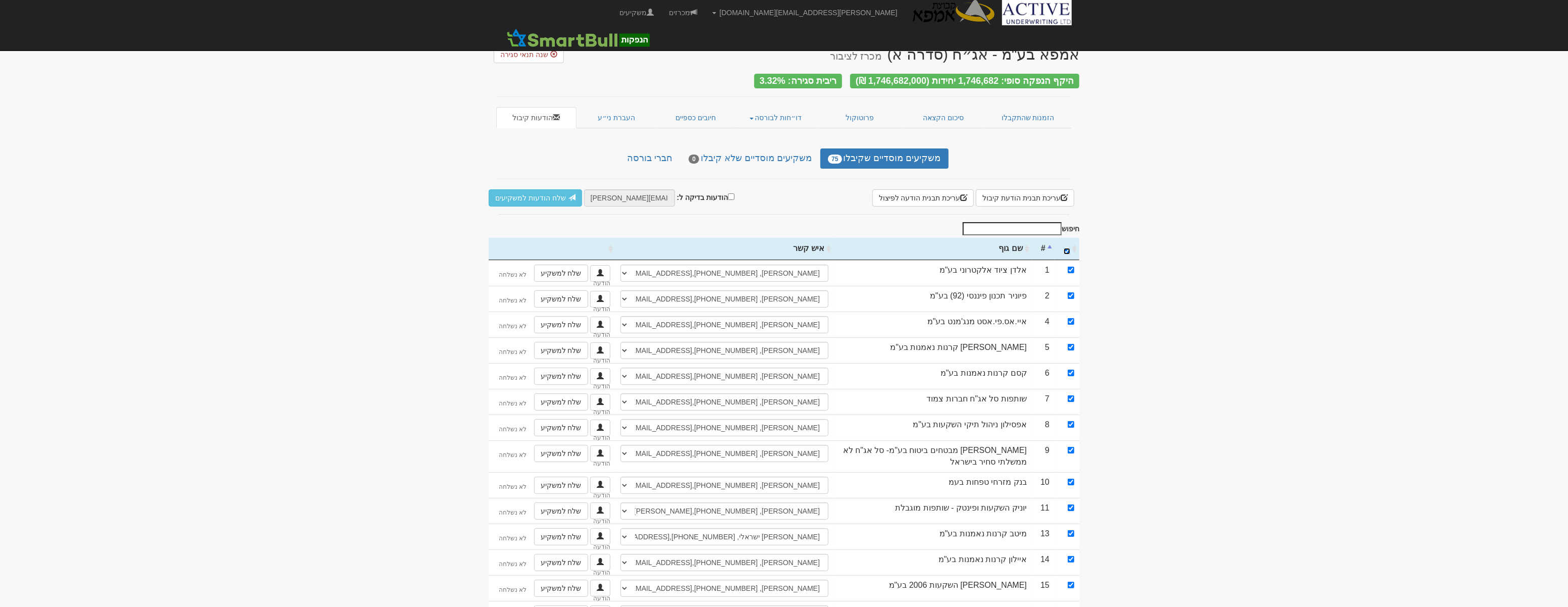
checkbox input "true"
click at [515, 192] on link "שלח הודעות למשקיעים" at bounding box center [535, 197] width 94 height 17
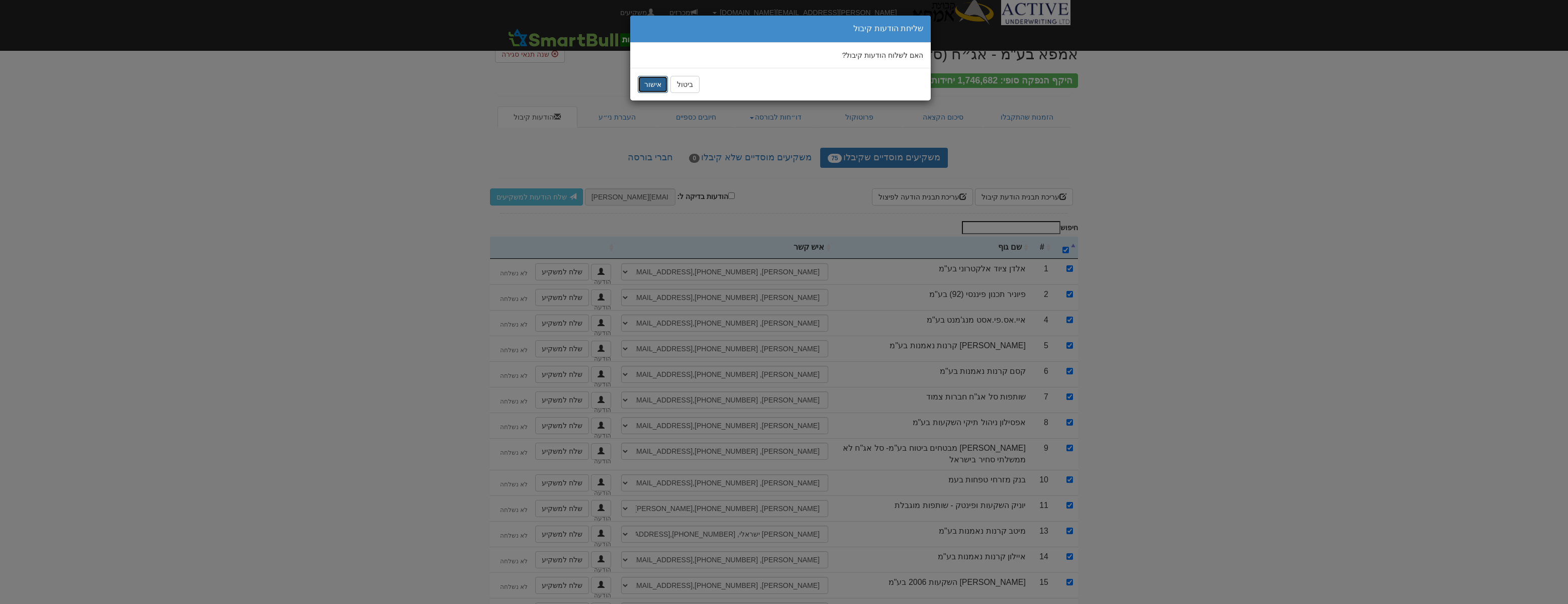
click at [654, 82] on button "אישור" at bounding box center [653, 84] width 30 height 17
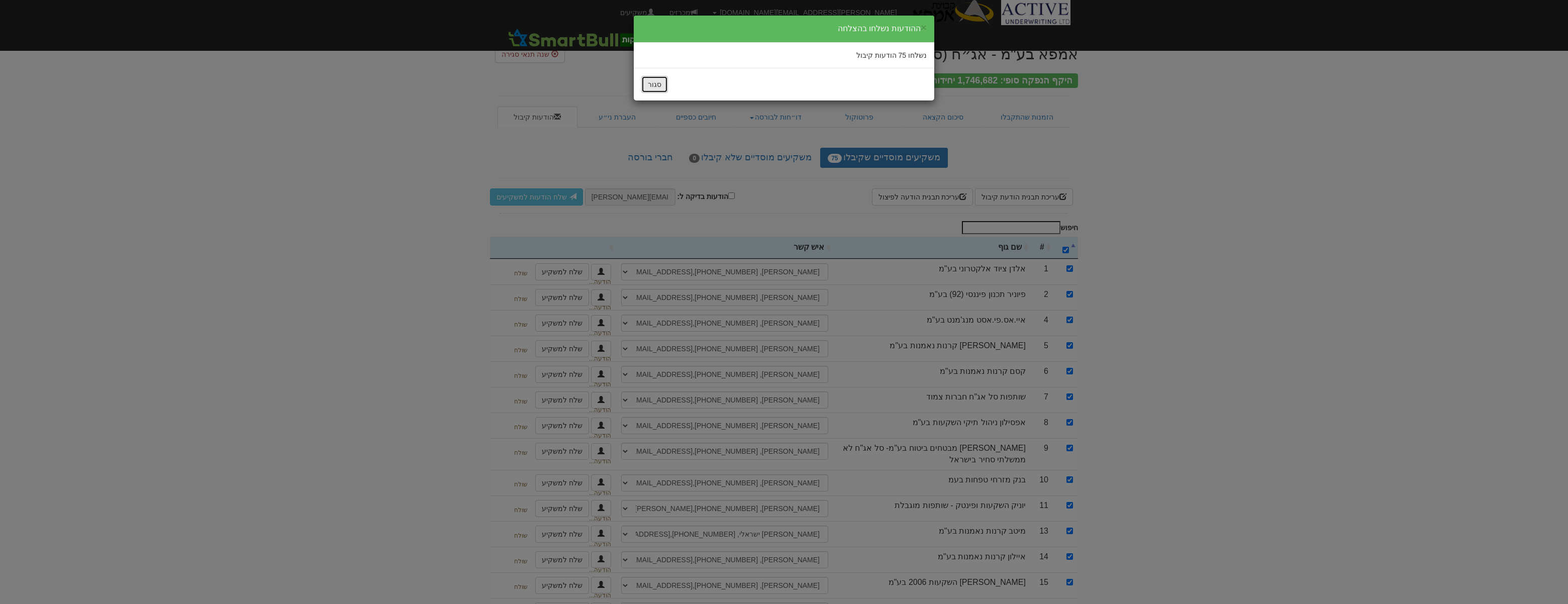
click at [650, 88] on button "סגור" at bounding box center [654, 84] width 27 height 17
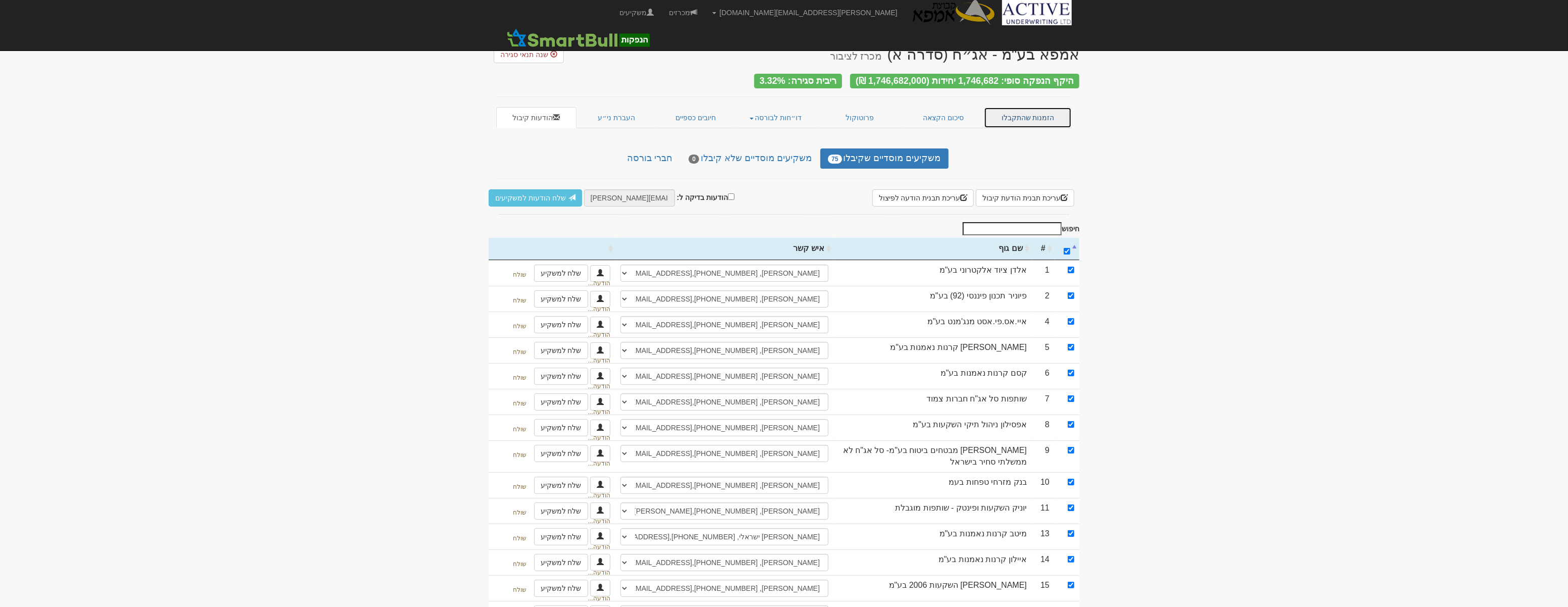
click at [1017, 121] on link "הזמנות שהתקבלו" at bounding box center [1028, 118] width 88 height 21
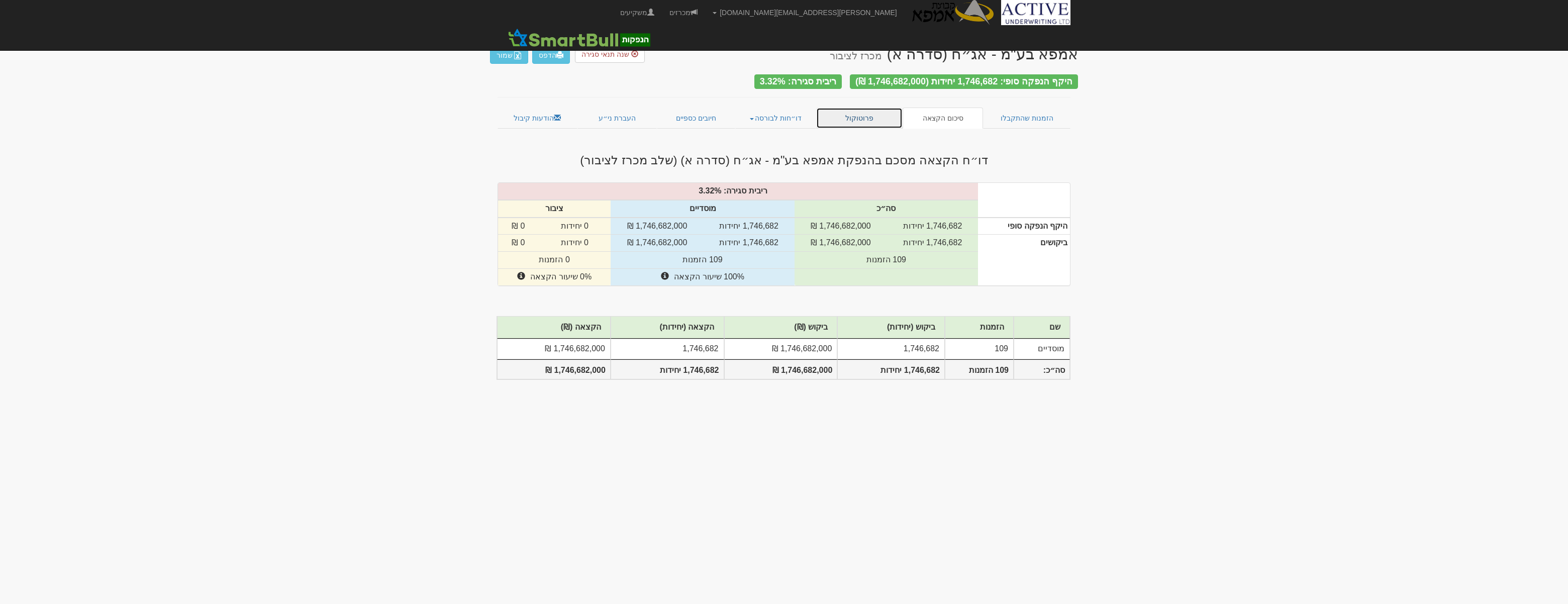
click at [866, 114] on link "פרוטוקול" at bounding box center [859, 118] width 86 height 21
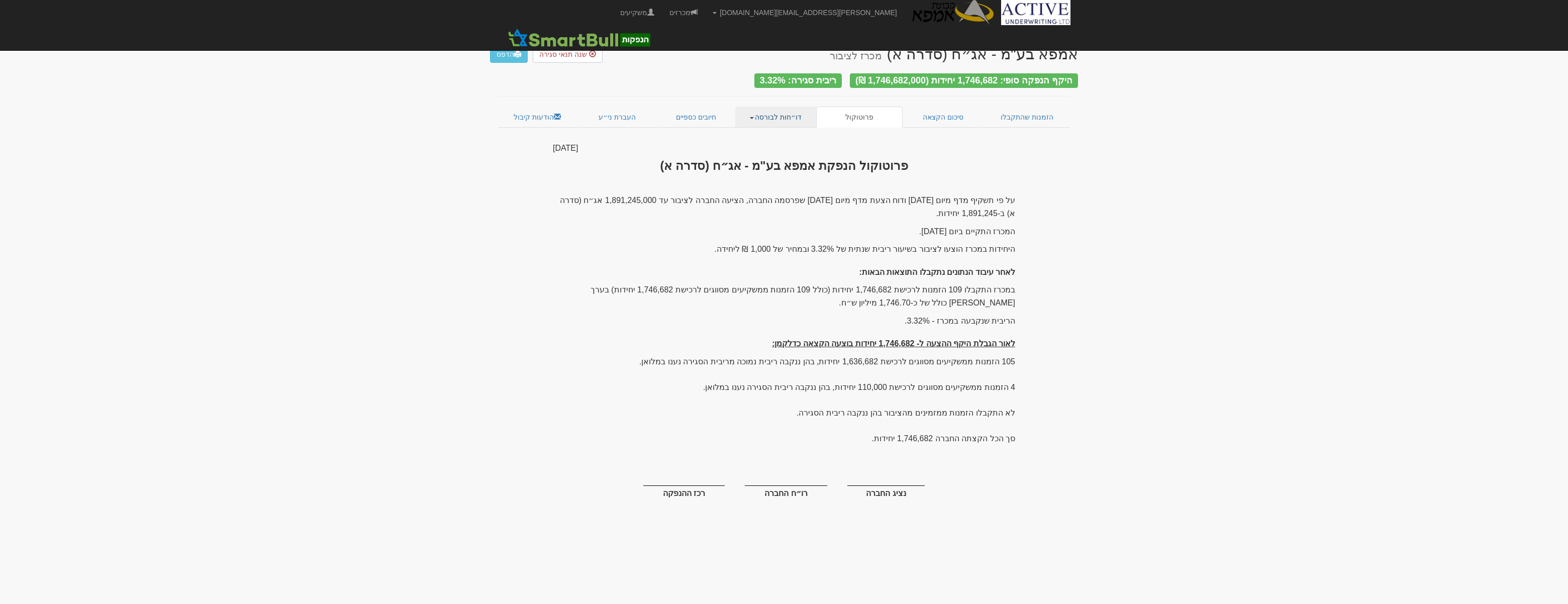
click at [751, 114] on link "דו״חות לבורסה" at bounding box center [776, 117] width 81 height 21
click at [1166, 285] on body "[PERSON_NAME][EMAIL_ADDRESS][DOMAIN_NAME] הגדרות חשבונות הנפקה תבניות הודעות קי…" at bounding box center [784, 302] width 1568 height 604
click at [688, 114] on link "חיובים כספיים" at bounding box center [696, 117] width 78 height 21
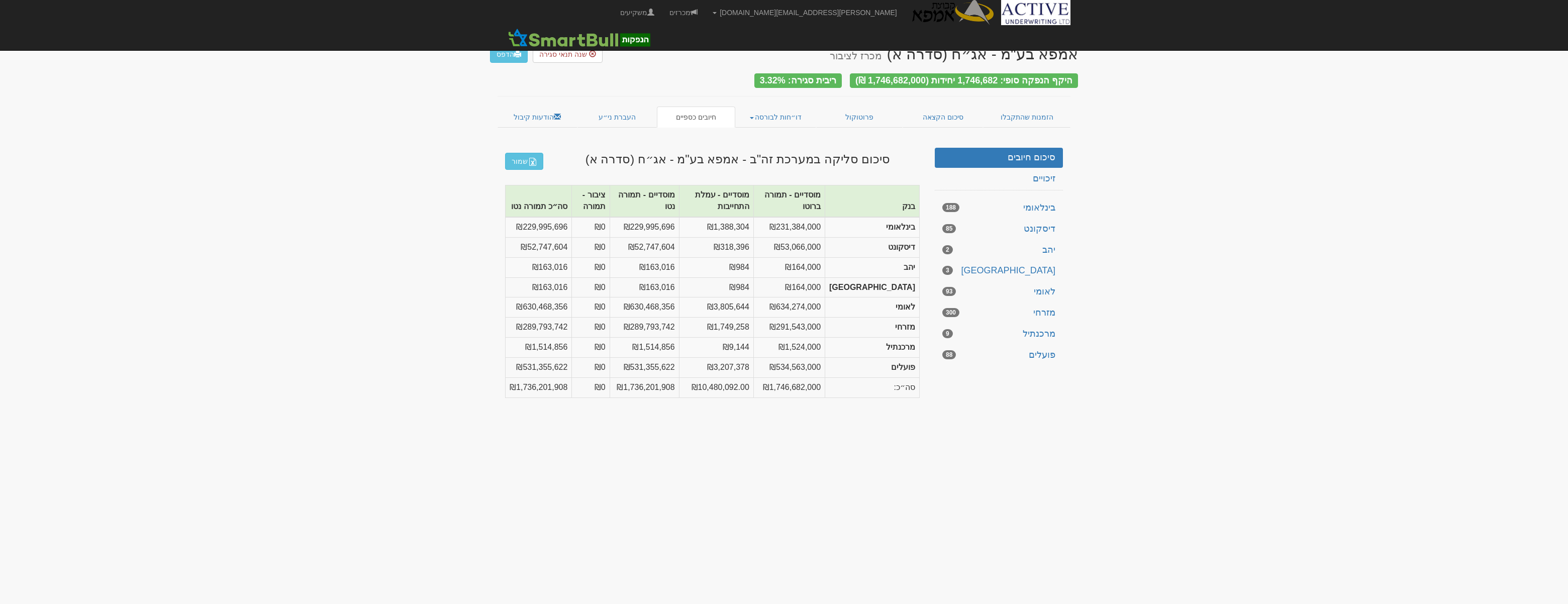
click at [302, 412] on body "neil@activeu.co.il הגדרות חשבונות הנפקה תבניות הודעות קיבול" at bounding box center [784, 302] width 1568 height 604
click at [275, 199] on body "neil@activeu.co.il הגדרות חשבונות הנפקה תבניות הודעות קיבול" at bounding box center [784, 302] width 1568 height 604
click at [1010, 107] on link "הזמנות שהתקבלו" at bounding box center [1027, 117] width 88 height 21
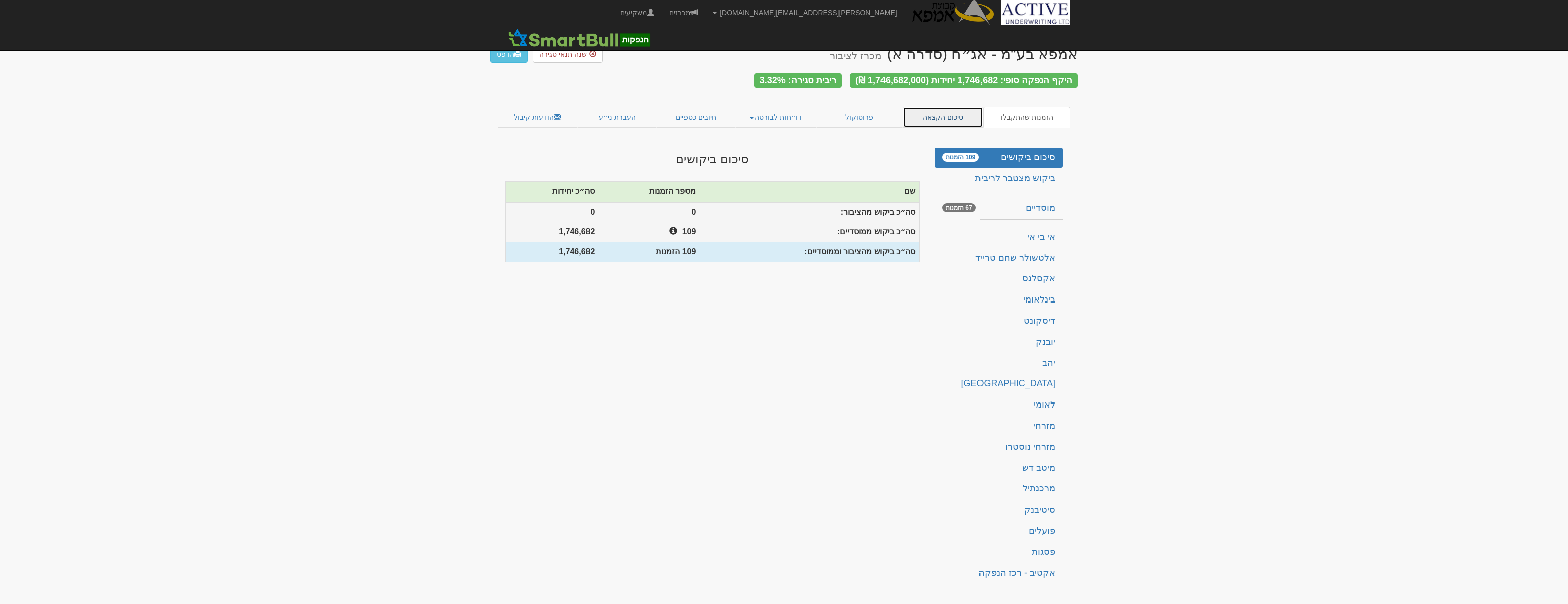
click at [930, 120] on link "סיכום הקצאה" at bounding box center [943, 117] width 81 height 21
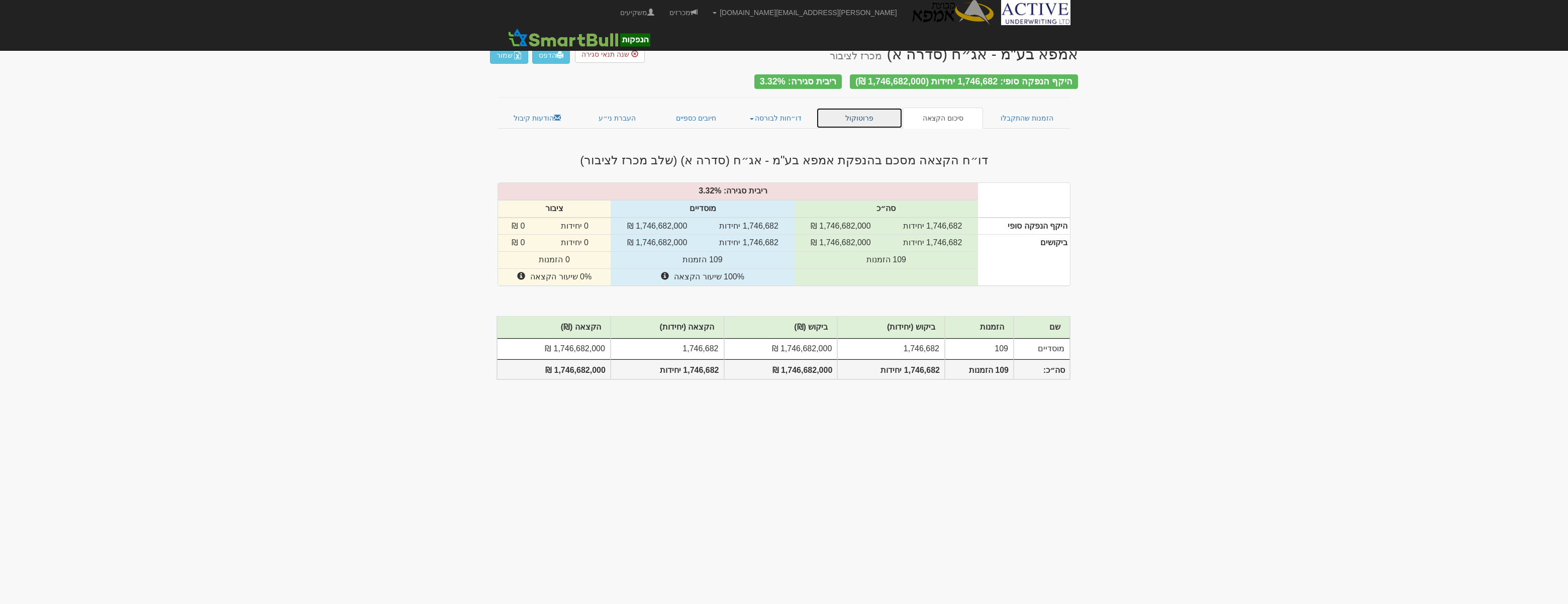
click at [873, 118] on link "פרוטוקול" at bounding box center [859, 118] width 86 height 21
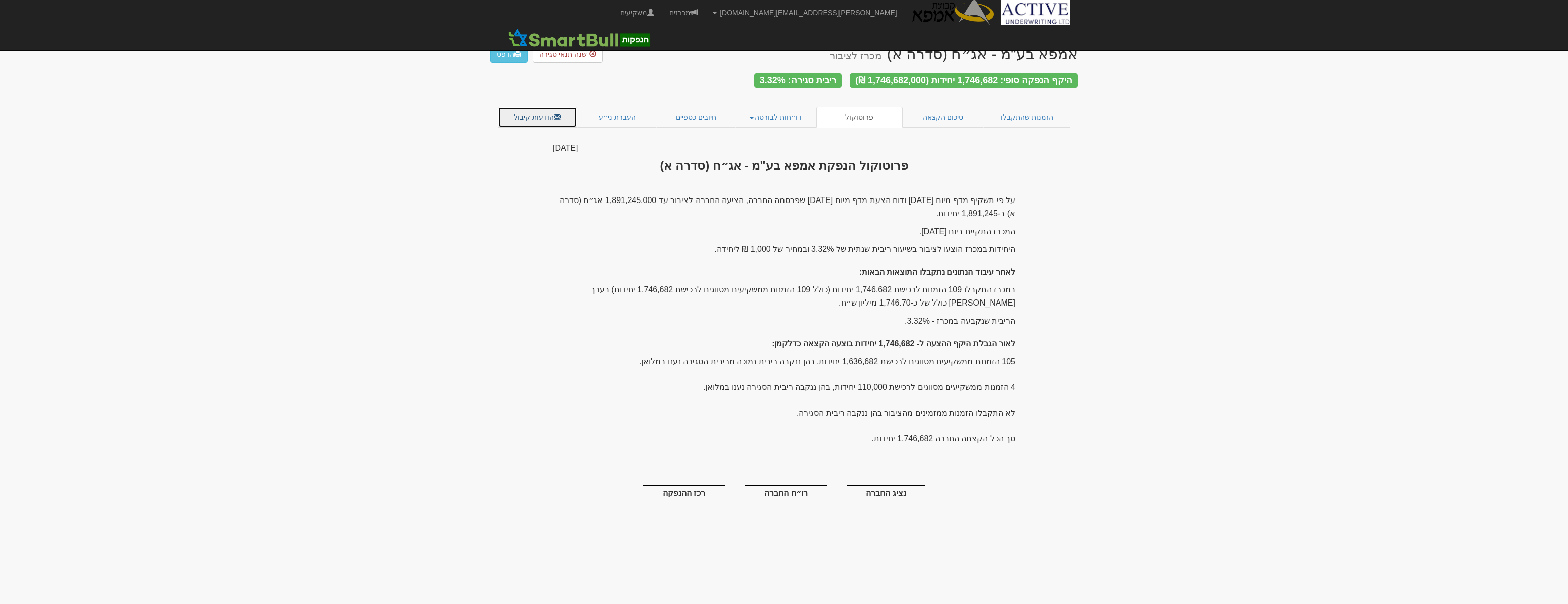
click at [557, 114] on span at bounding box center [557, 116] width 7 height 7
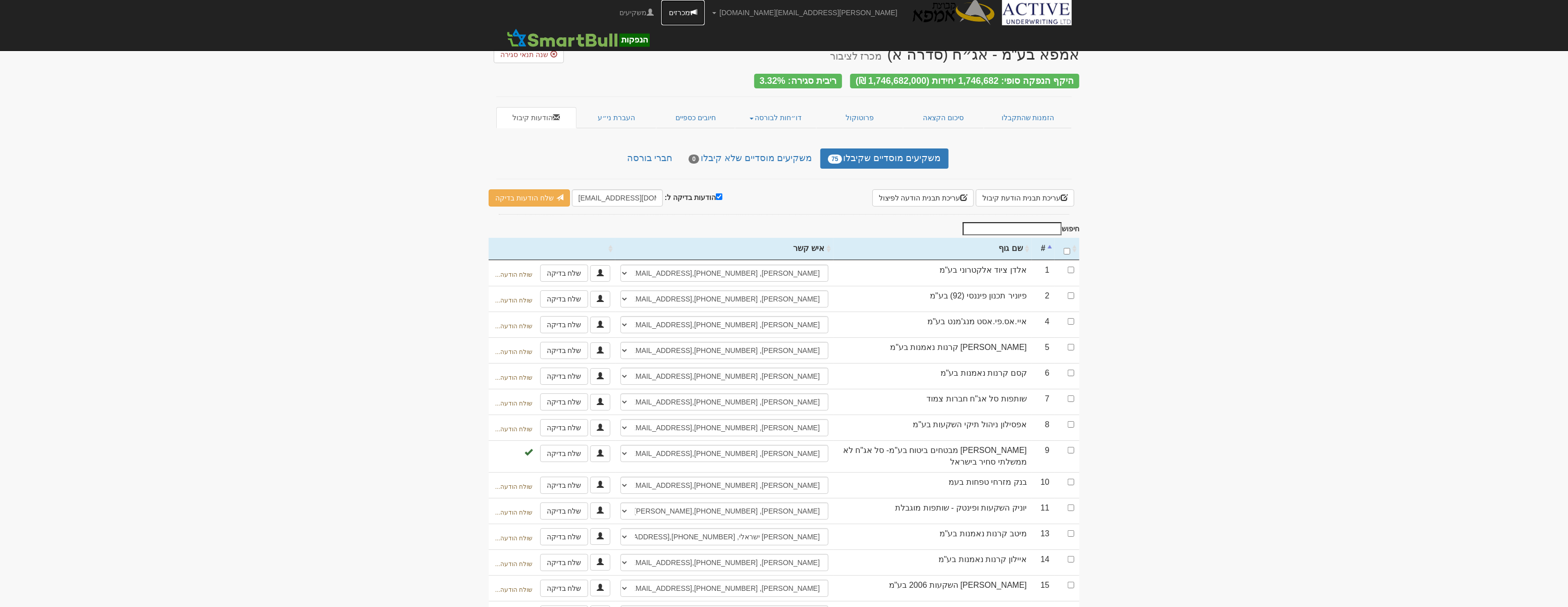
click at [705, 11] on link "מכרזים" at bounding box center [683, 13] width 43 height 25
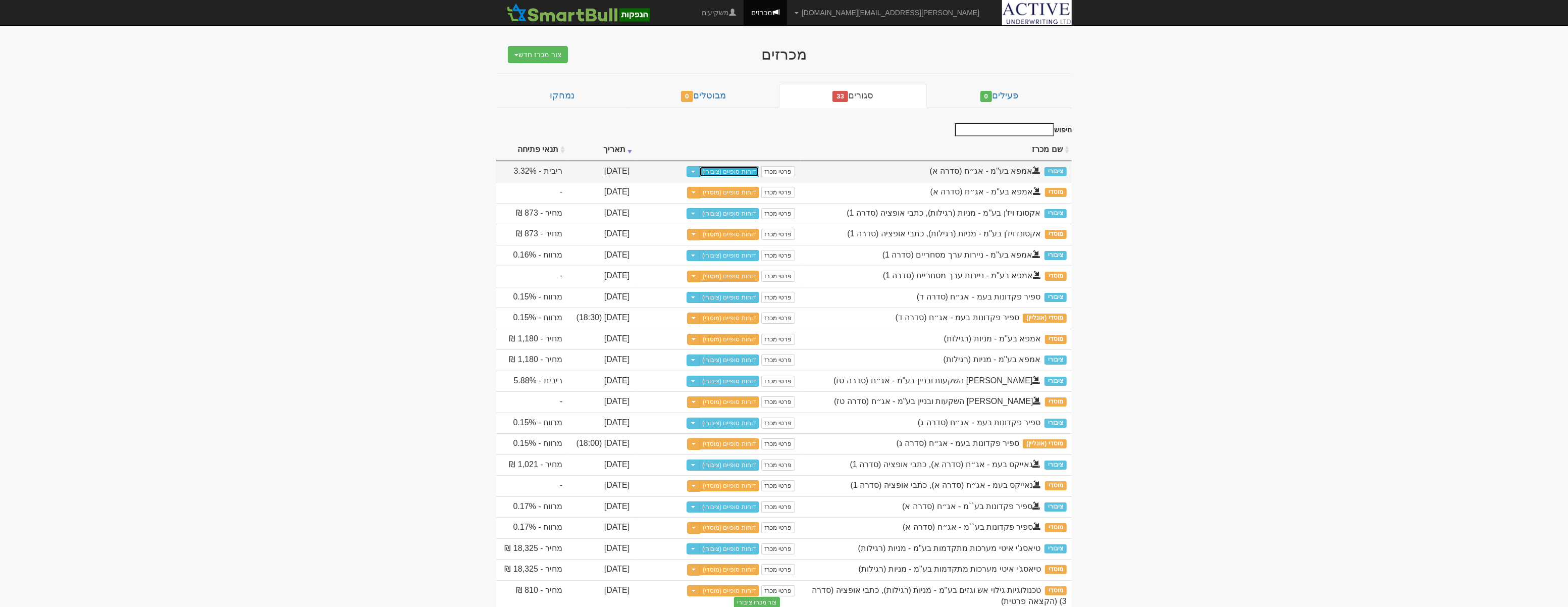
click at [742, 171] on link "דוחות סופיים (ציבורי)" at bounding box center [730, 172] width 60 height 11
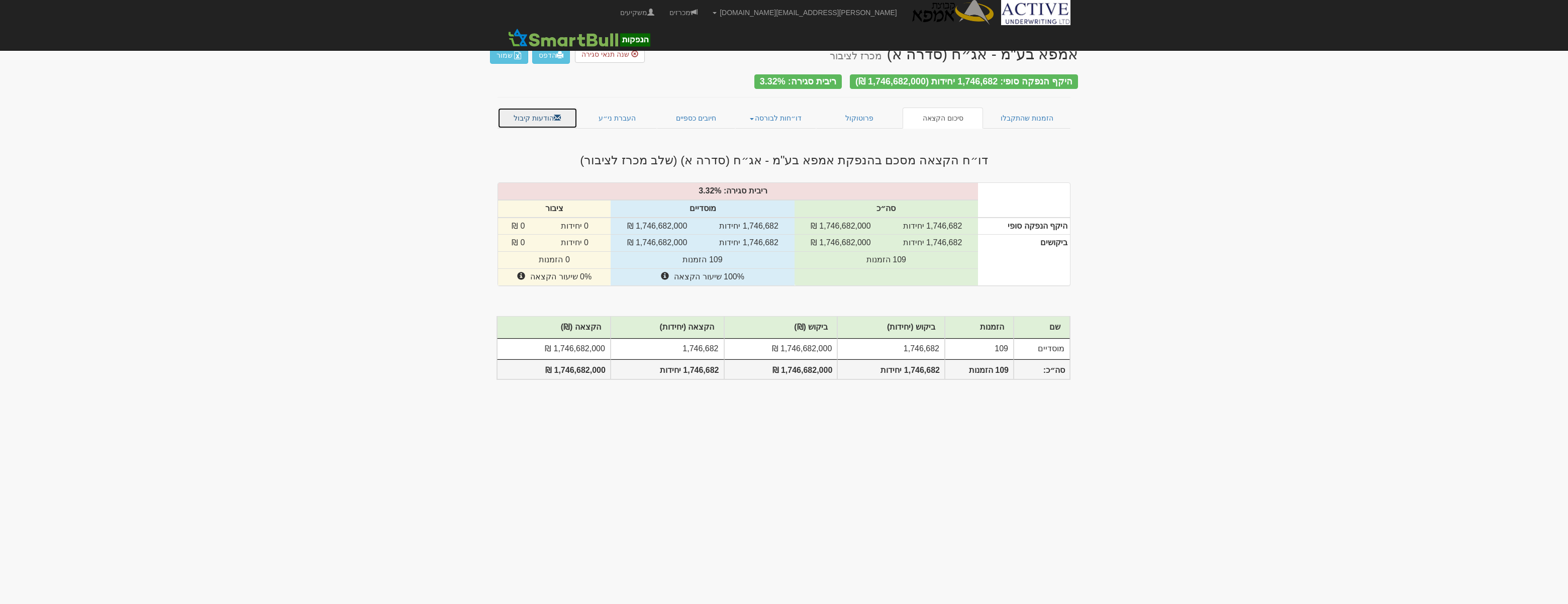
click at [527, 119] on link "הודעות קיבול" at bounding box center [537, 118] width 80 height 21
